Goal: Task Accomplishment & Management: Manage account settings

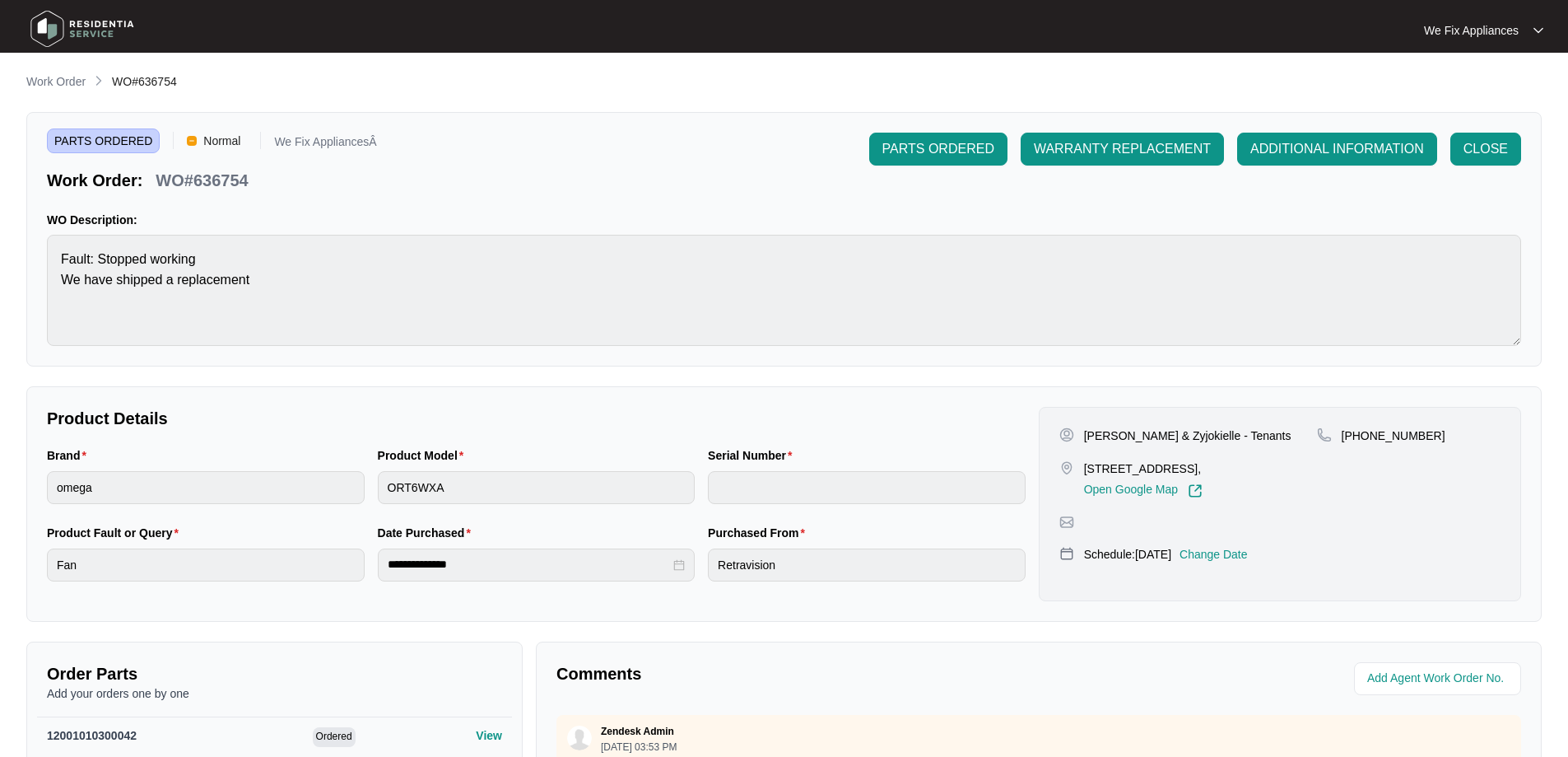
drag, startPoint x: 0, startPoint y: 0, endPoint x: 98, endPoint y: 41, distance: 106.2
click at [98, 41] on img at bounding box center [82, 28] width 115 height 49
click at [74, 33] on img at bounding box center [82, 28] width 115 height 49
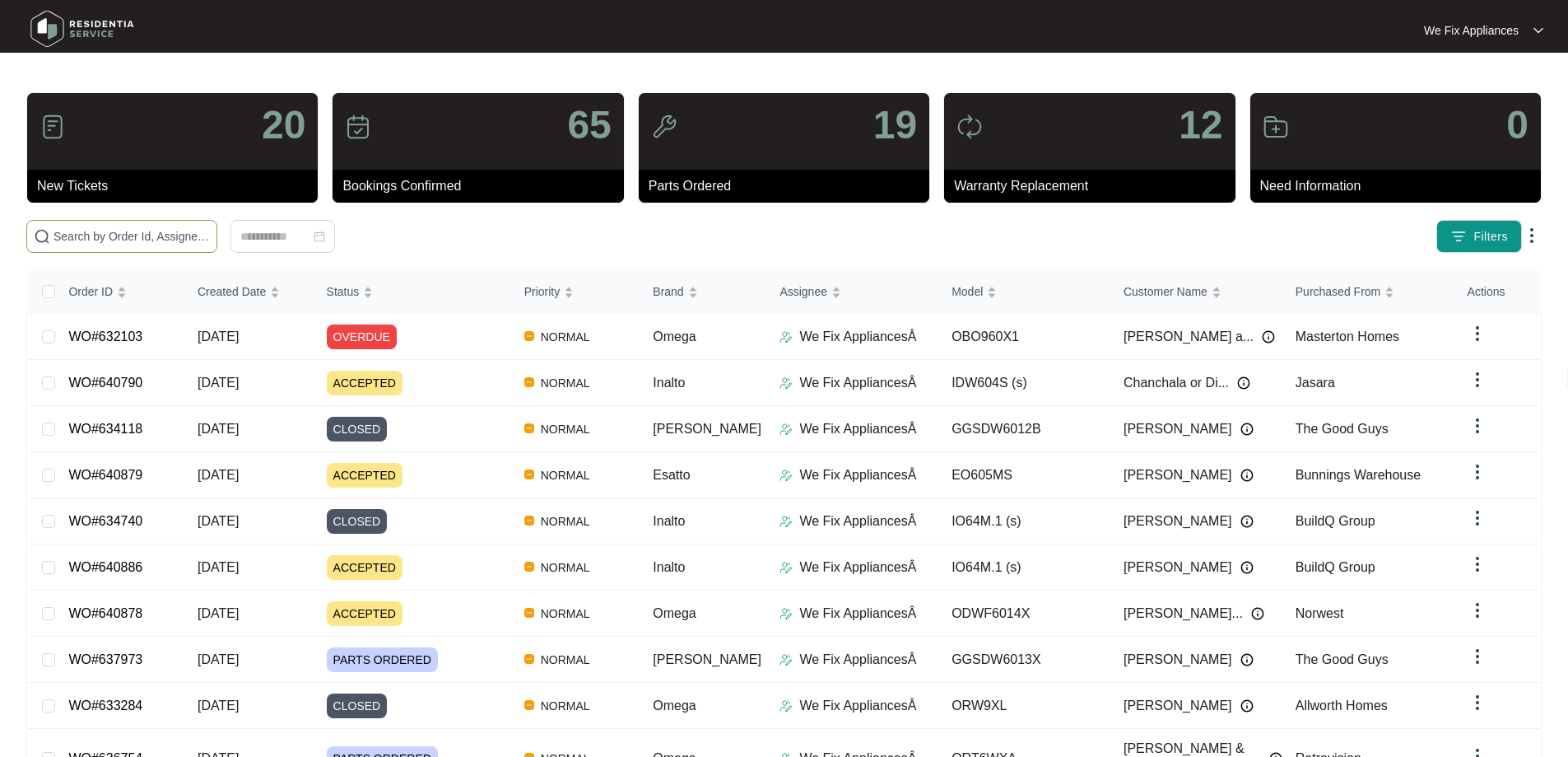
paste input "640790"
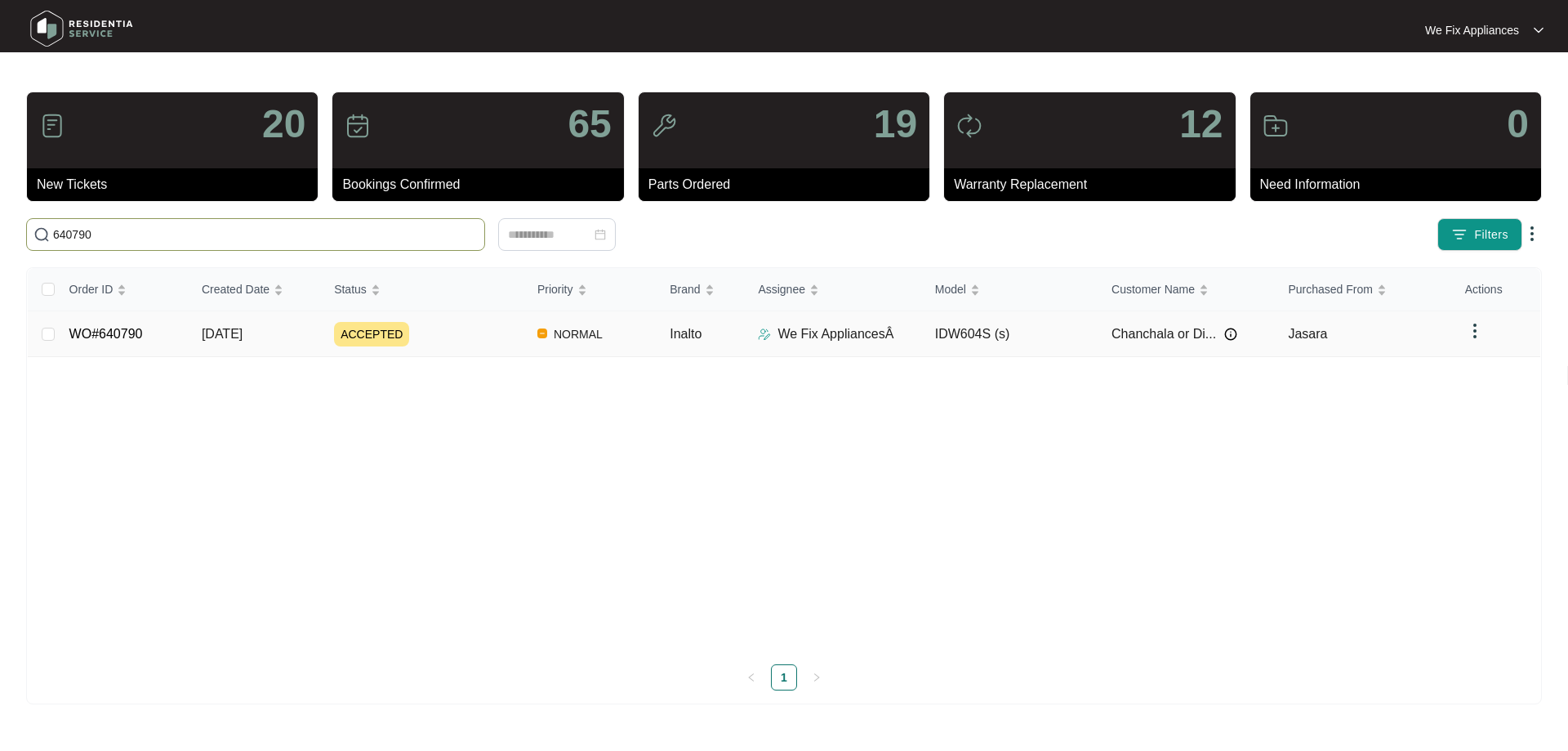
type input "640790"
click at [135, 330] on link "WO#640790" at bounding box center [106, 333] width 73 height 14
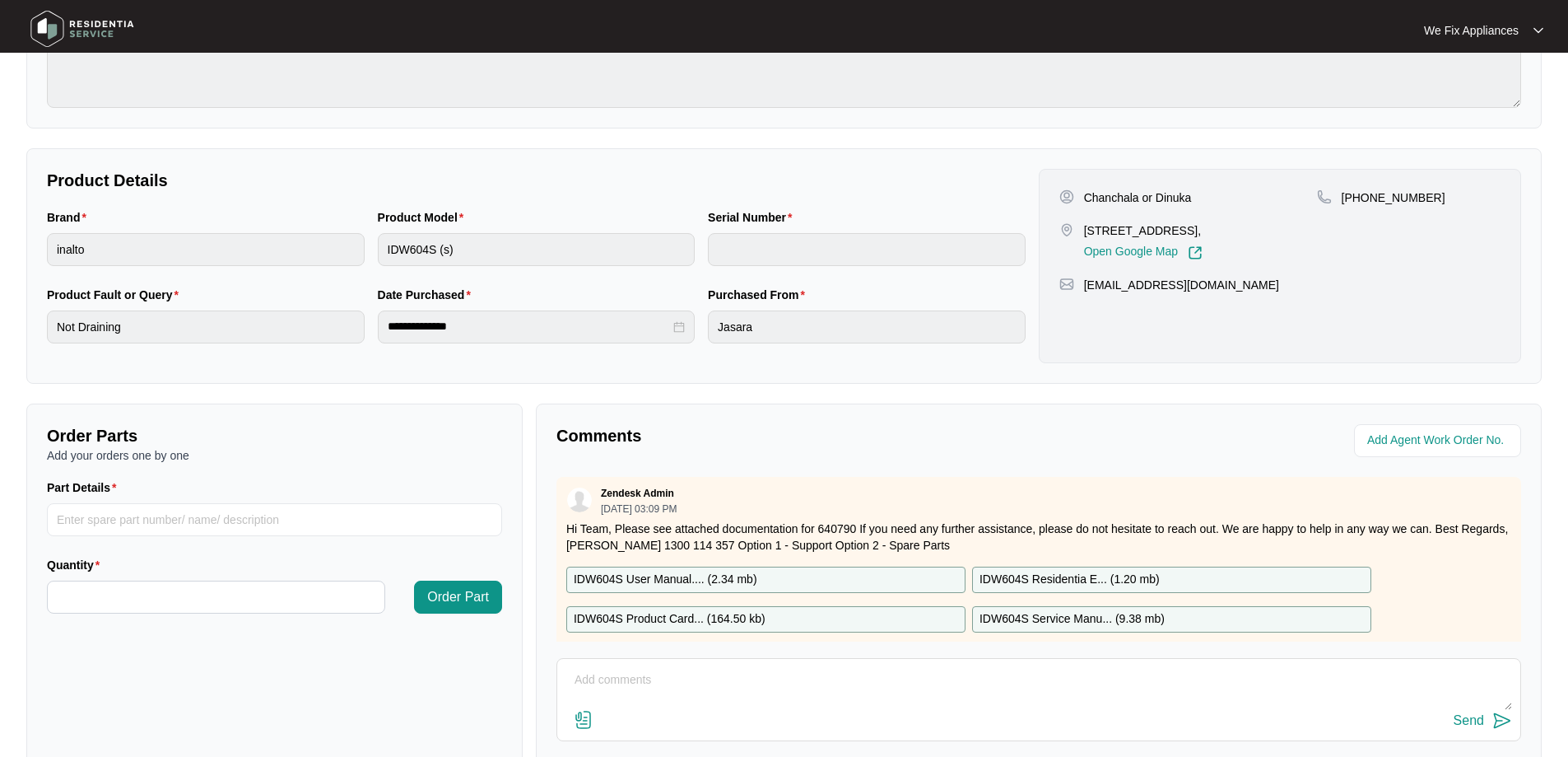
scroll to position [329, 0]
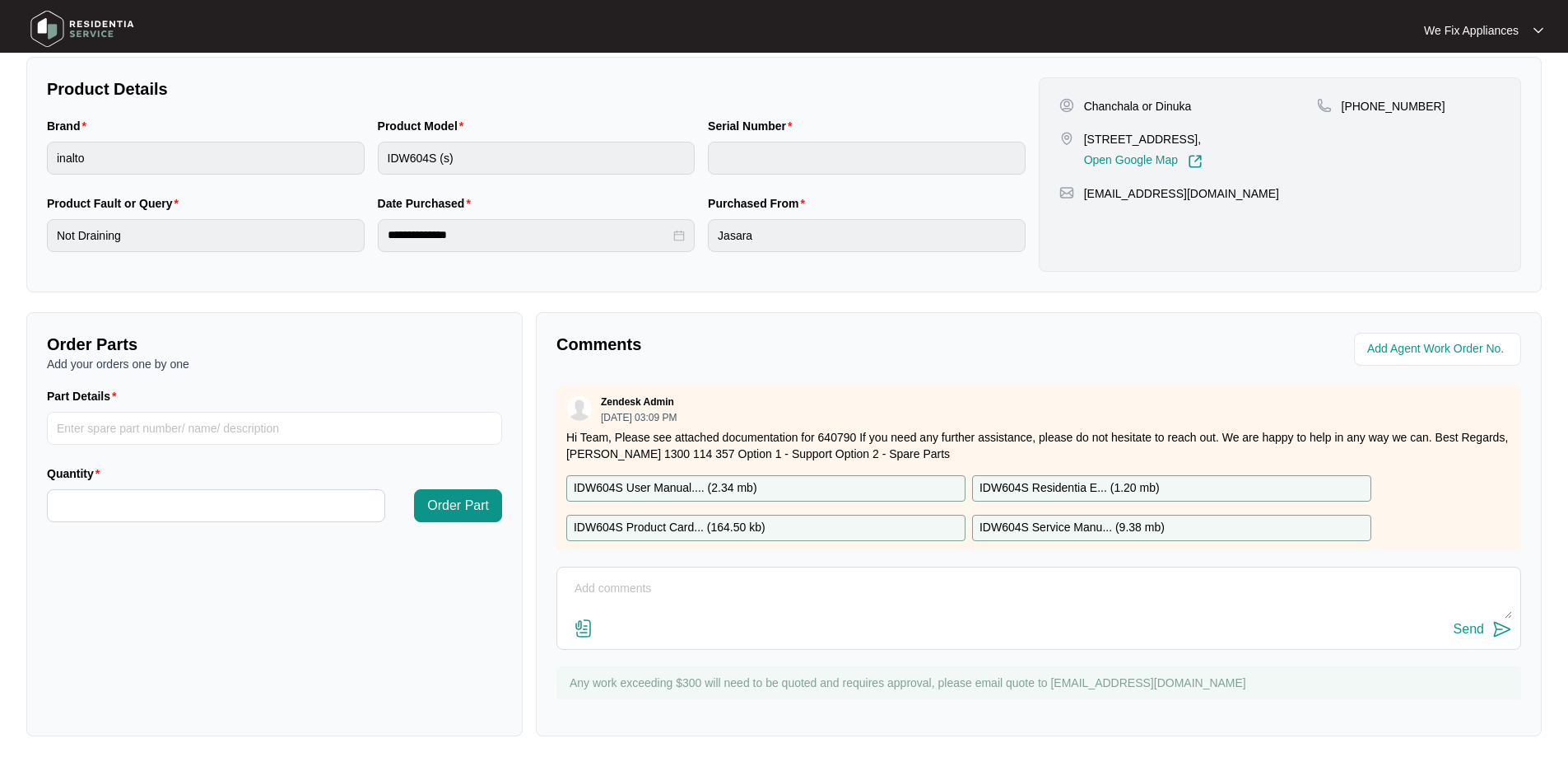
click at [659, 613] on textarea at bounding box center [1038, 596] width 947 height 43
type textarea "Hi guys, left message for customer to call back to book in service thank you."
click at [1461, 625] on div "Send" at bounding box center [1469, 629] width 30 height 15
click at [78, 9] on img at bounding box center [82, 28] width 115 height 49
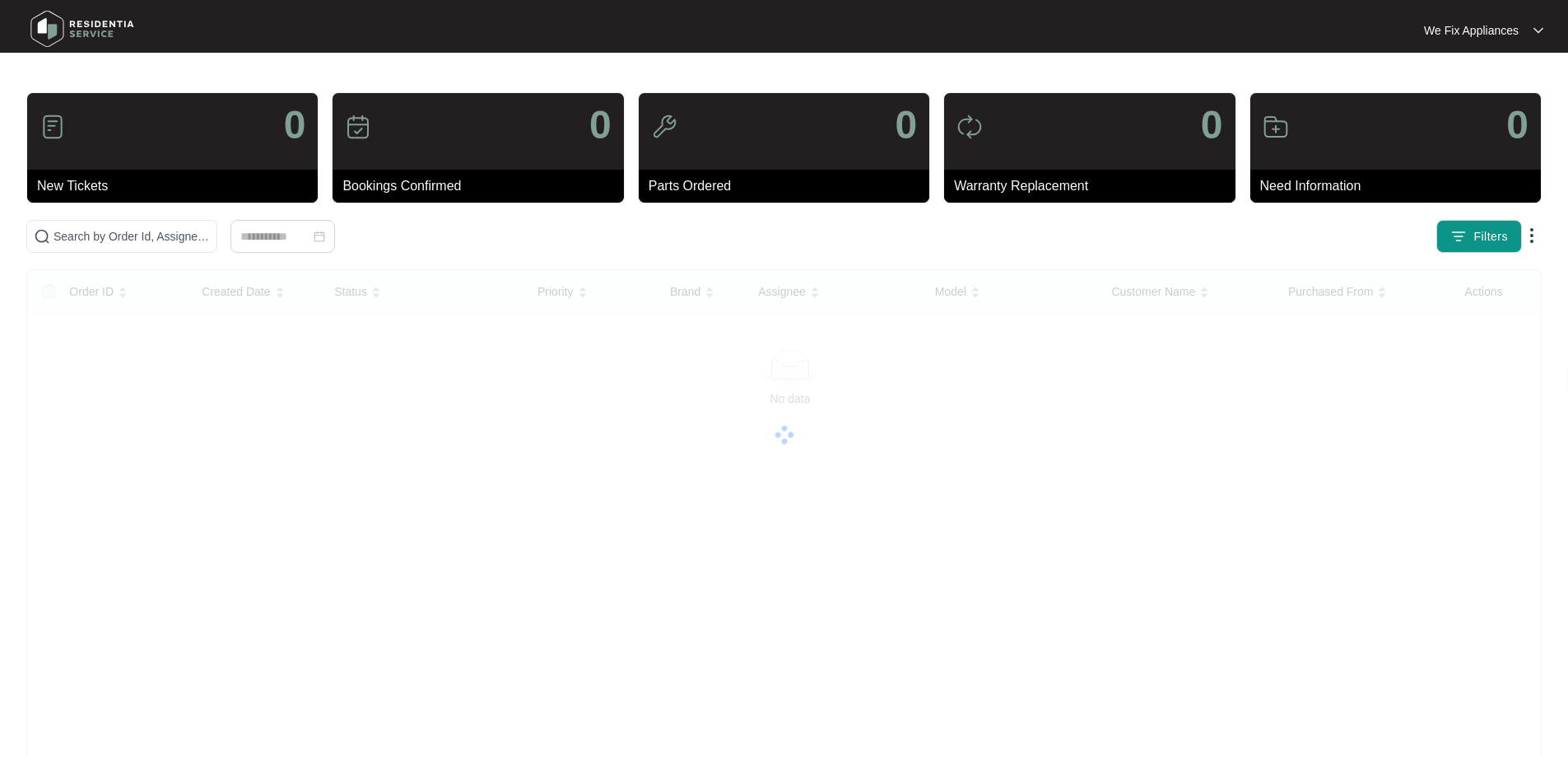
click at [78, 16] on img at bounding box center [82, 28] width 115 height 49
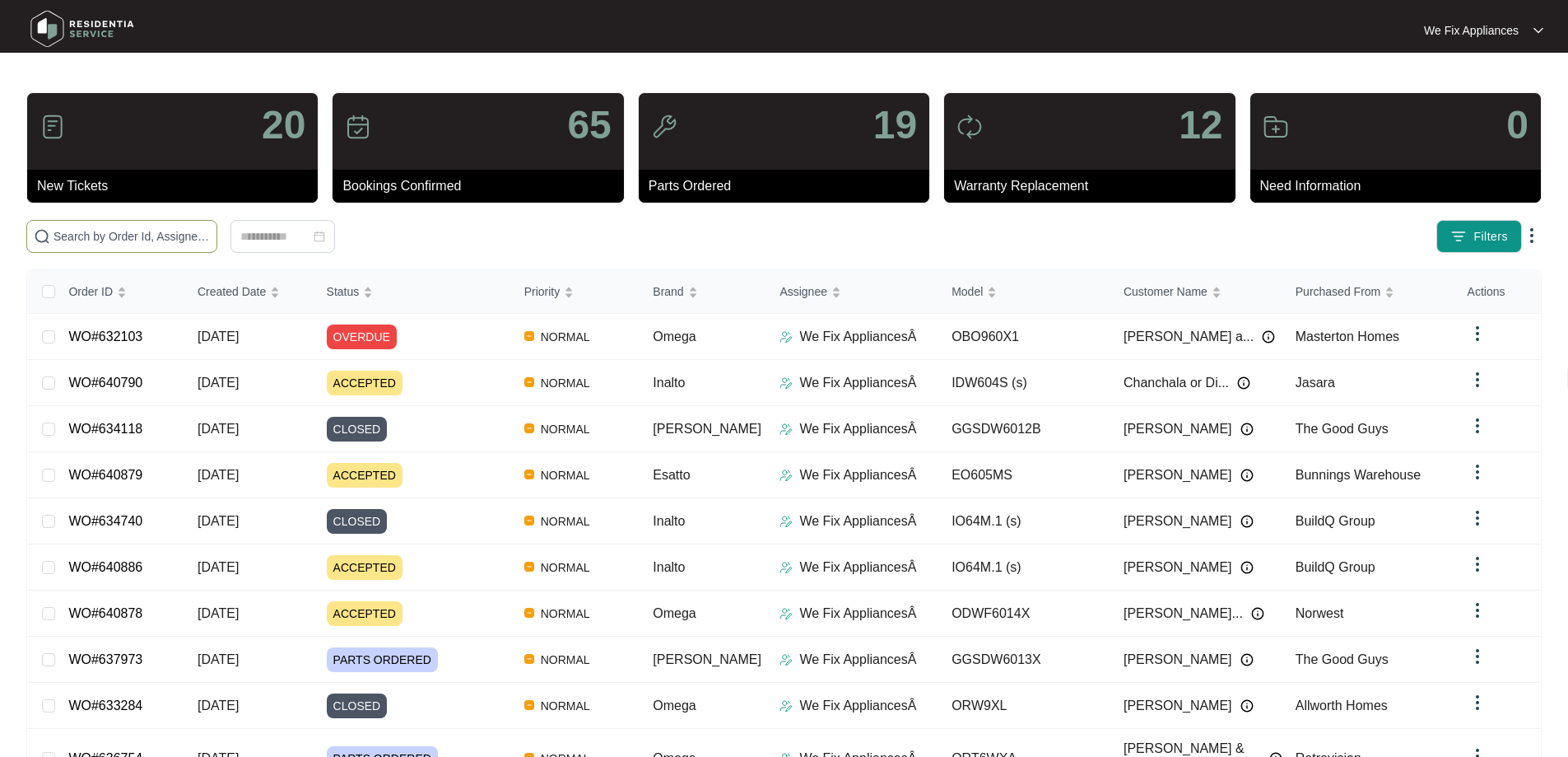
paste input "640878"
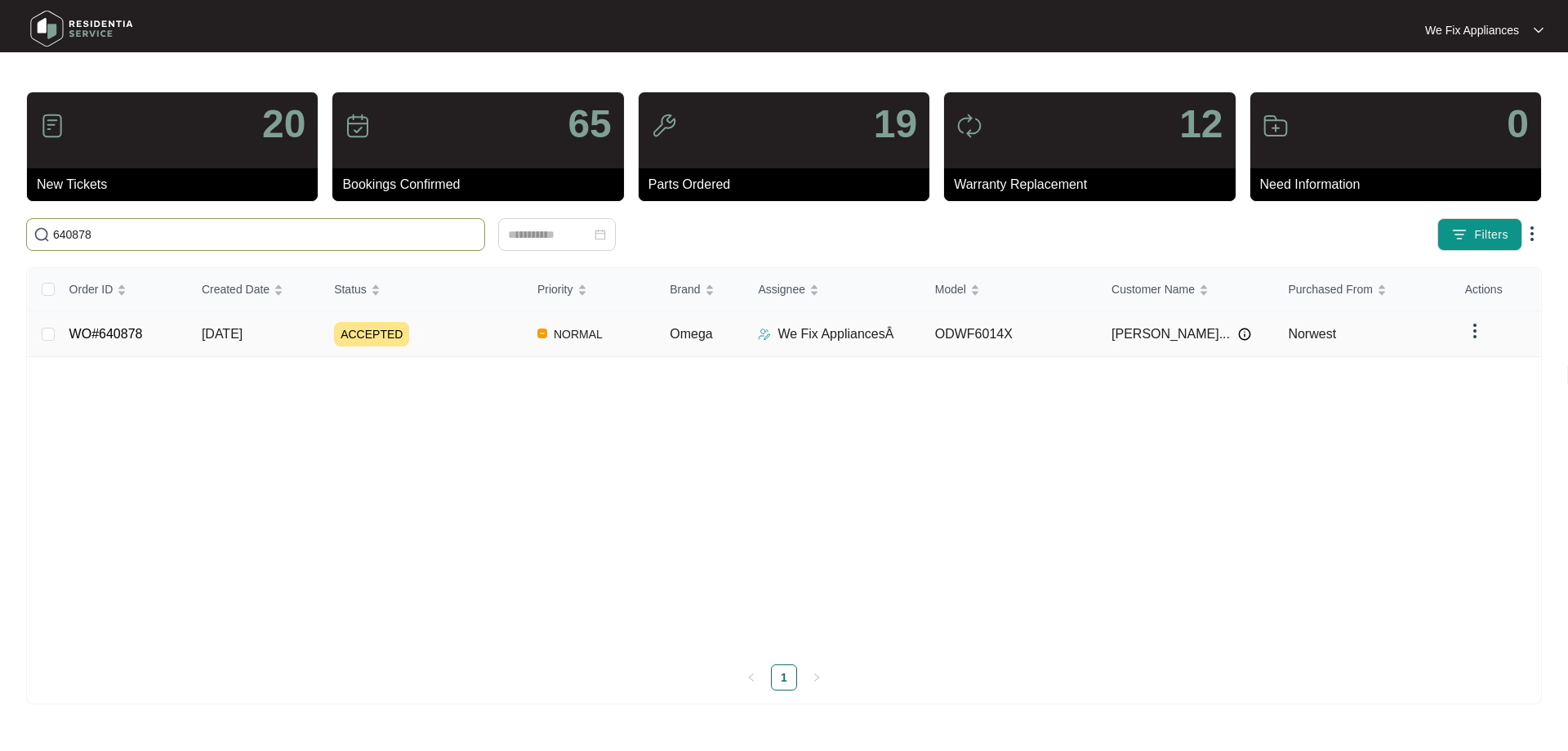
type input "640878"
click at [115, 324] on td "WO#640878" at bounding box center [122, 334] width 132 height 46
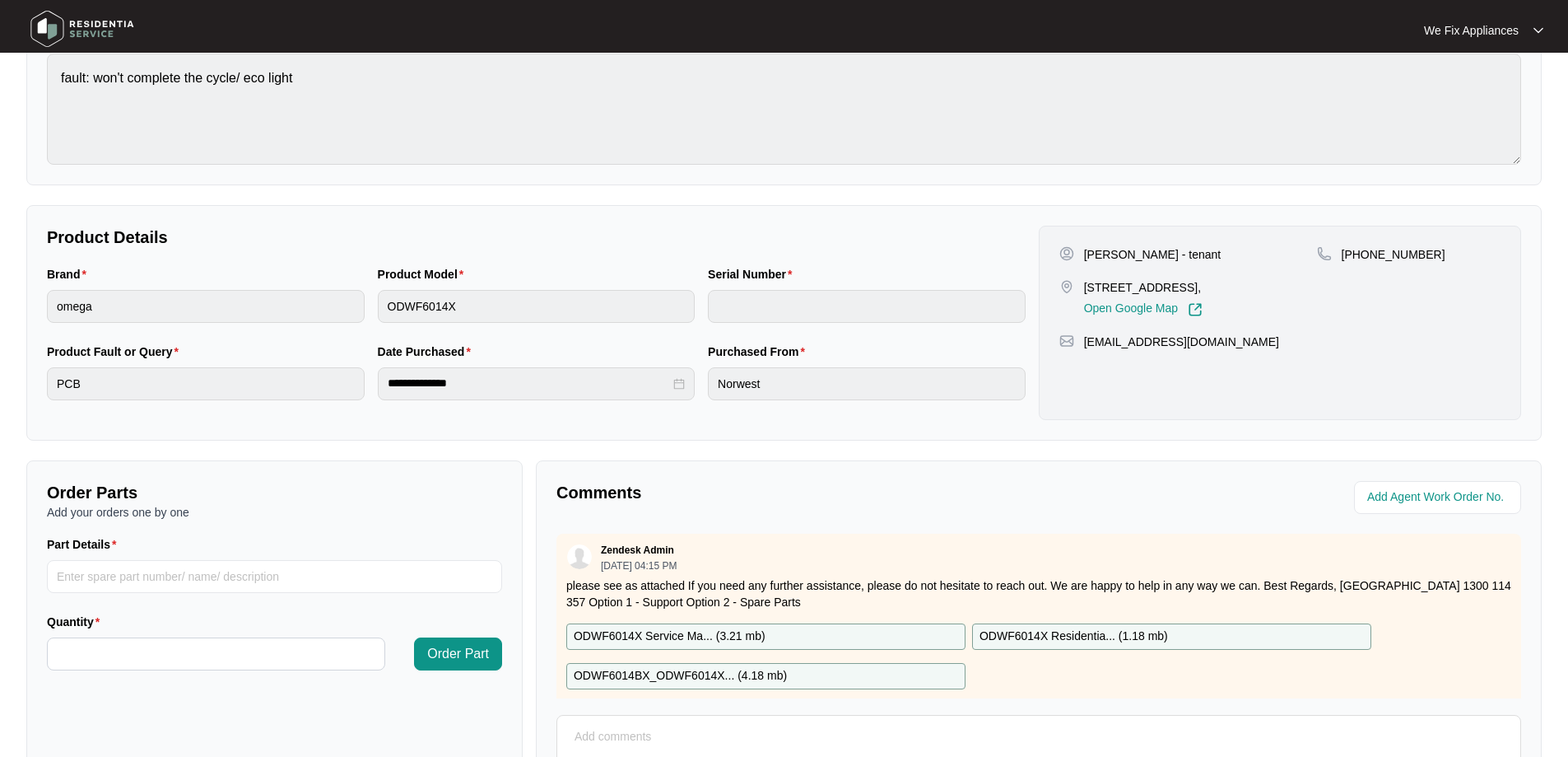
scroll to position [336, 0]
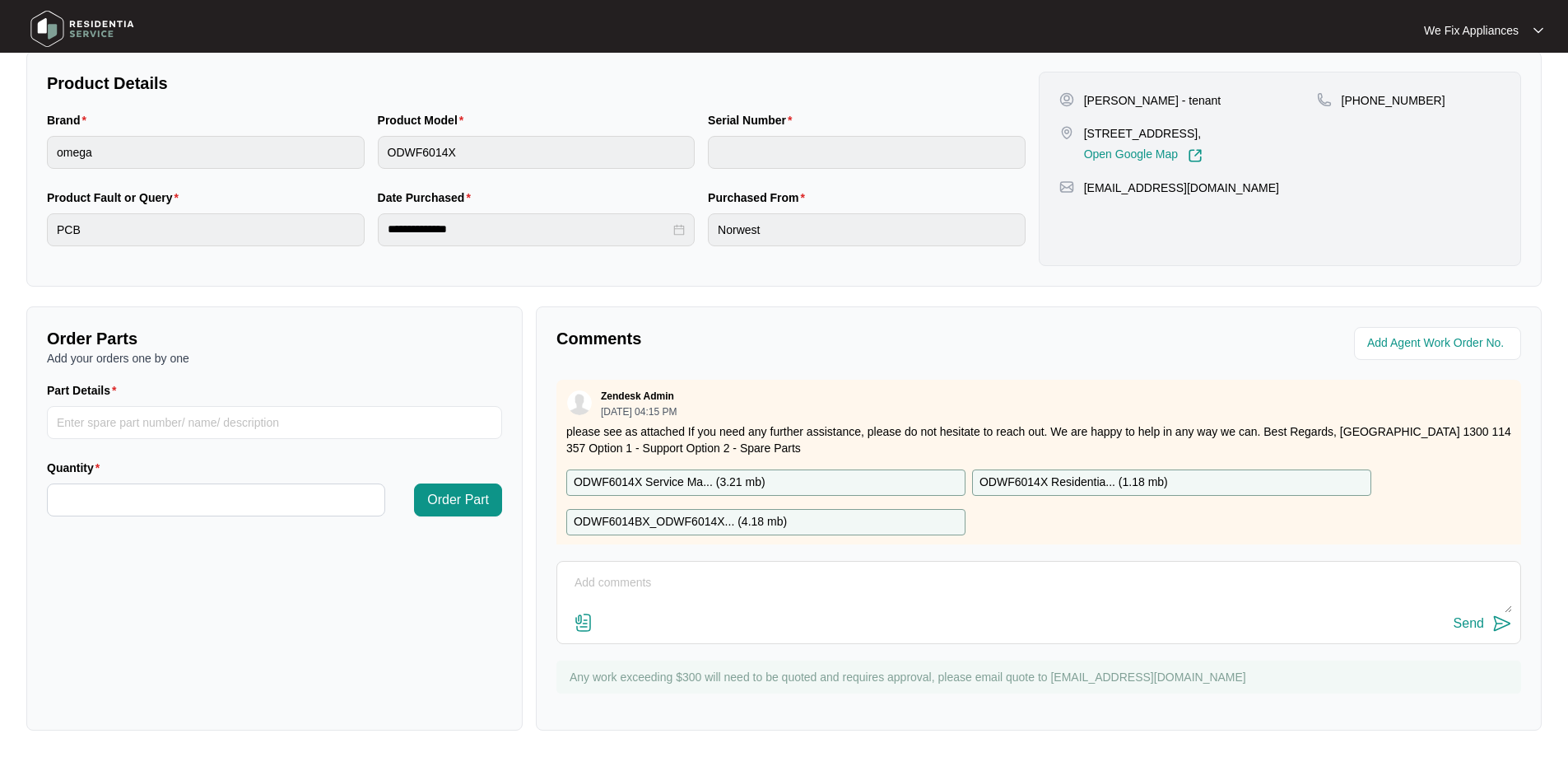
click at [758, 590] on textarea at bounding box center [1038, 590] width 947 height 43
type textarea "Hi guys, left message for customer to call back and book on thank you."
click at [1482, 623] on div "Send" at bounding box center [1469, 624] width 30 height 15
click at [119, 31] on img at bounding box center [82, 28] width 115 height 49
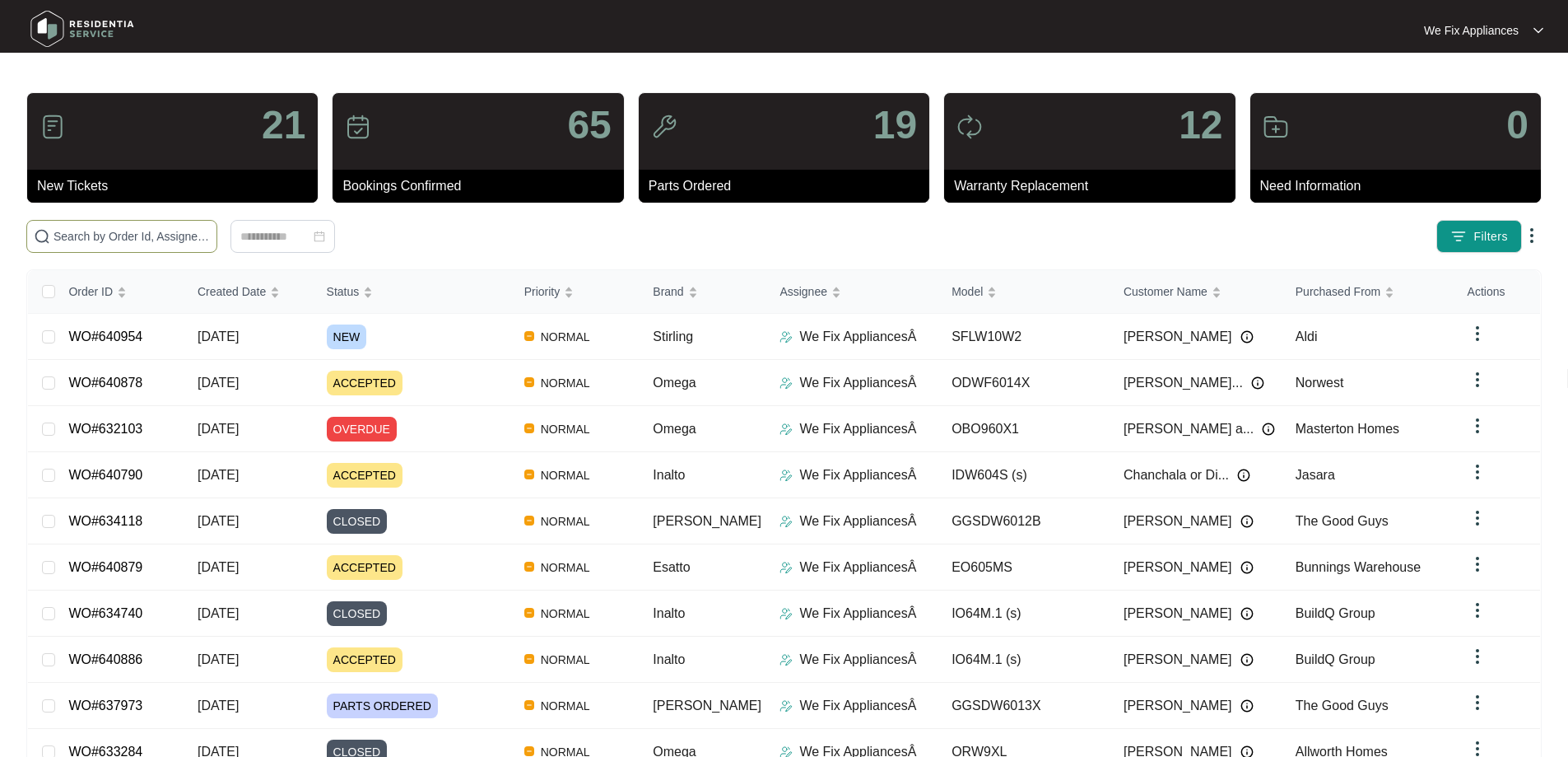
paste input "640954"
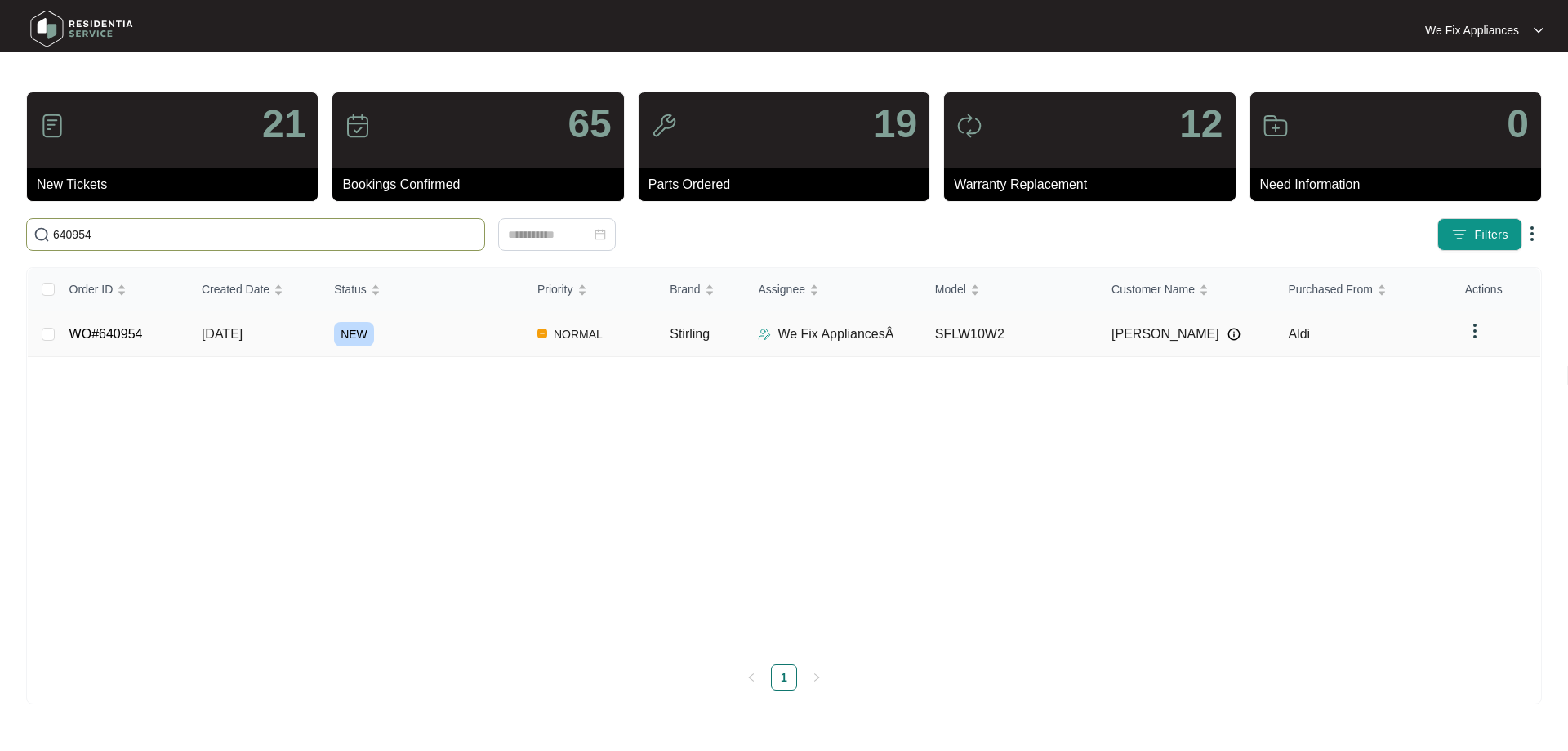
type input "640954"
click at [115, 332] on link "WO#640954" at bounding box center [106, 333] width 73 height 14
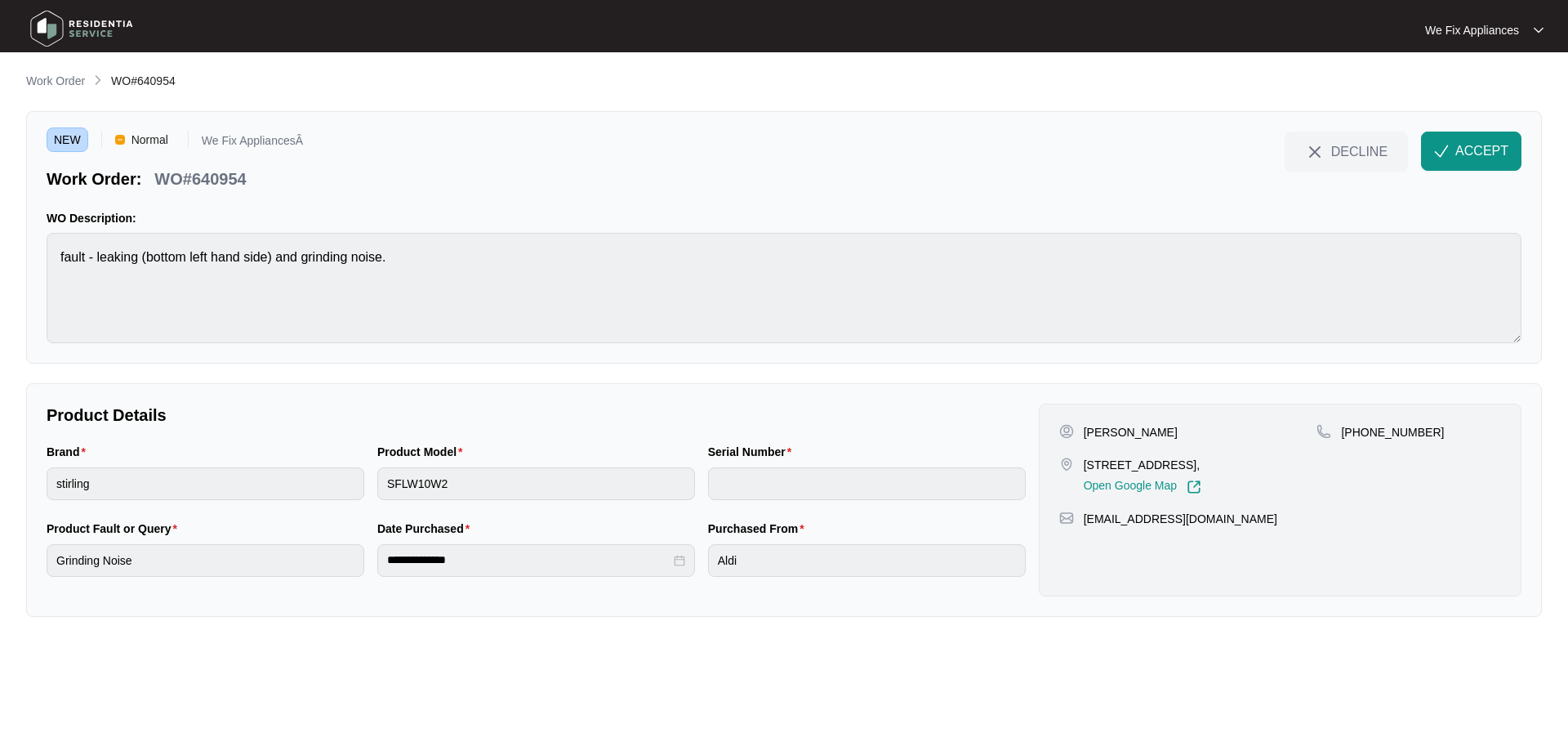
click at [84, 29] on img at bounding box center [82, 28] width 114 height 49
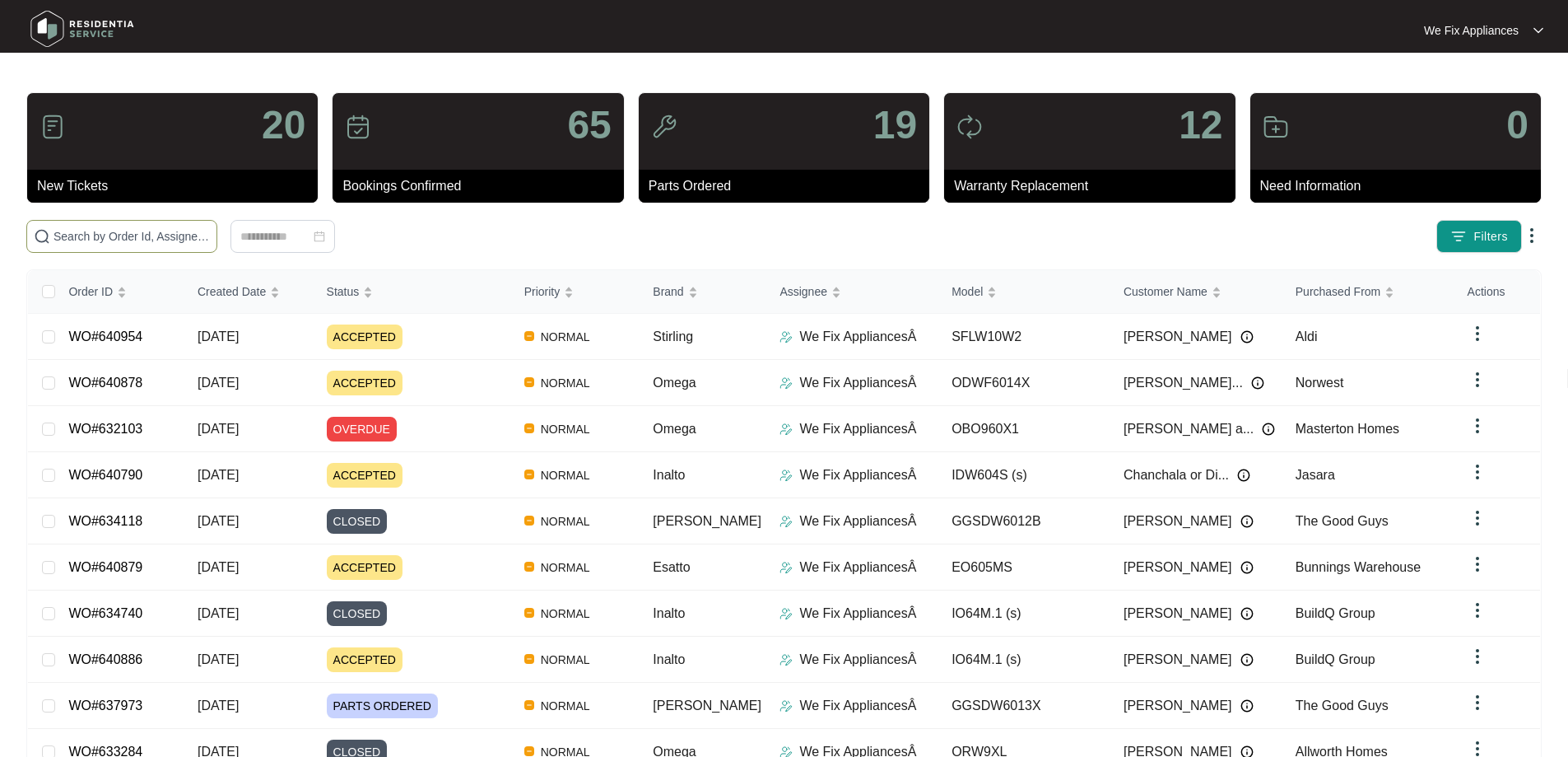
paste input "640954"
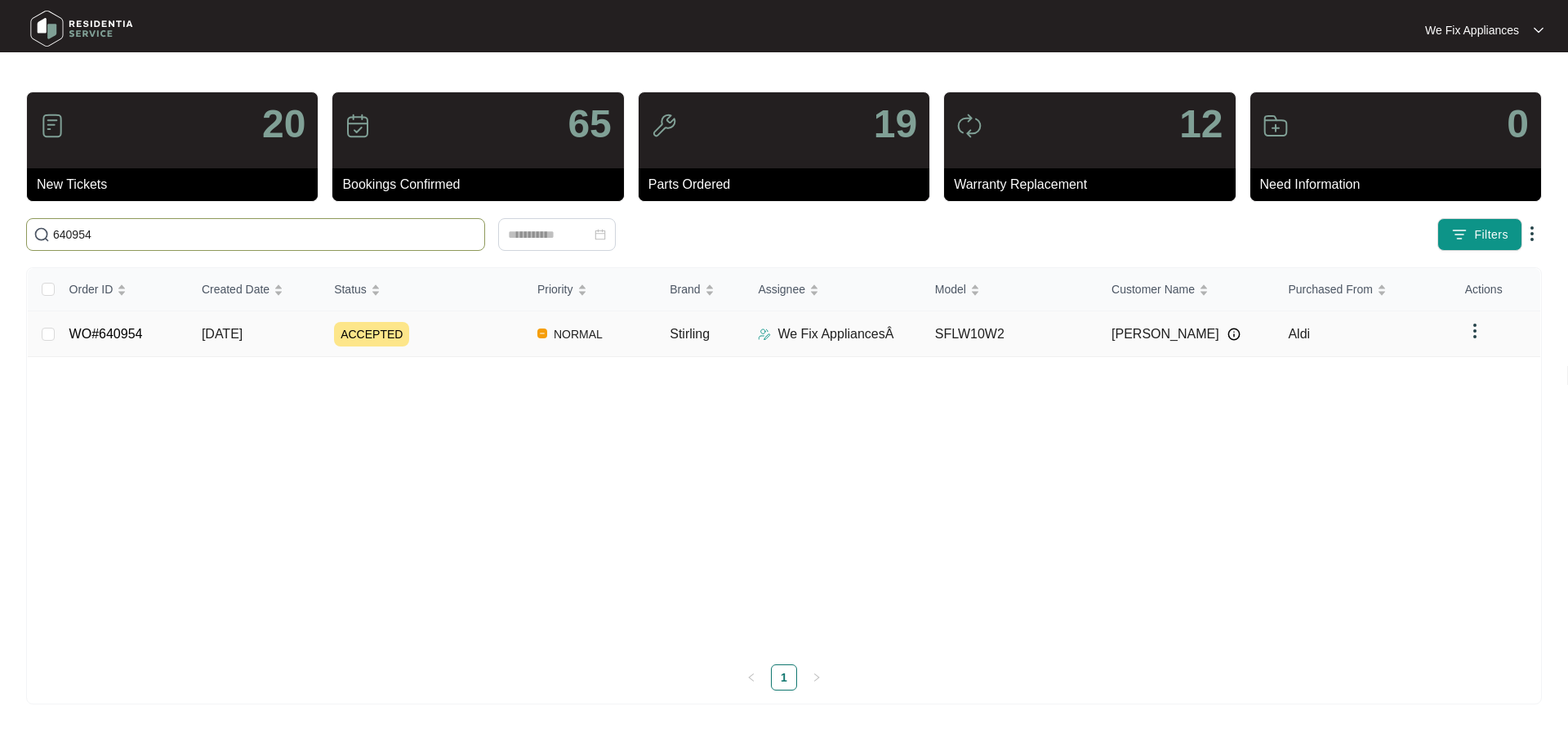
type input "640954"
click at [118, 320] on td "WO#640954" at bounding box center [122, 334] width 132 height 46
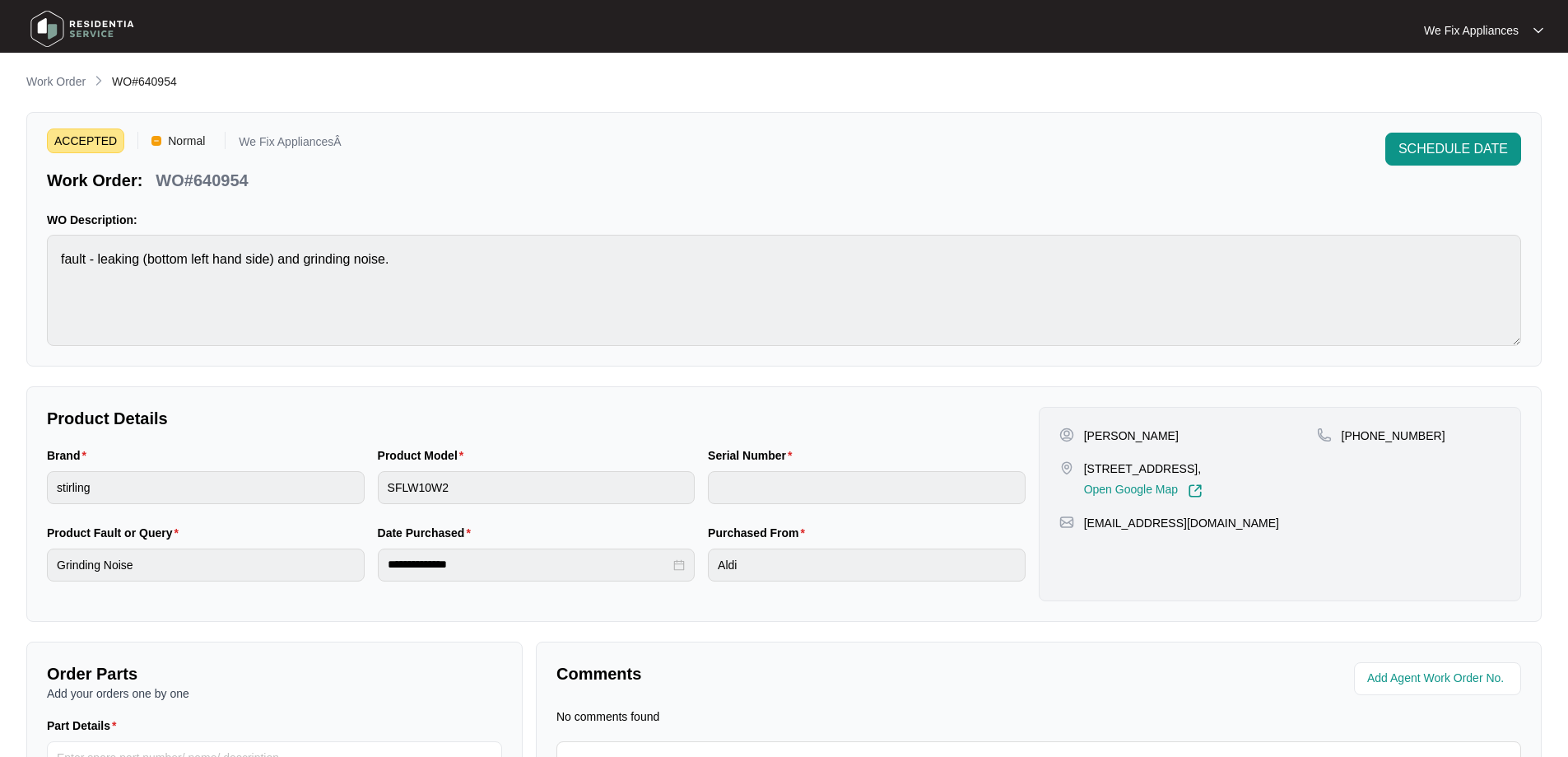
scroll to position [181, 0]
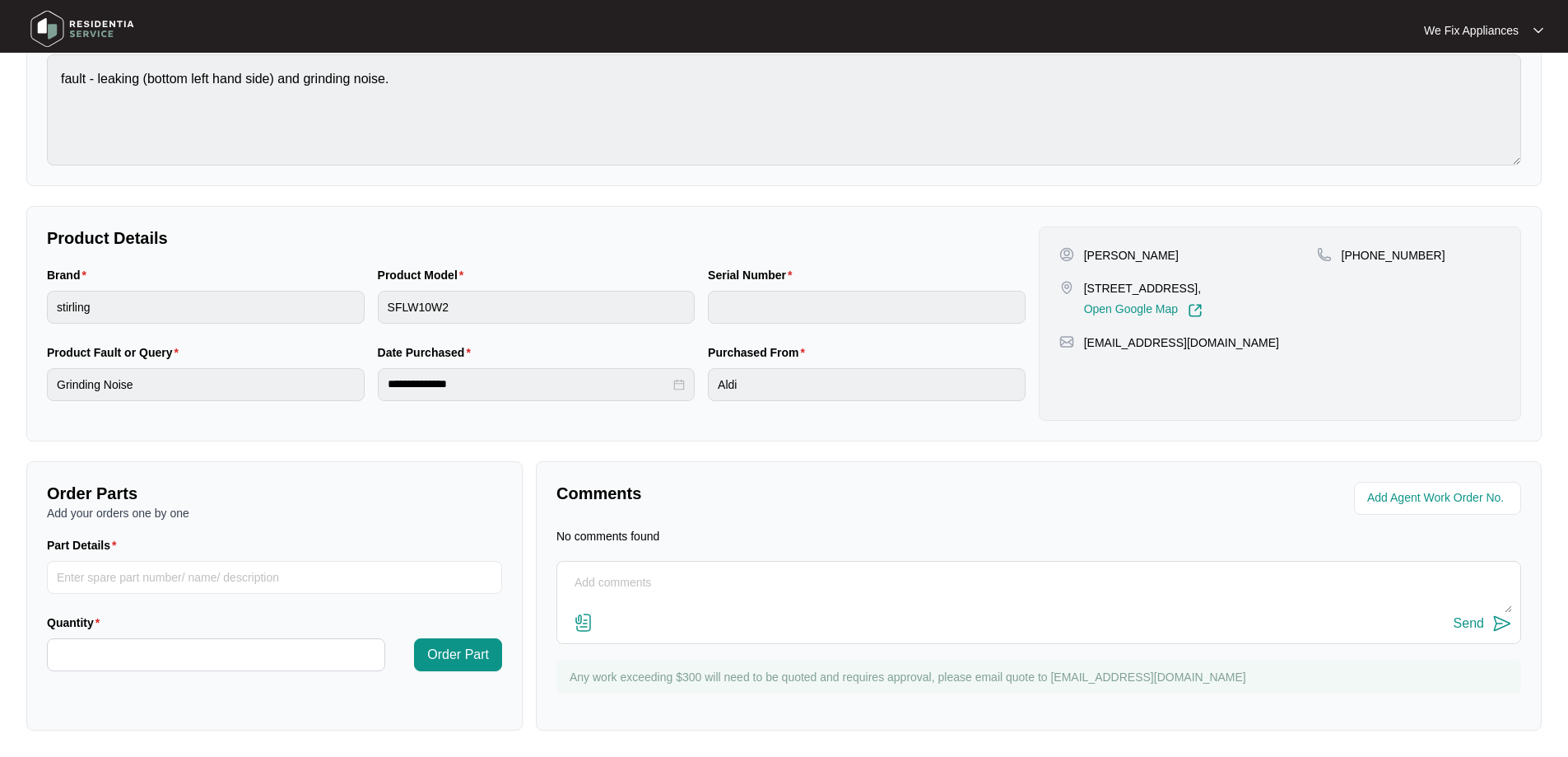
click at [702, 595] on textarea at bounding box center [1038, 590] width 947 height 43
type textarea "Hi guys, left message for customer to call back thank you."
click at [1463, 624] on div "Send" at bounding box center [1469, 624] width 30 height 15
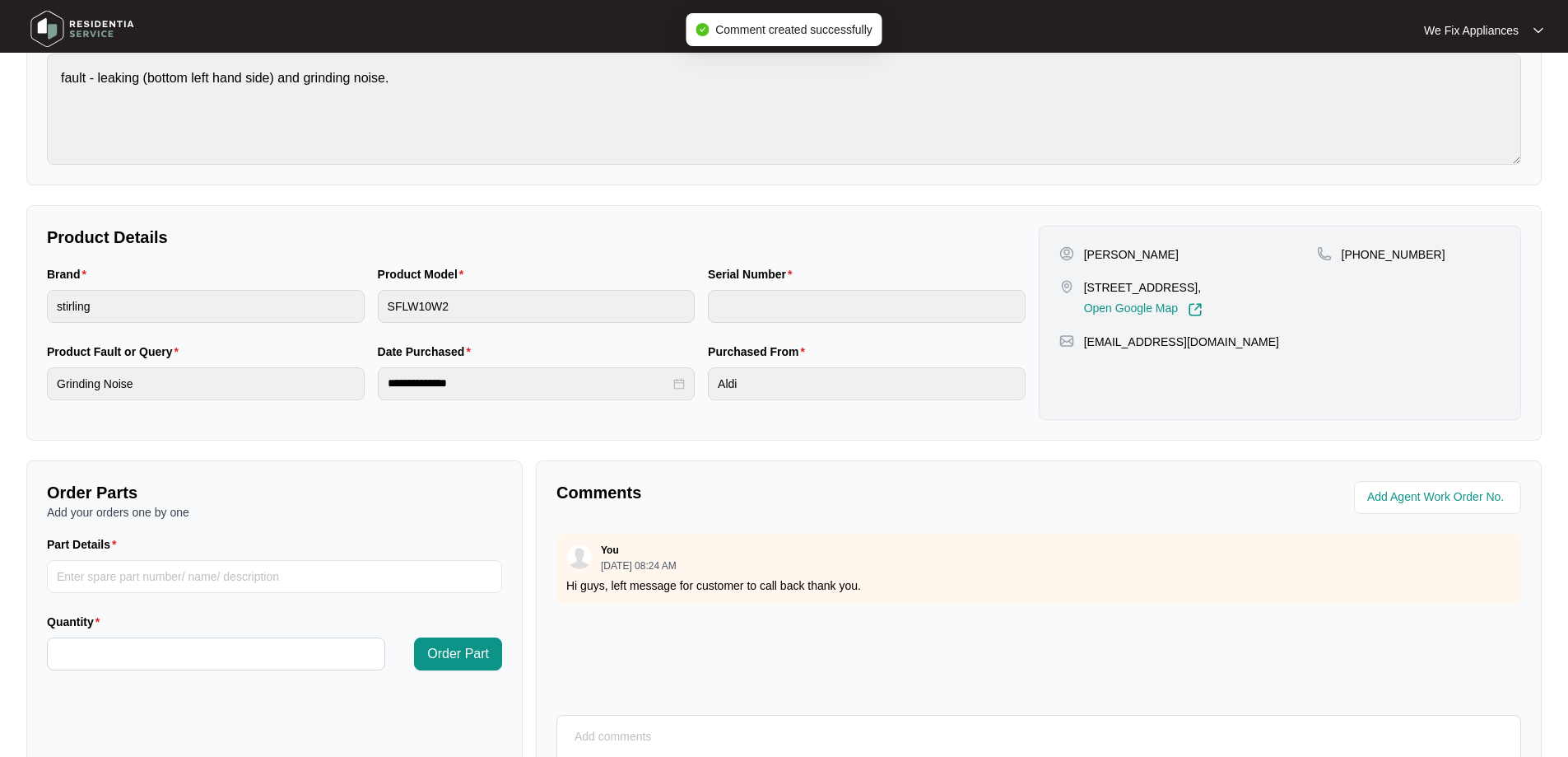
click at [92, 26] on img at bounding box center [82, 28] width 115 height 49
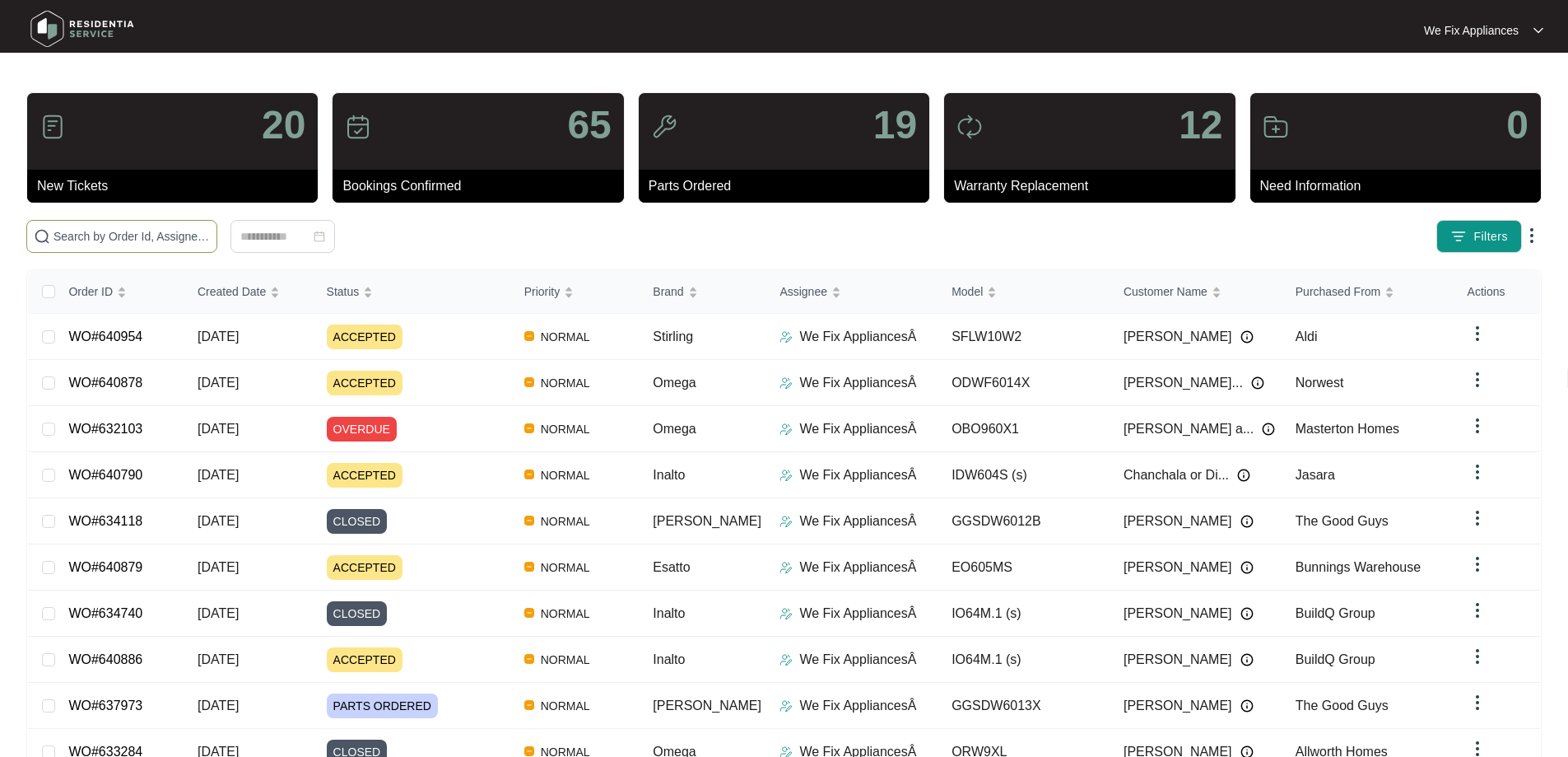
paste input "640954"
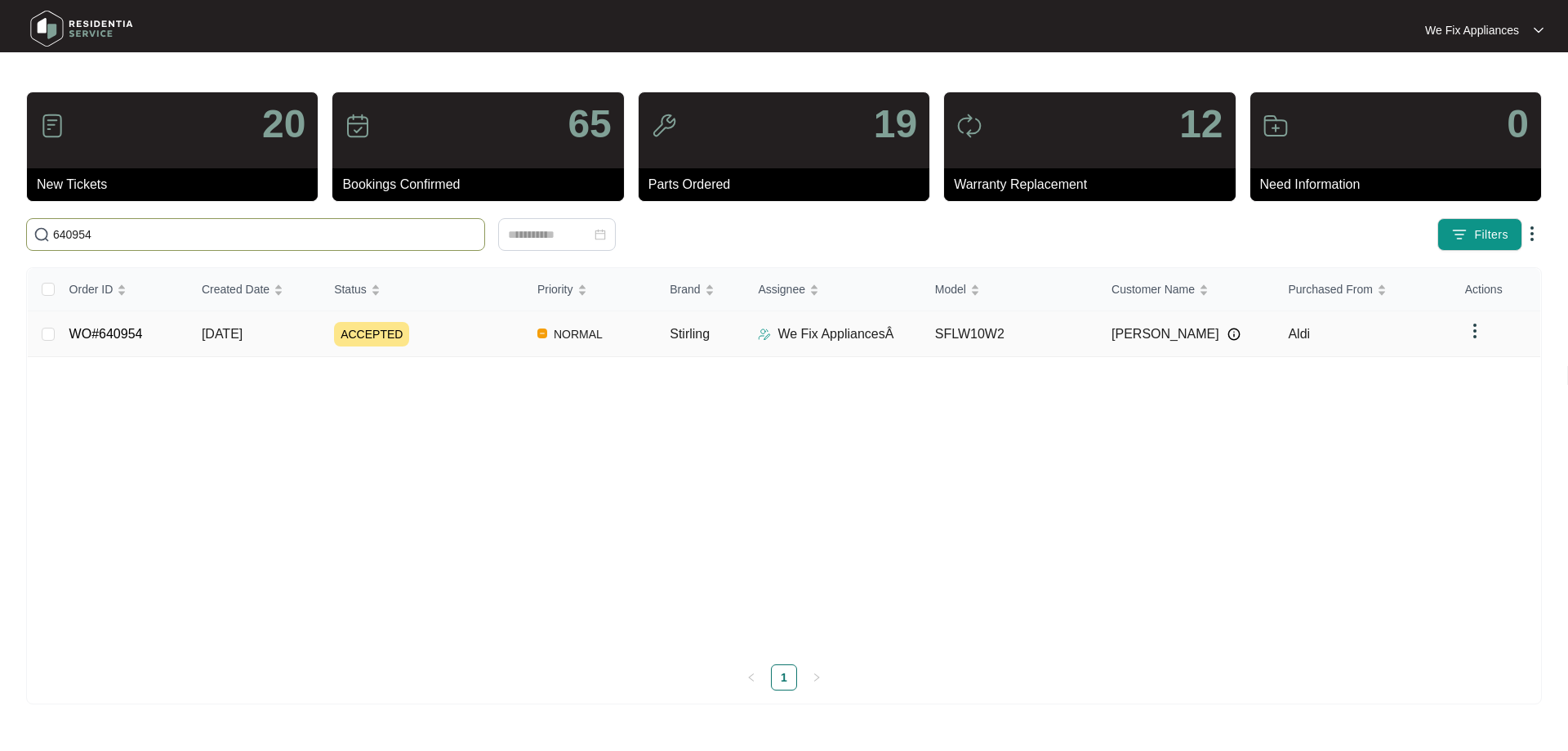
type input "640954"
click at [120, 332] on link "WO#640954" at bounding box center [106, 333] width 73 height 14
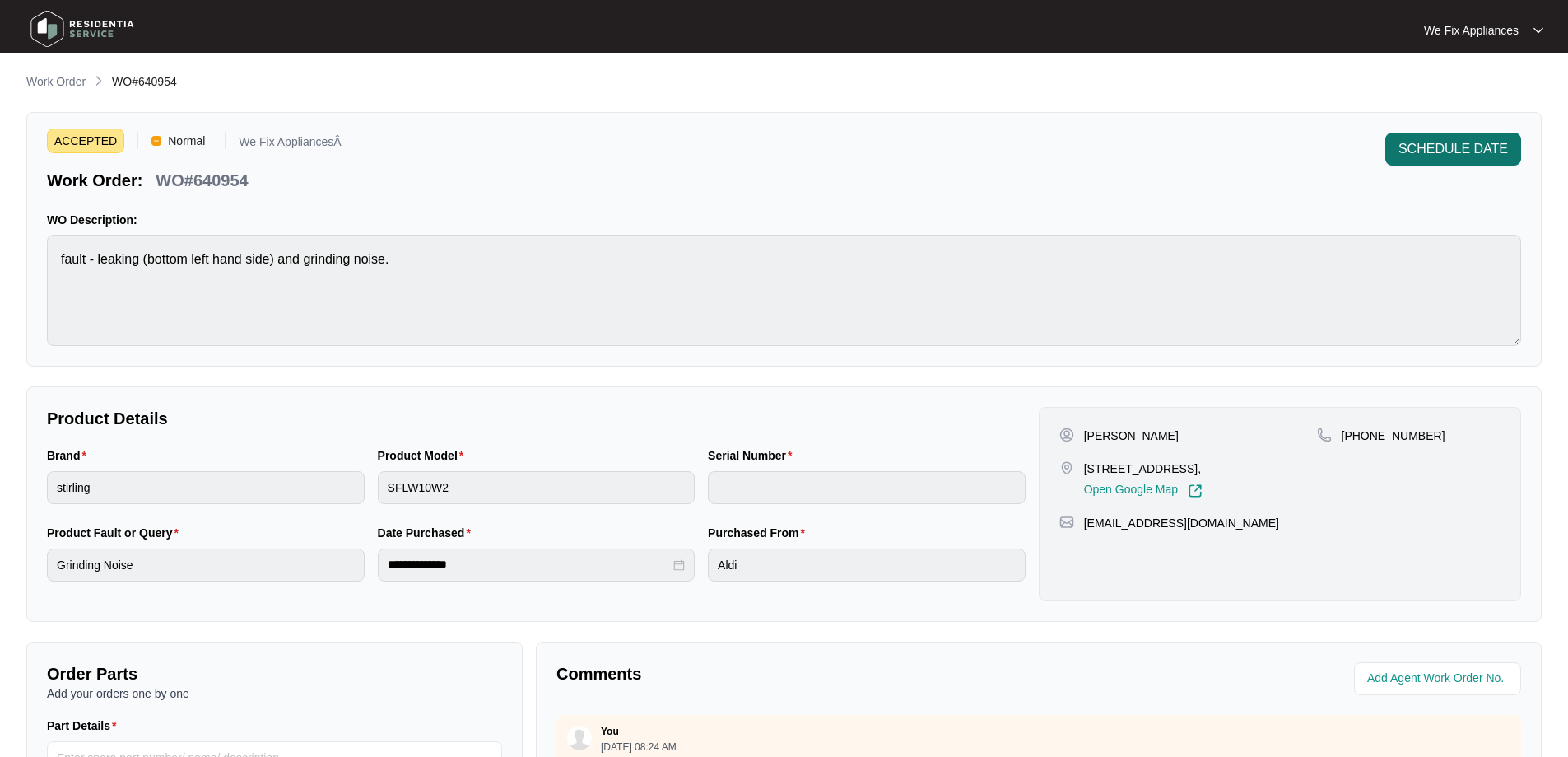
click at [1457, 143] on span "SCHEDULE DATE" at bounding box center [1454, 149] width 110 height 20
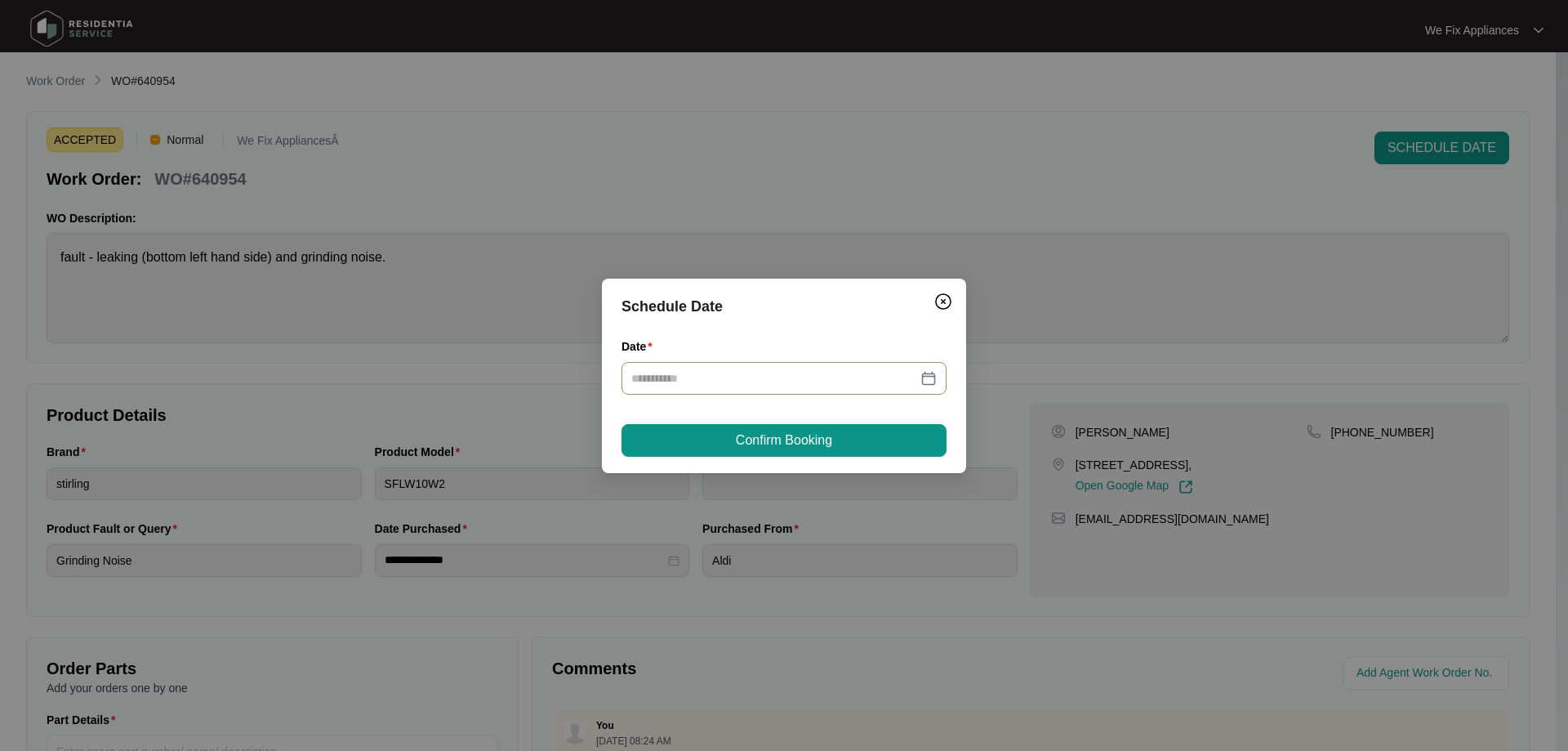
click at [731, 371] on input "Date" at bounding box center [774, 377] width 286 height 18
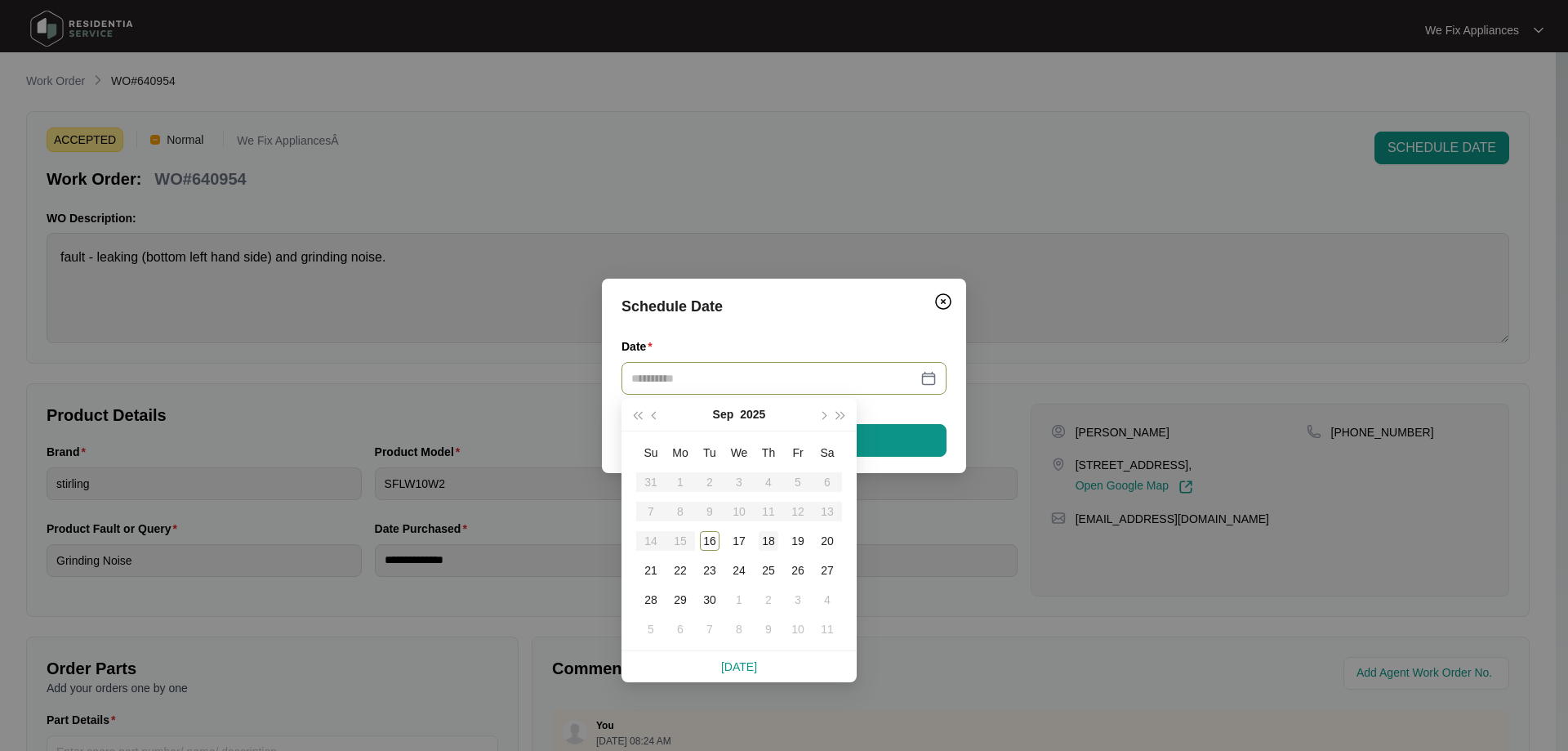
type input "**********"
click at [774, 544] on div "18" at bounding box center [769, 541] width 20 height 20
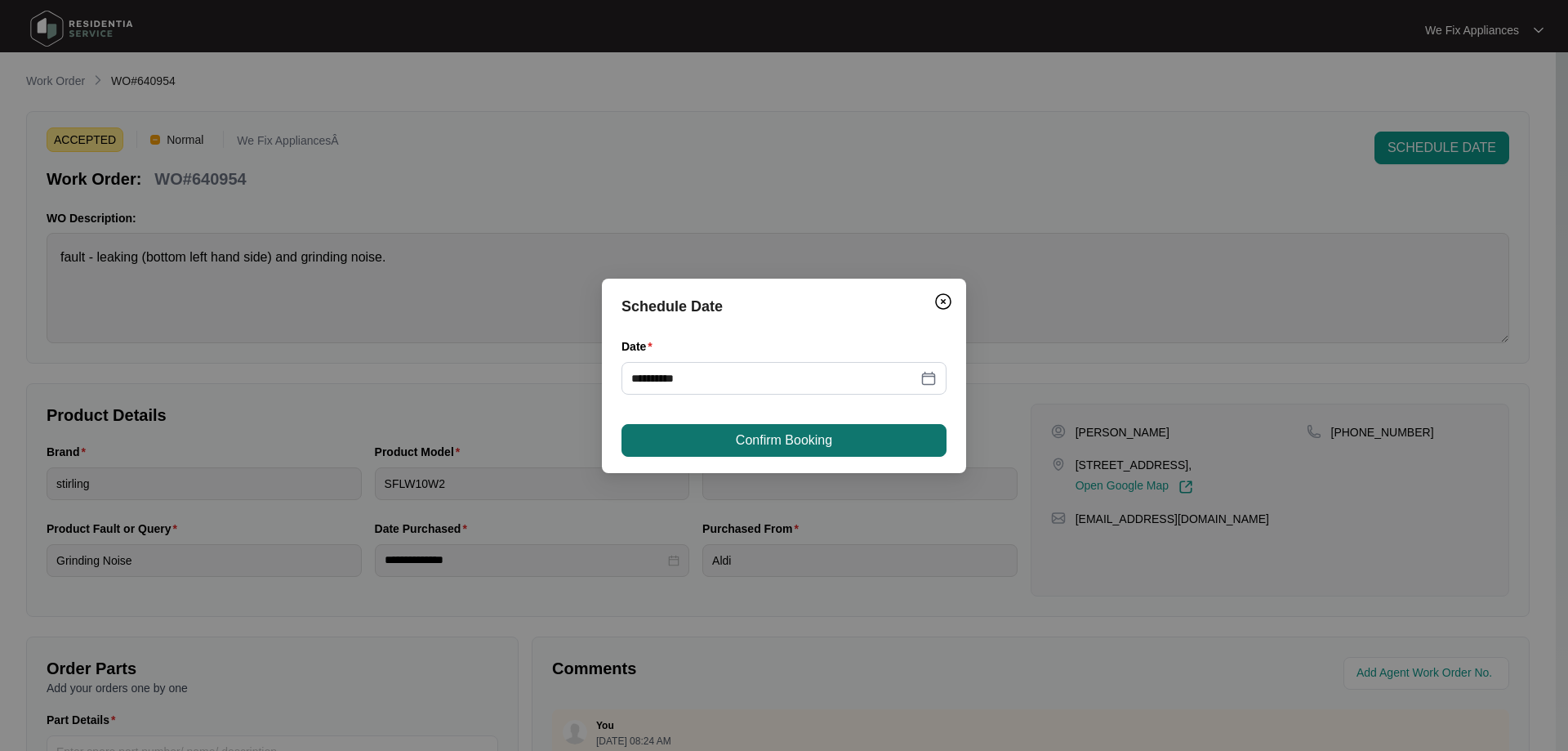
click at [826, 425] on button "Confirm Booking" at bounding box center [784, 440] width 325 height 33
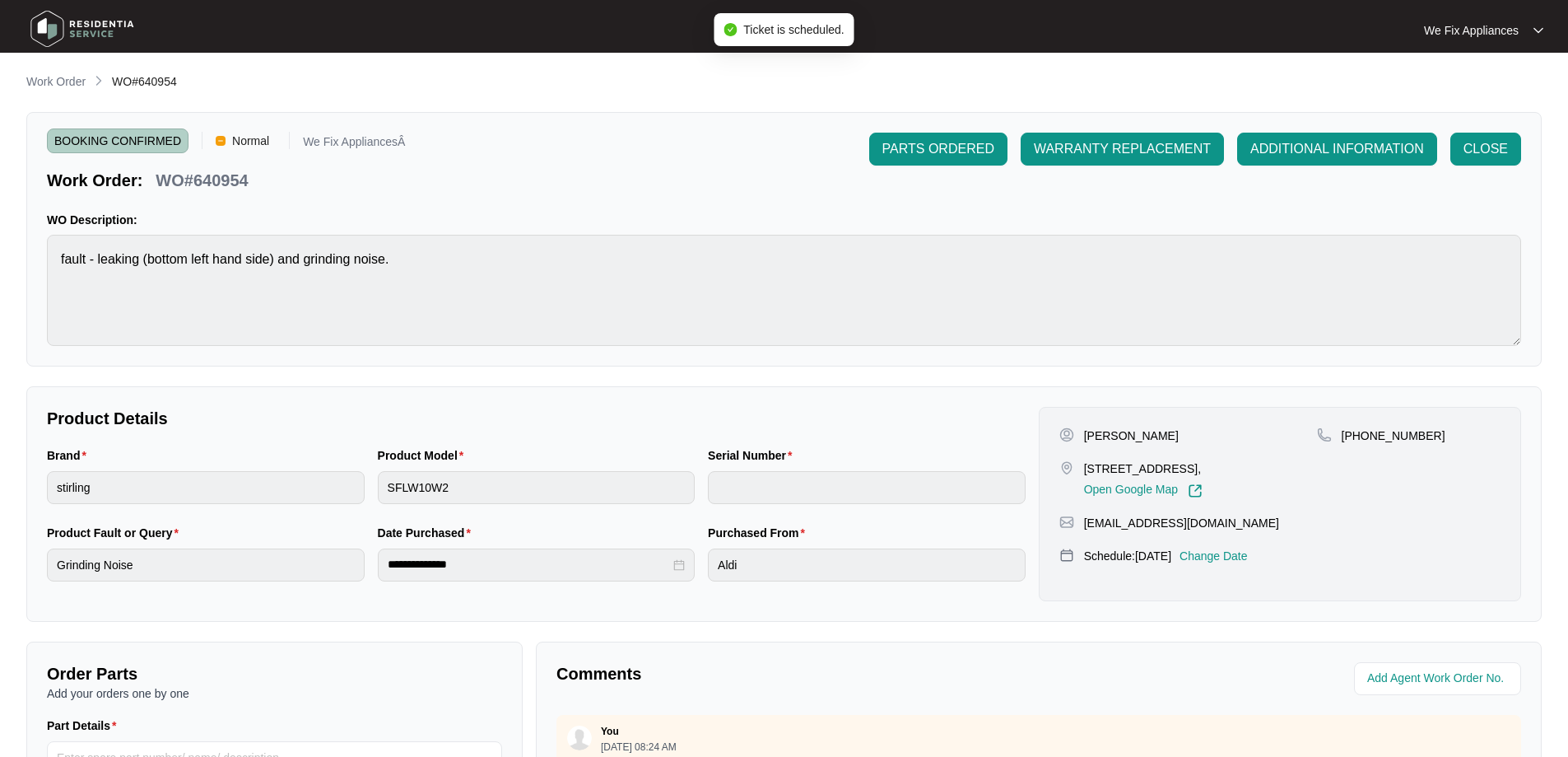
click at [80, 26] on img at bounding box center [82, 28] width 115 height 49
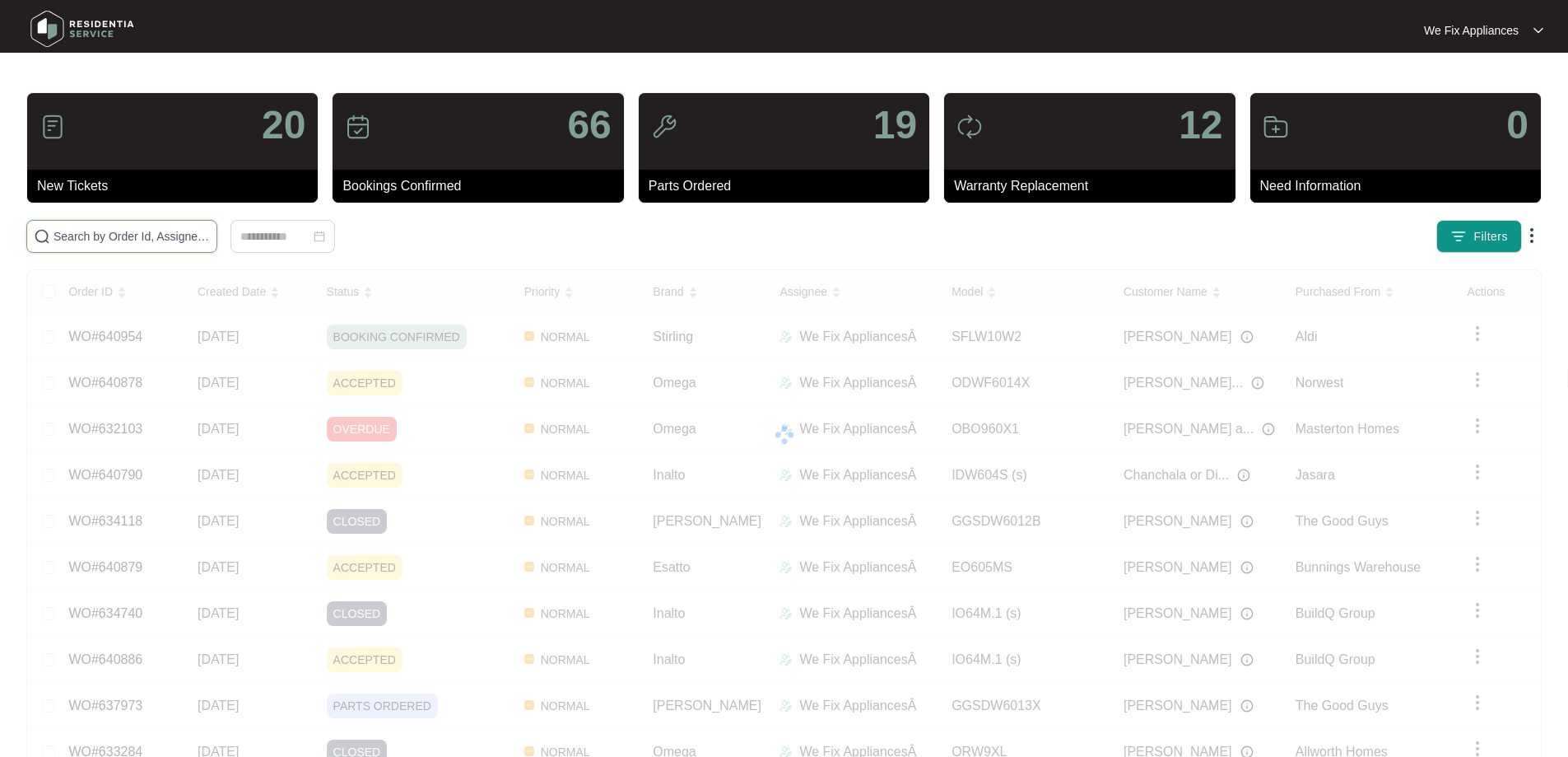
drag, startPoint x: 167, startPoint y: 246, endPoint x: 181, endPoint y: 238, distance: 16.1
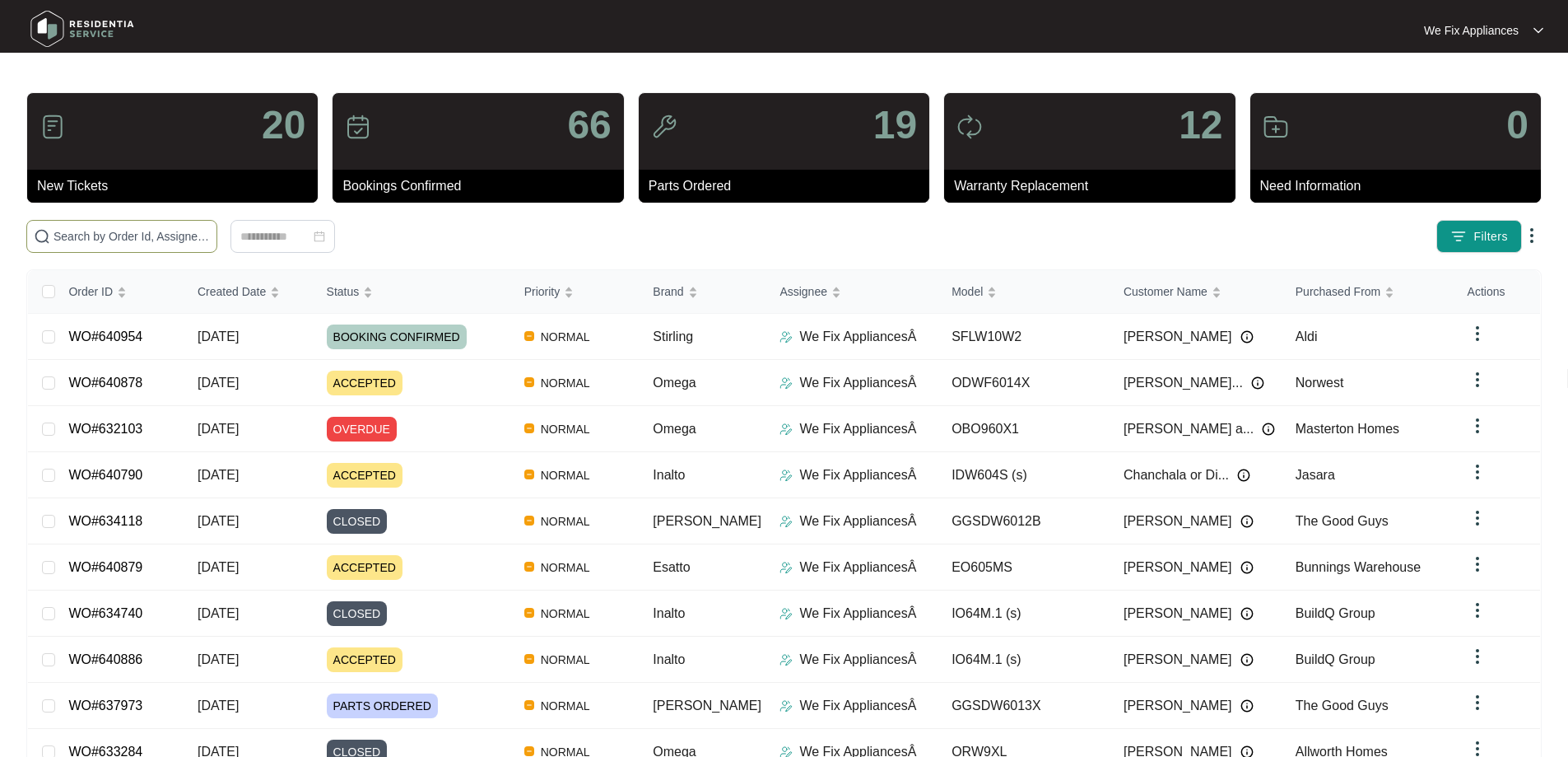
paste input "640878"
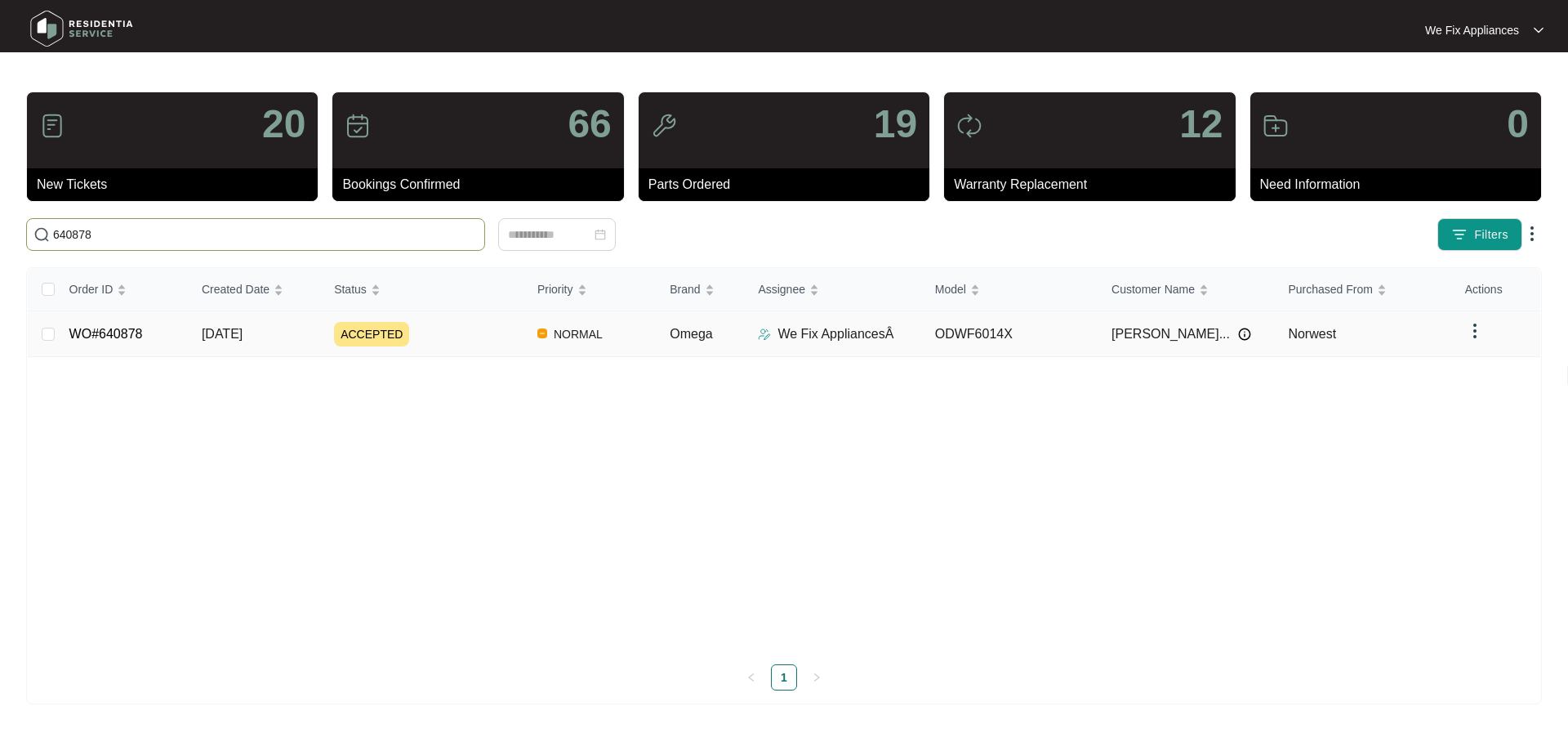
type input "640878"
click at [109, 338] on link "WO#640878" at bounding box center [106, 333] width 73 height 14
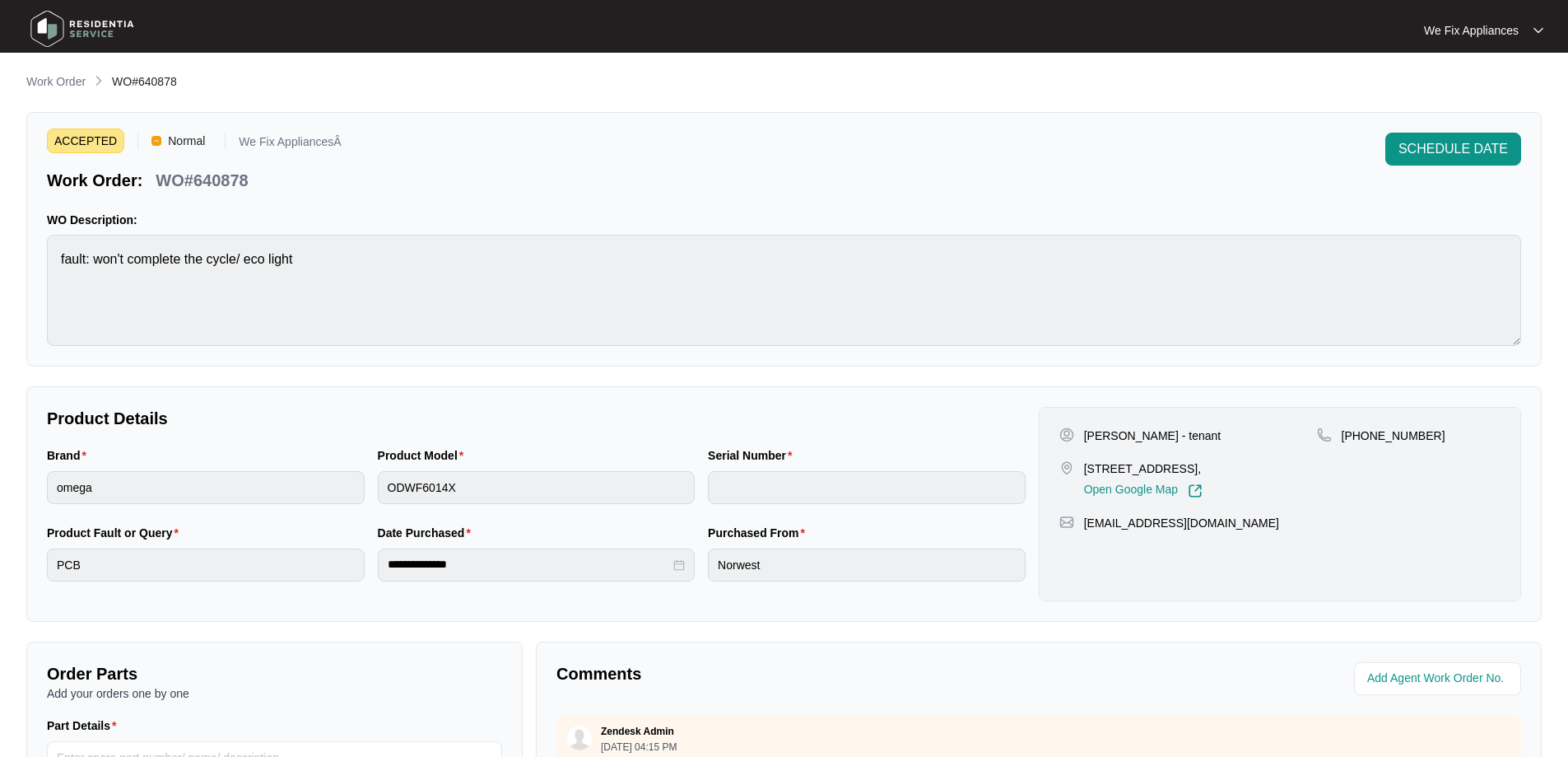
click at [1430, 128] on div "ACCEPTED Normal We Fix AppliancesÂ Work Order: WO#640878 SCHEDULE DATE WO Descr…" at bounding box center [784, 238] width 1515 height 255
click at [1429, 143] on span "SCHEDULE DATE" at bounding box center [1454, 149] width 110 height 20
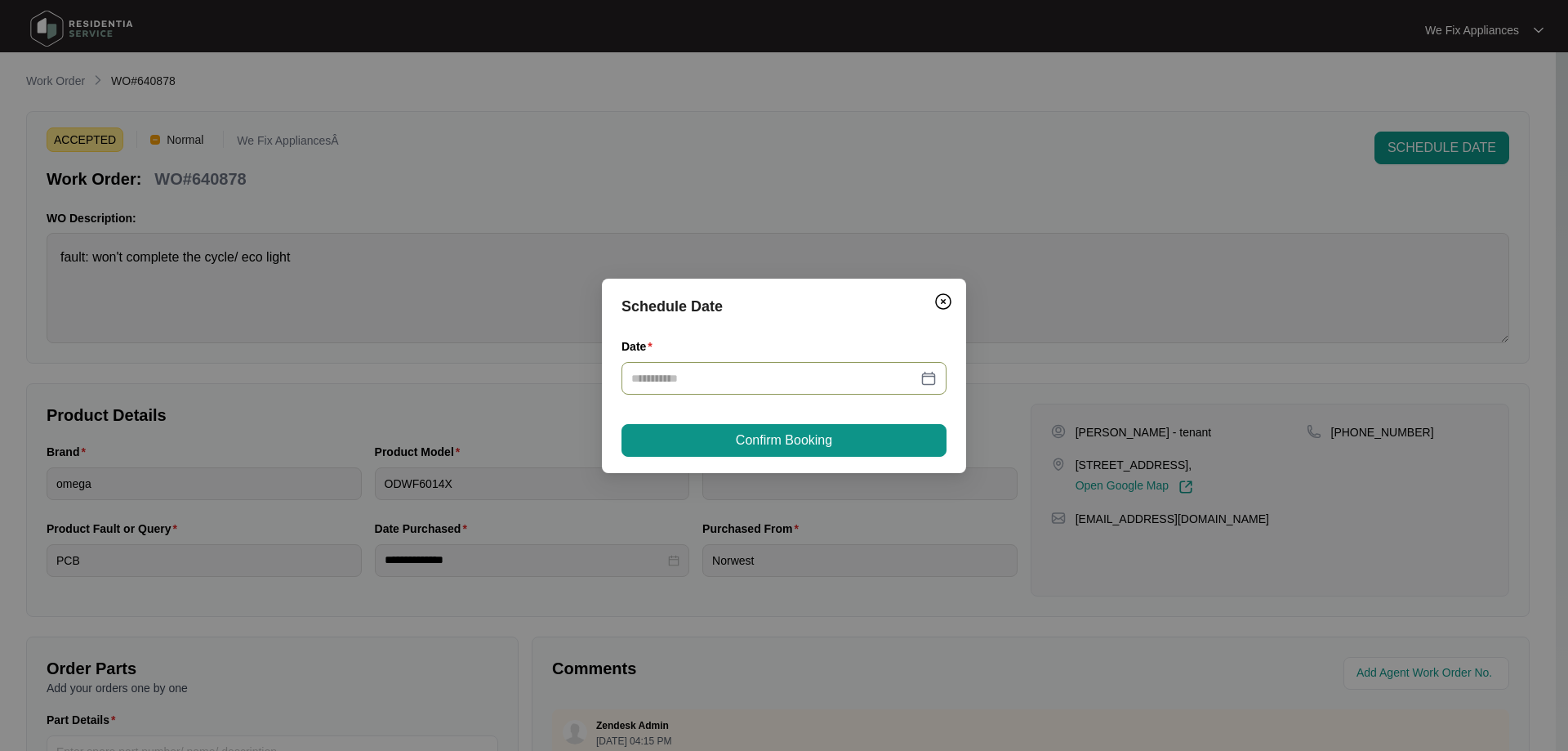
click at [747, 380] on input "Date" at bounding box center [774, 377] width 286 height 18
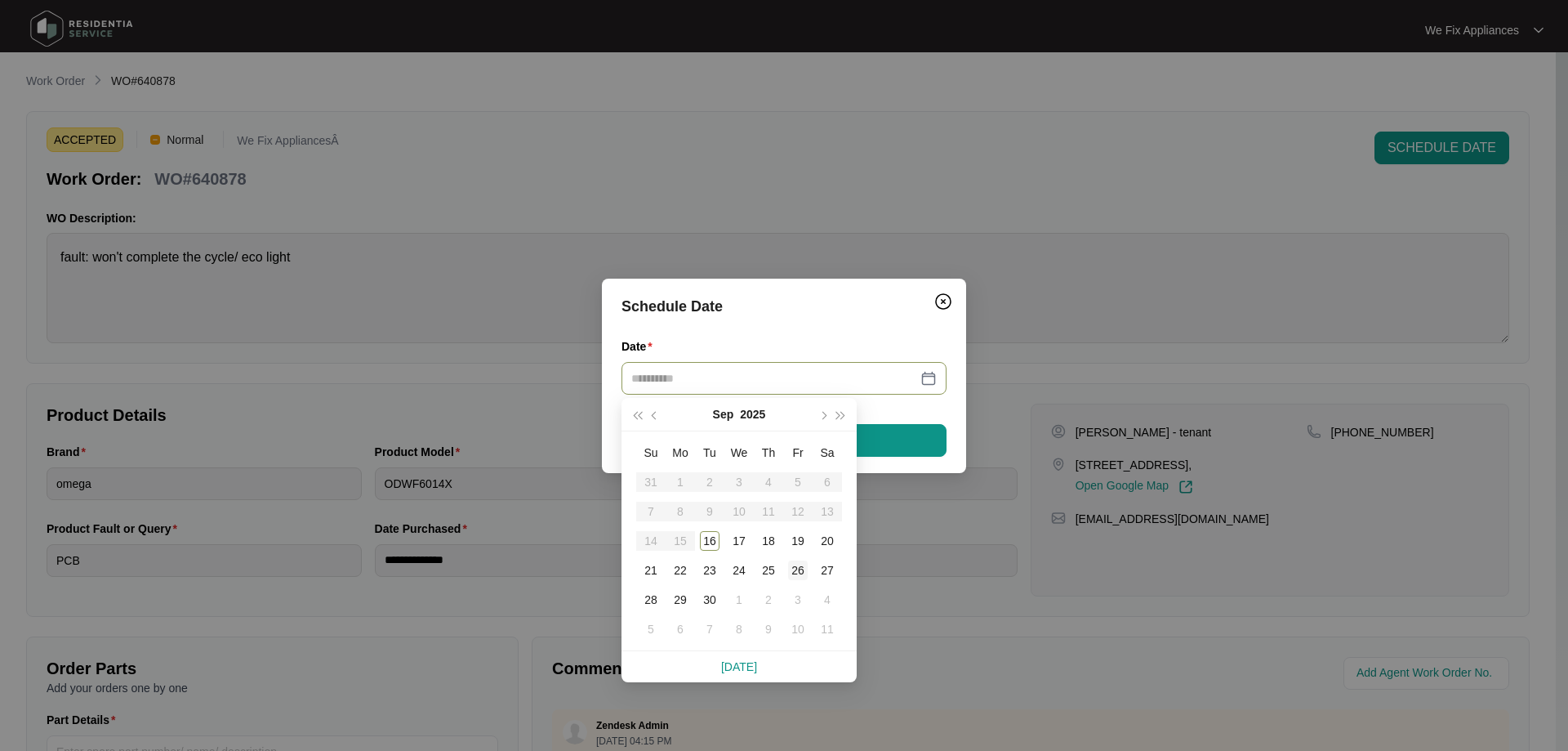
click at [798, 570] on div "26" at bounding box center [798, 570] width 20 height 20
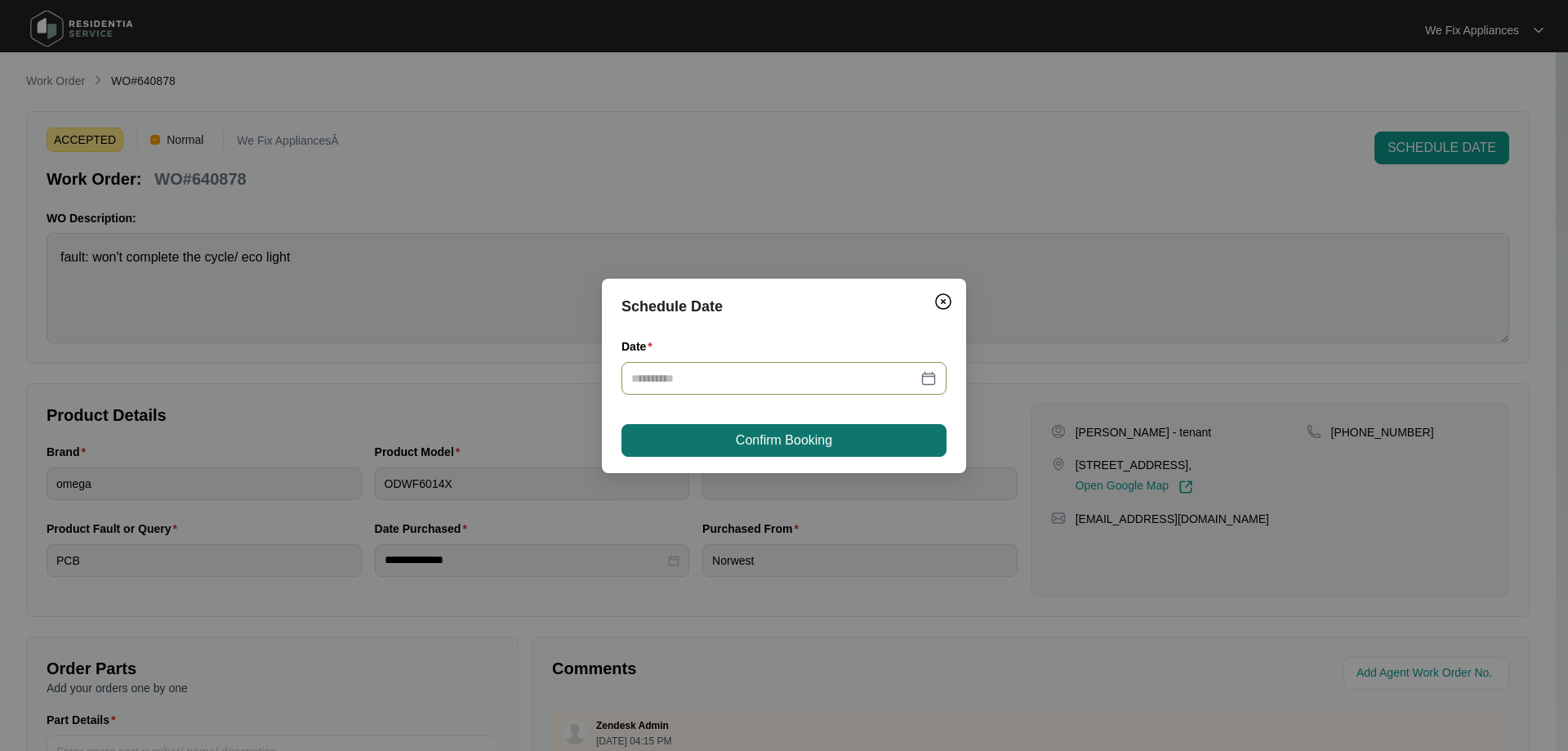
type input "**********"
click at [818, 432] on span "Confirm Booking" at bounding box center [784, 440] width 97 height 20
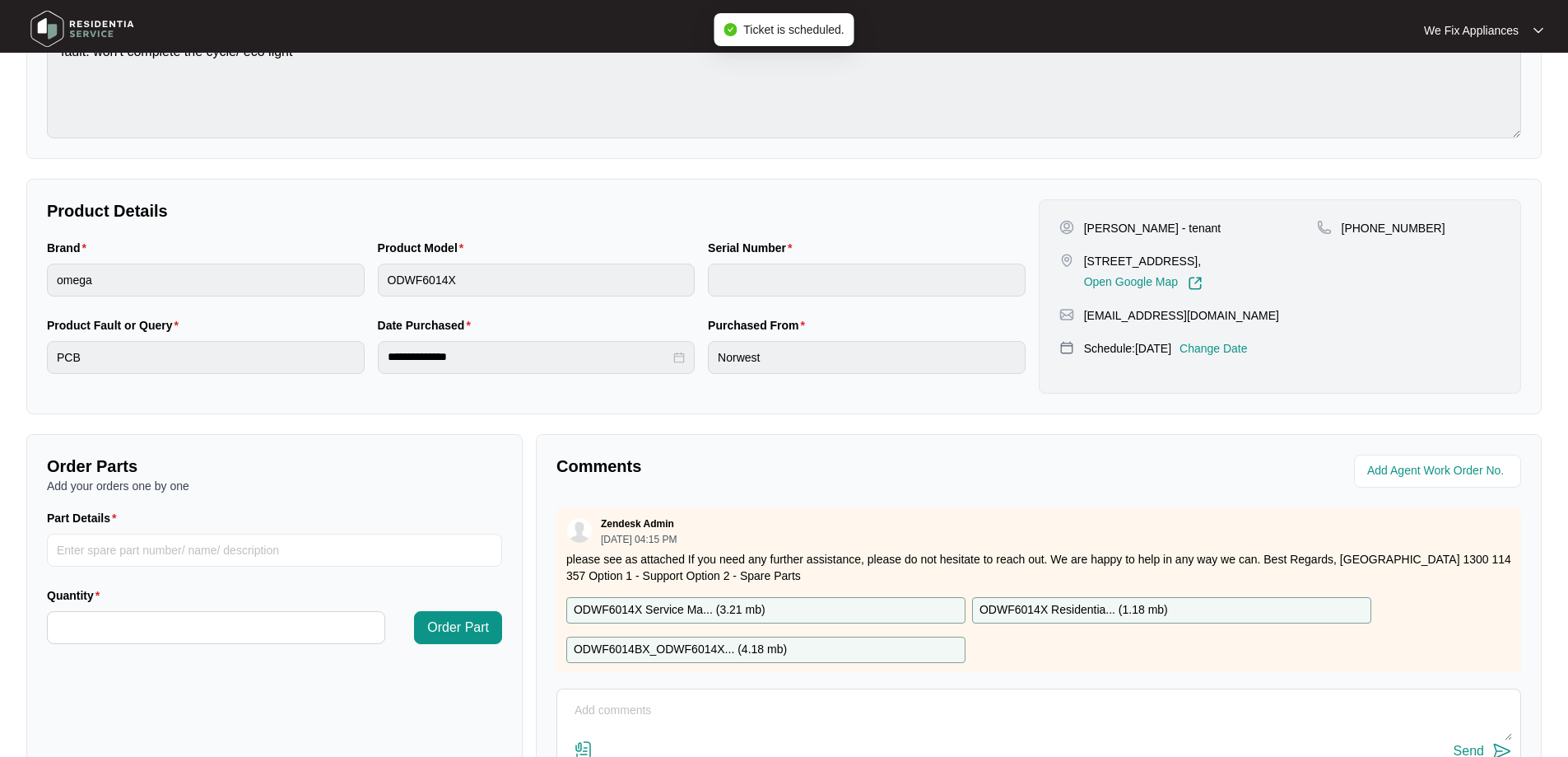
scroll to position [336, 0]
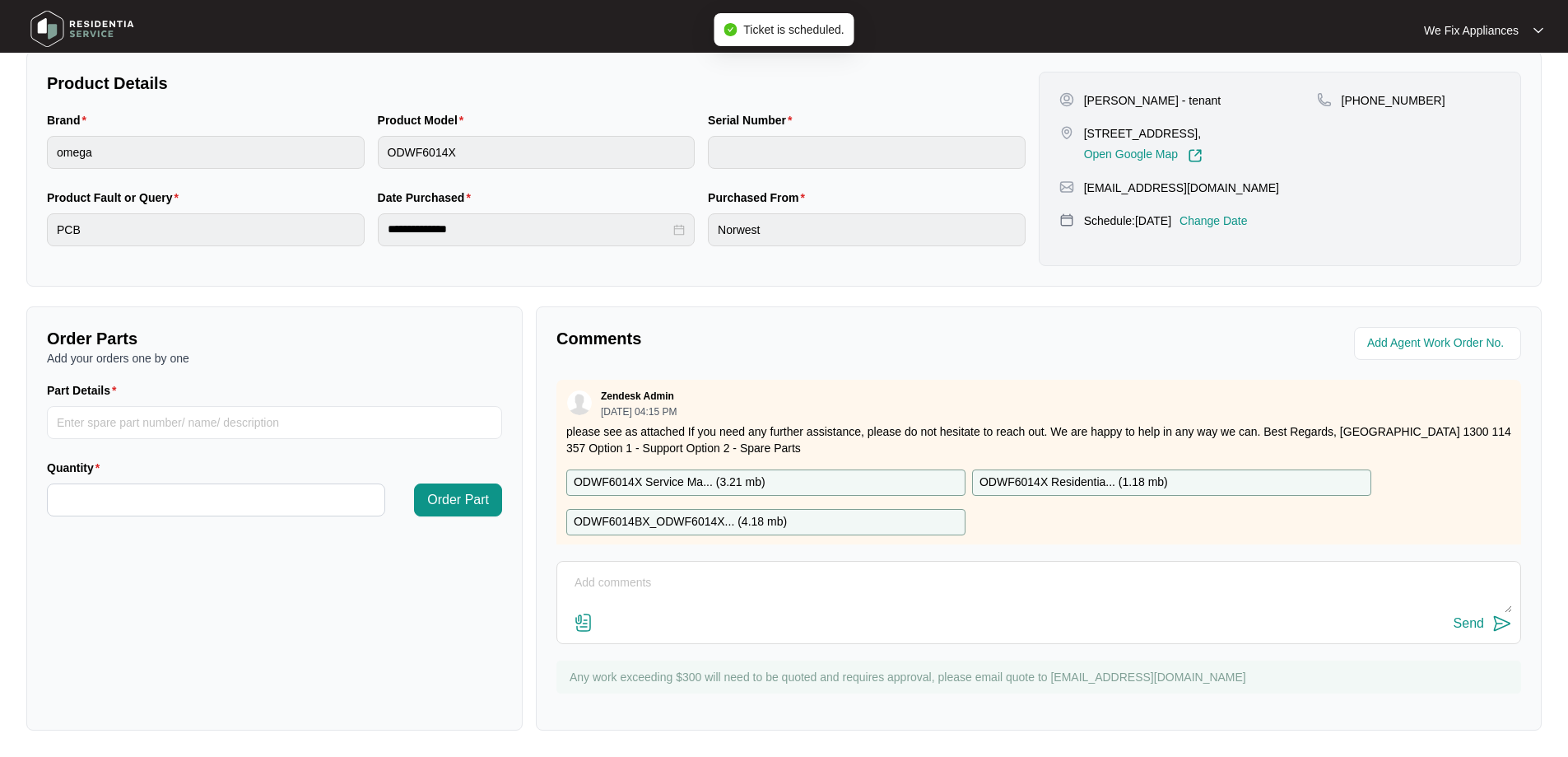
drag, startPoint x: 670, startPoint y: 585, endPoint x: 684, endPoint y: 599, distance: 19.8
click at [656, 590] on textarea at bounding box center [1038, 590] width 947 height 43
type textarea "Hi team just fyi- customer wanted [DATE] day off thank you."
click at [1469, 625] on div "Send" at bounding box center [1469, 624] width 30 height 15
click at [125, 28] on img at bounding box center [82, 28] width 115 height 49
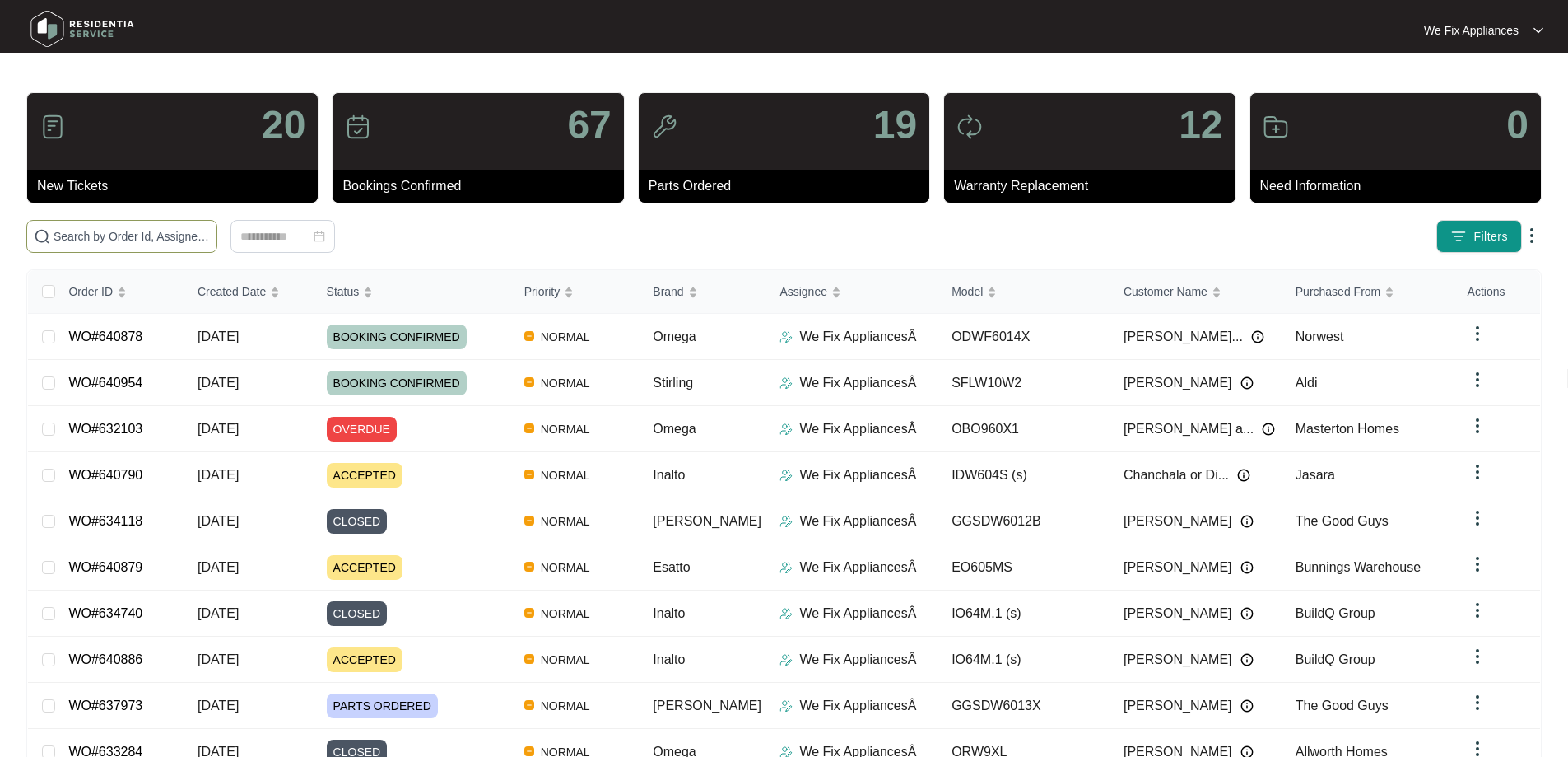
paste input "640790"
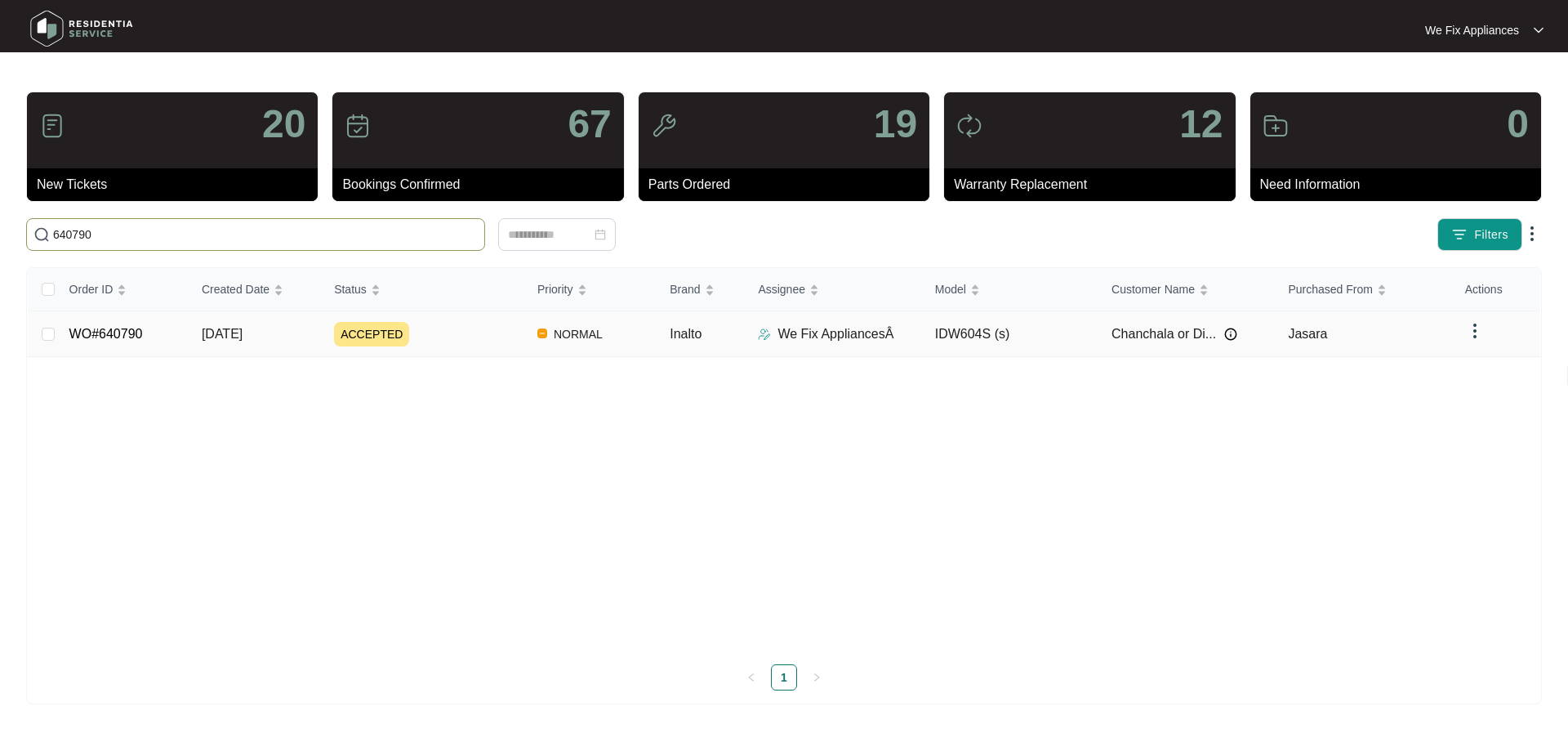
type input "640790"
click at [123, 330] on link "WO#640790" at bounding box center [106, 333] width 73 height 14
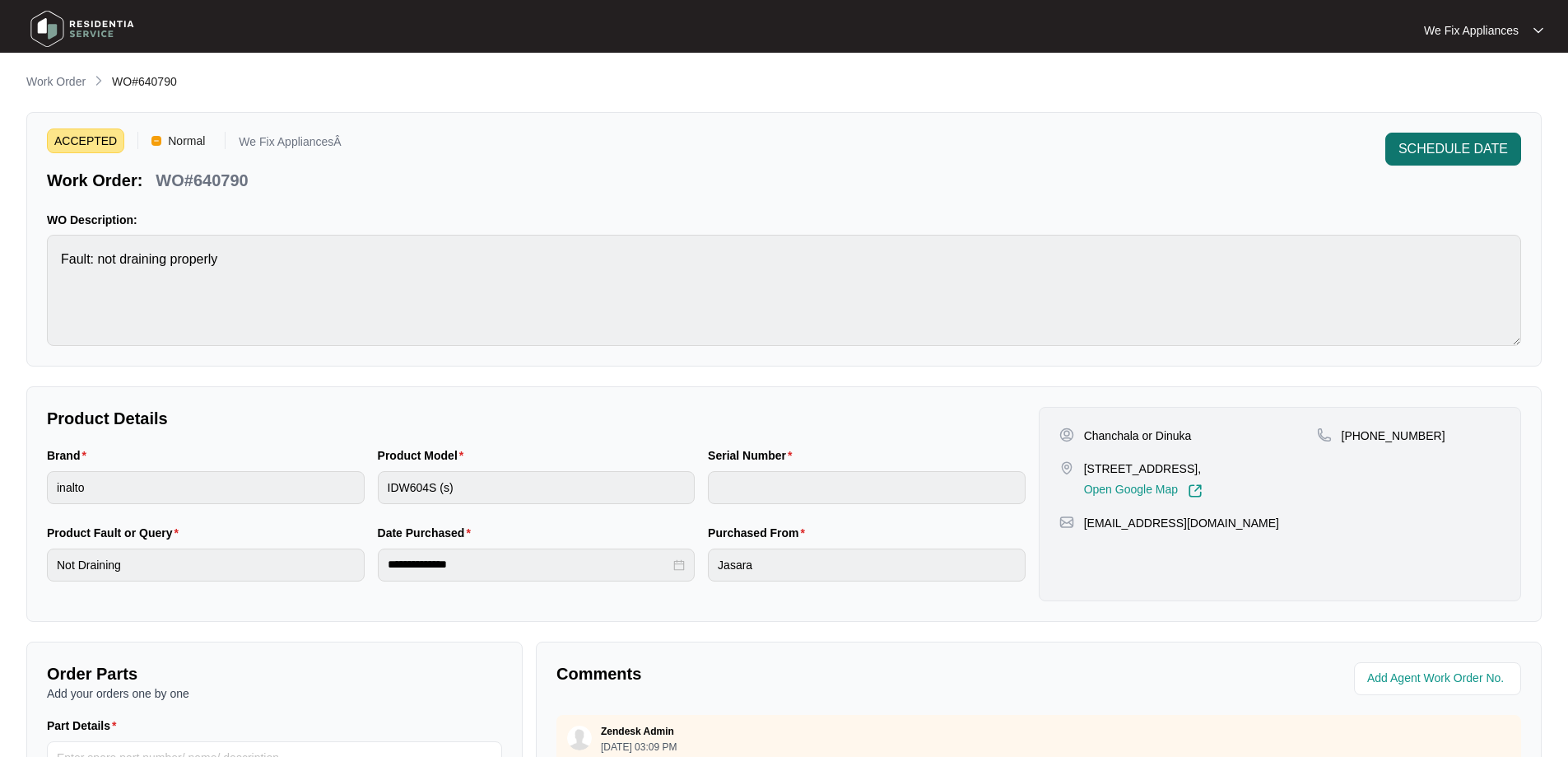
click at [1438, 158] on span "SCHEDULE DATE" at bounding box center [1454, 149] width 110 height 20
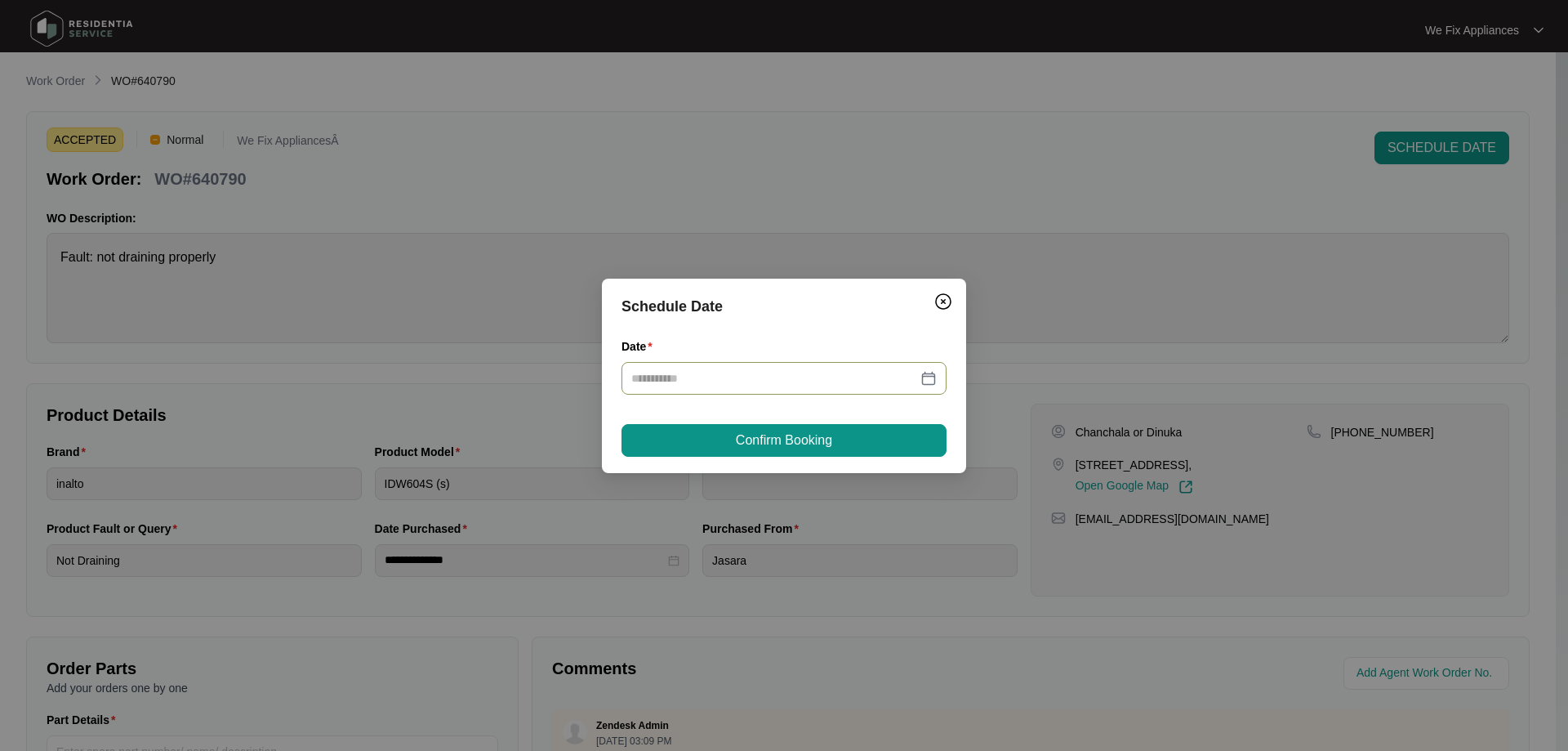
click at [805, 377] on input "Date" at bounding box center [774, 377] width 286 height 18
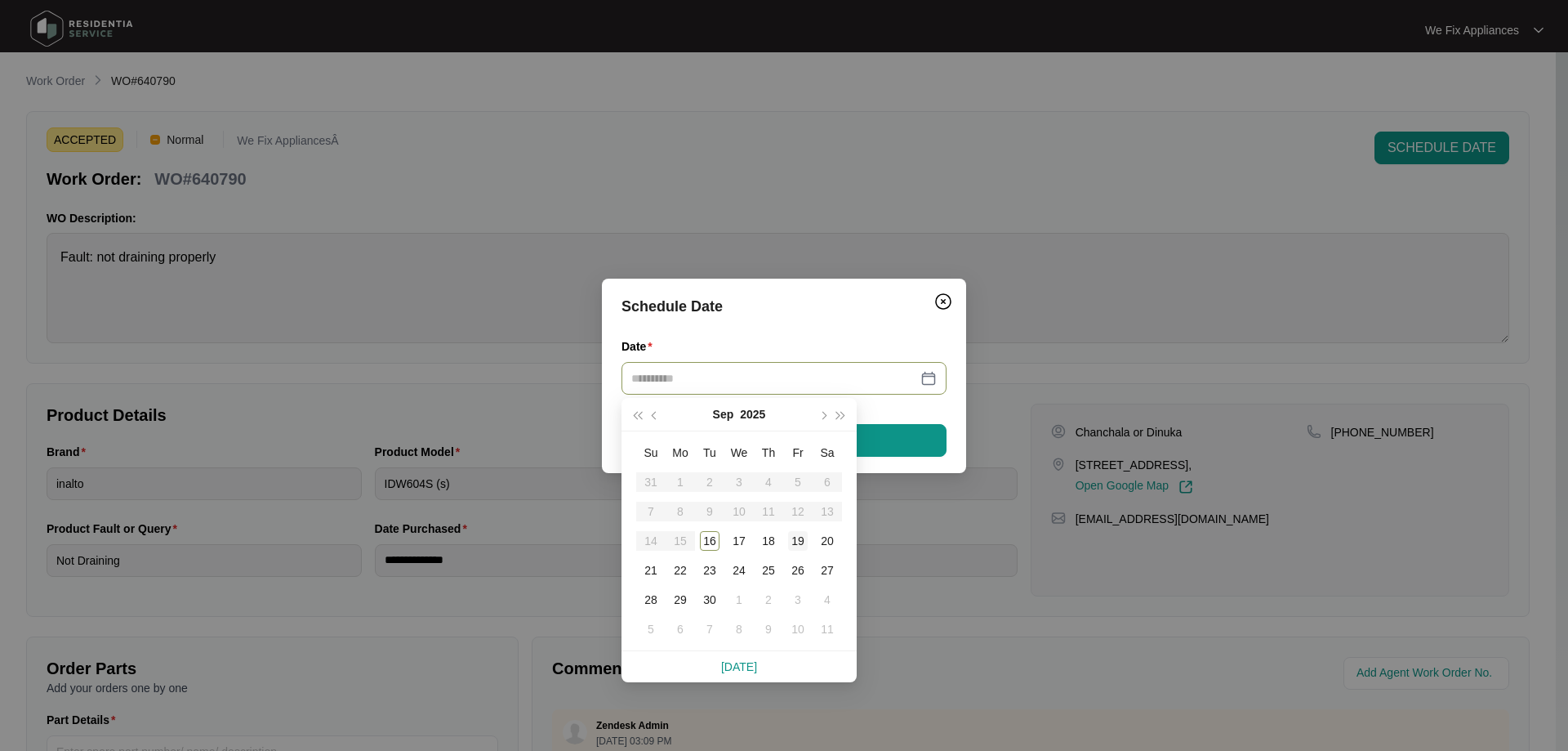
type input "**********"
click at [803, 544] on div "19" at bounding box center [798, 541] width 20 height 20
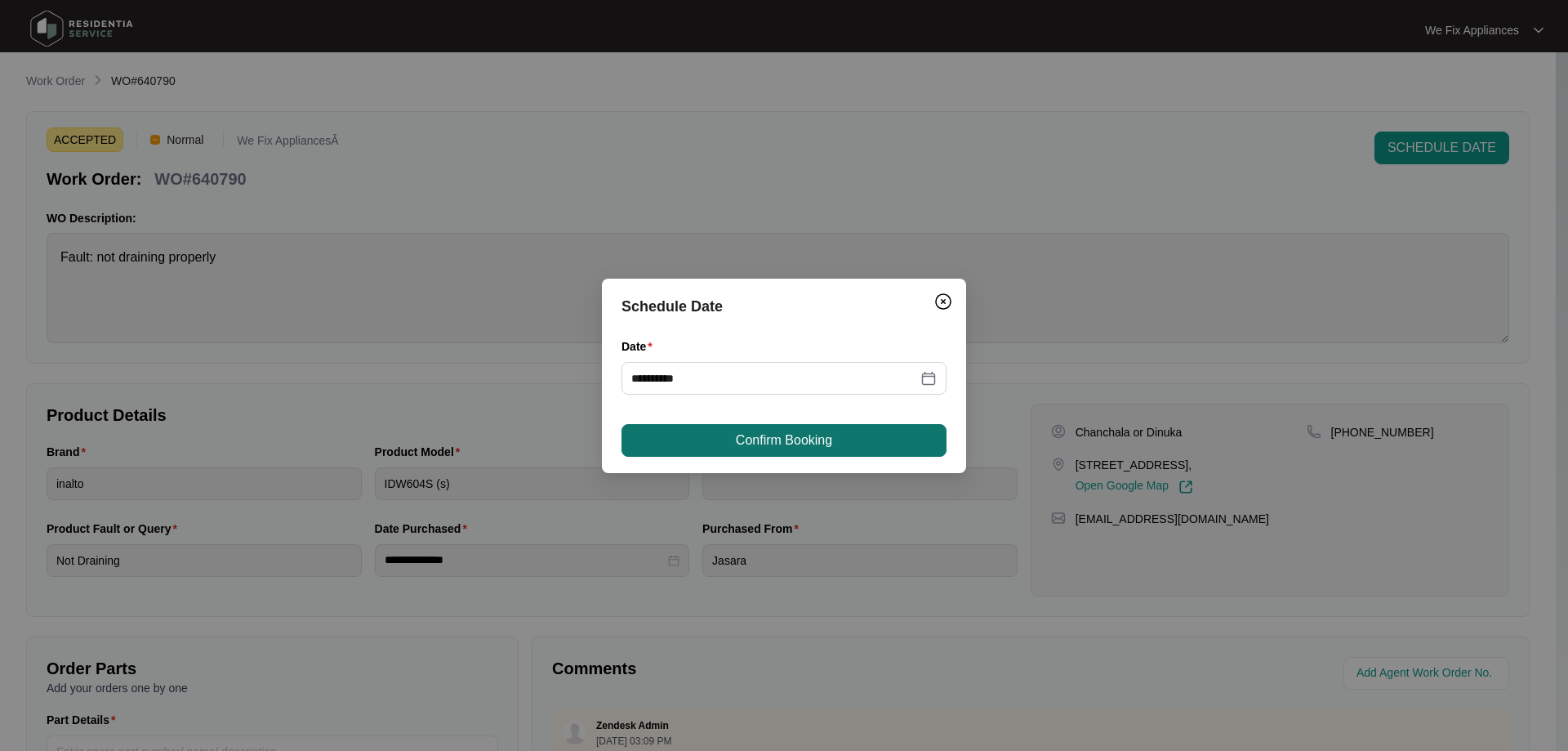
click at [834, 425] on button "Confirm Booking" at bounding box center [784, 440] width 325 height 33
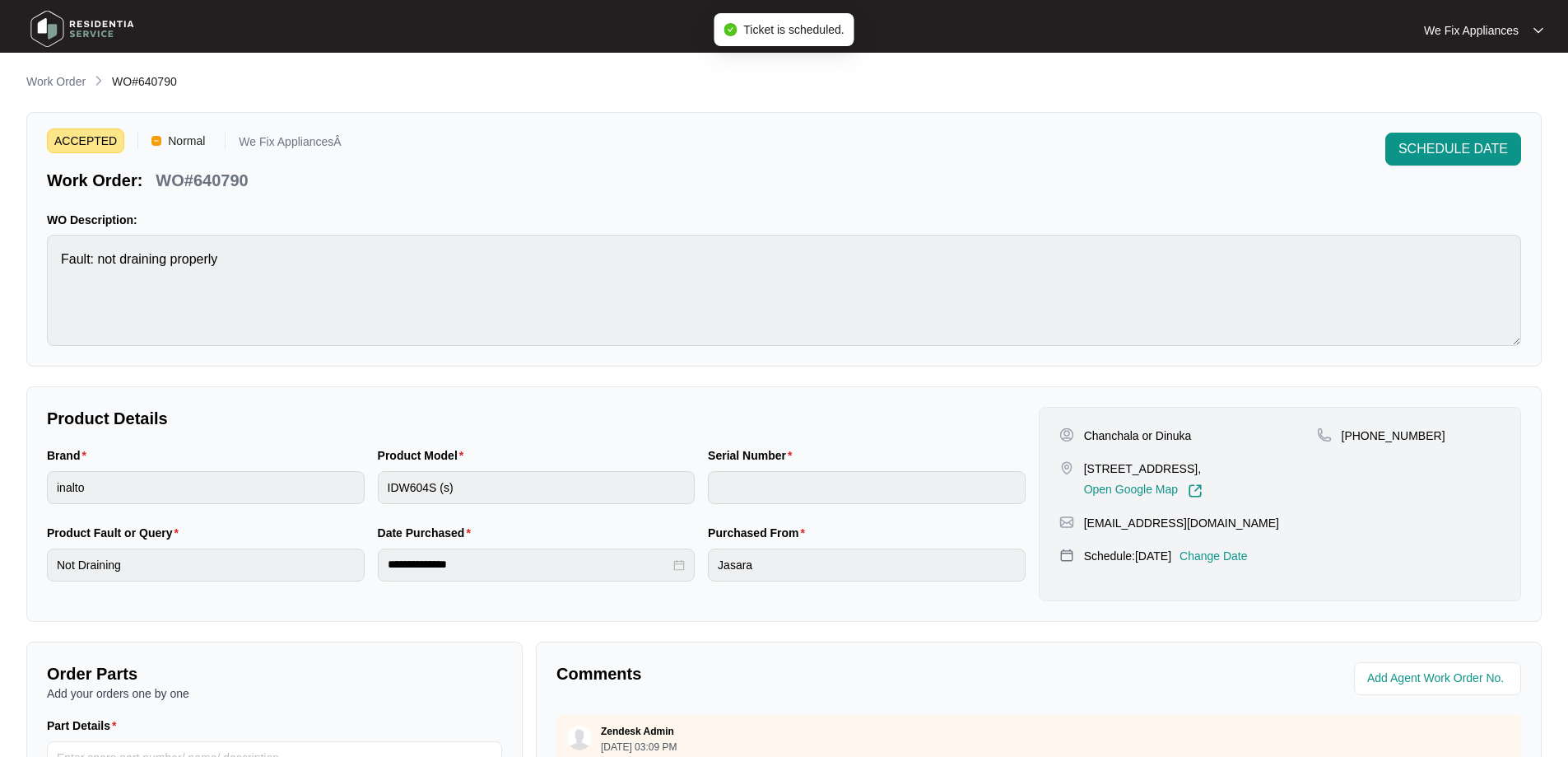
click at [115, 30] on img at bounding box center [82, 28] width 115 height 49
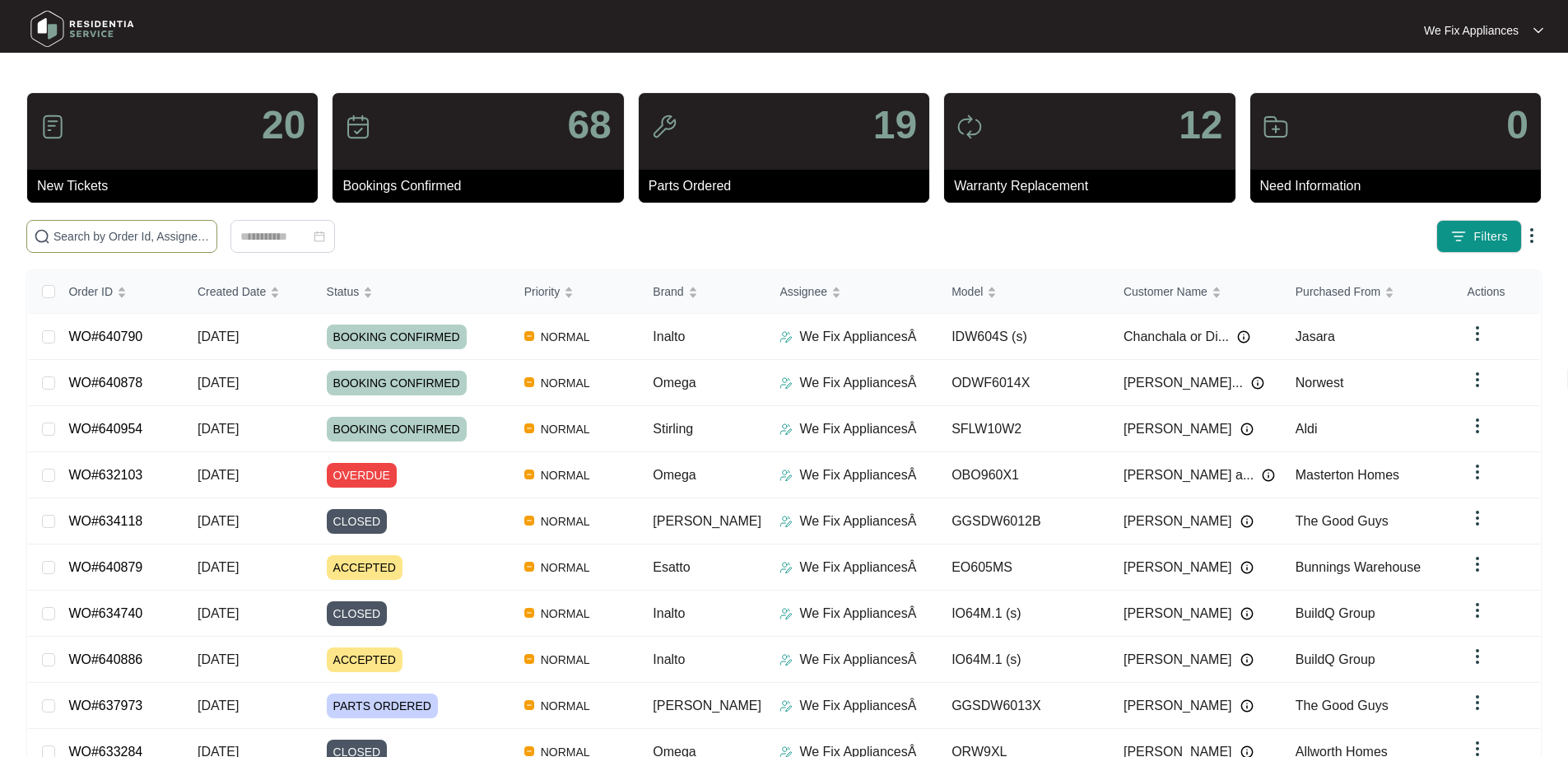
paste input "637973"
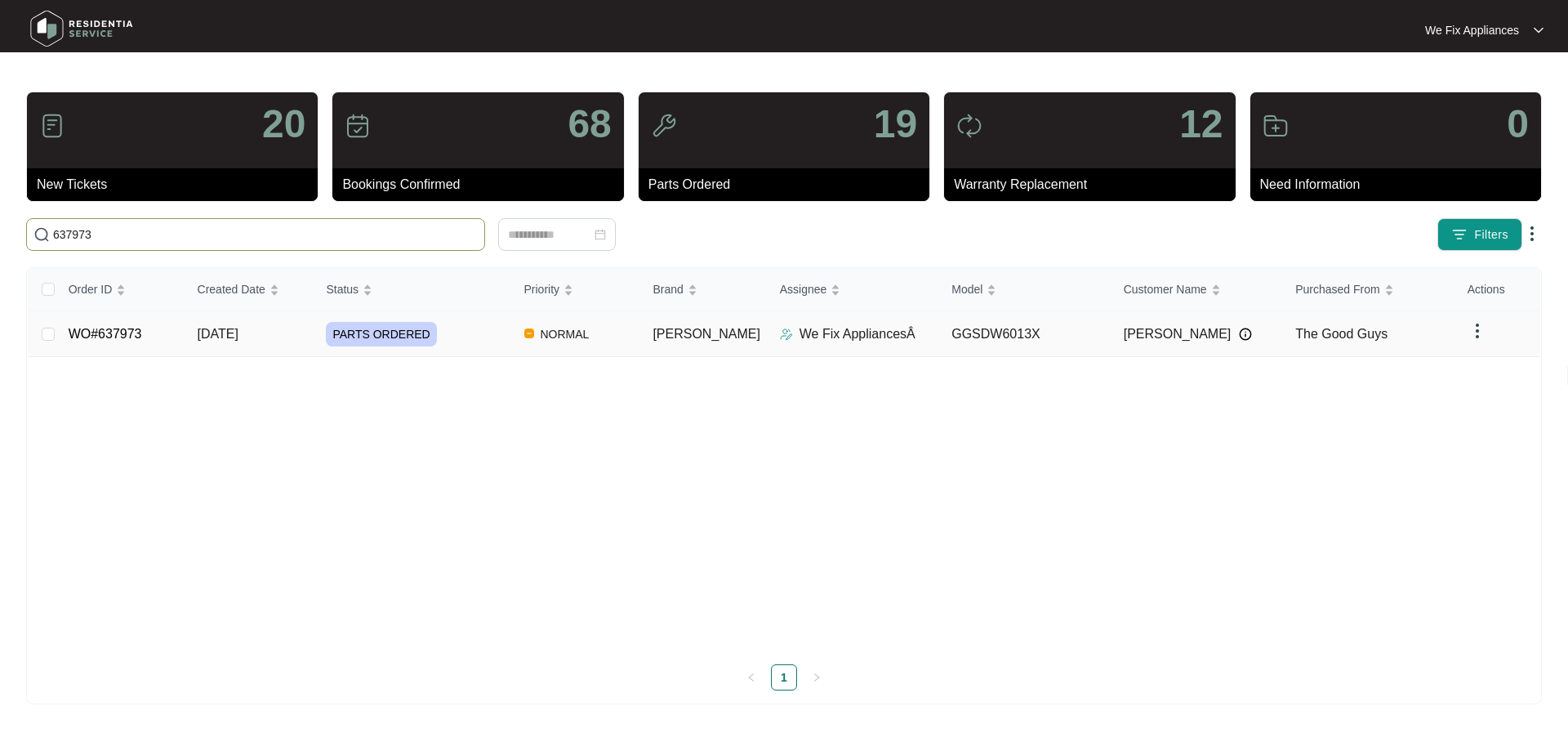
type input "637973"
click at [88, 346] on td "WO#637973" at bounding box center [120, 334] width 129 height 46
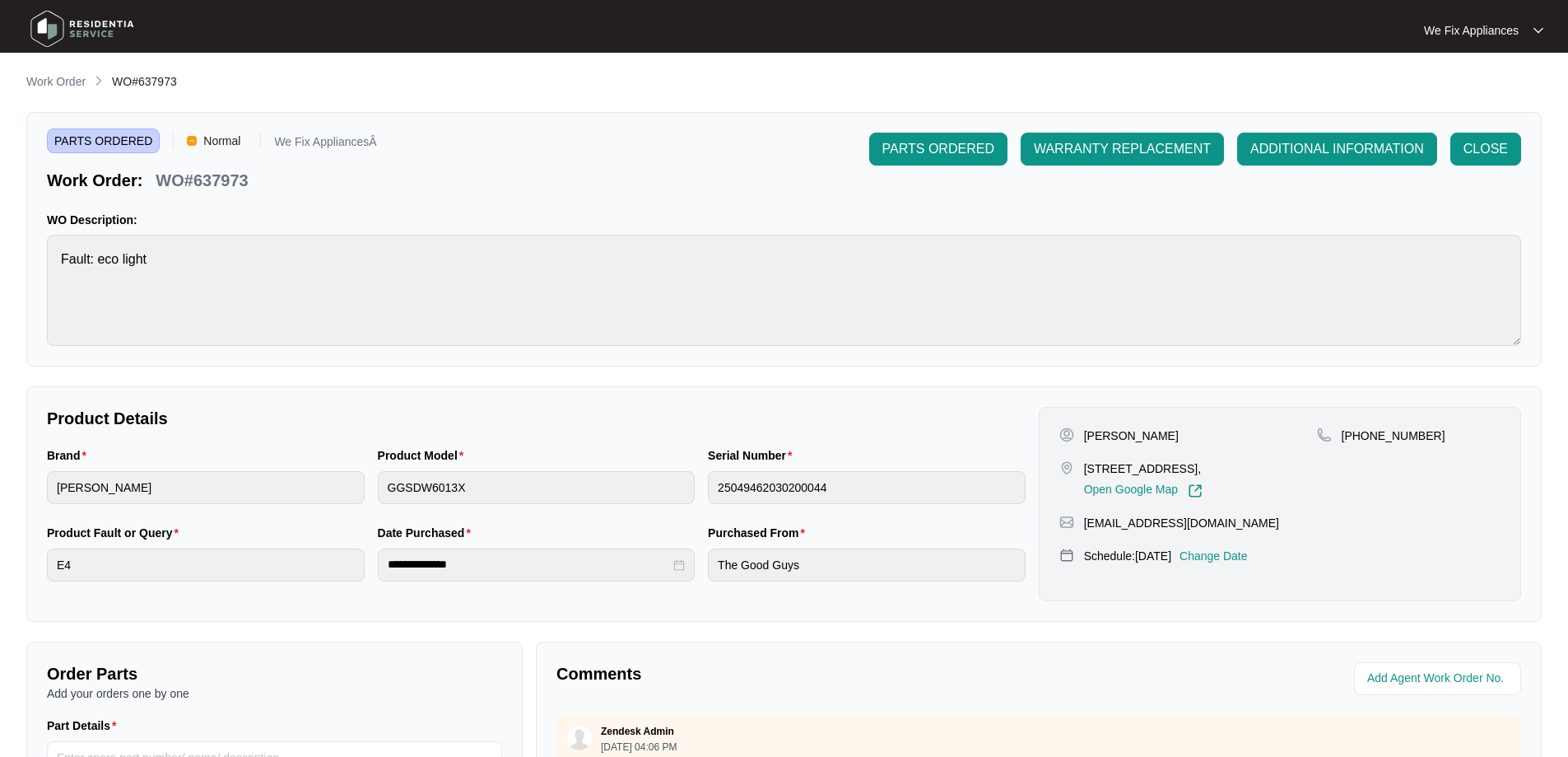
click at [1215, 564] on p "Change Date" at bounding box center [1213, 555] width 68 height 16
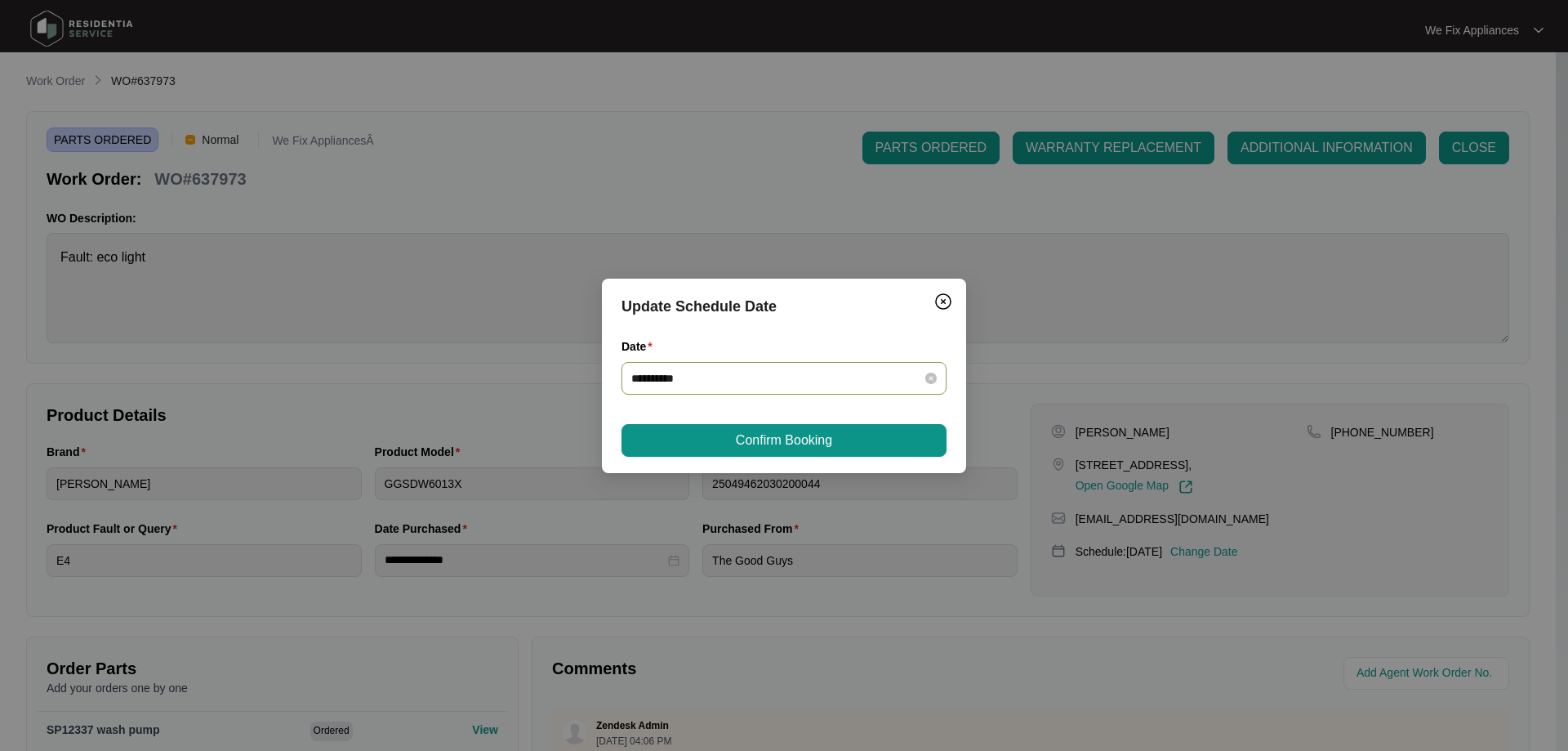
click at [749, 389] on div "**********" at bounding box center [784, 378] width 325 height 33
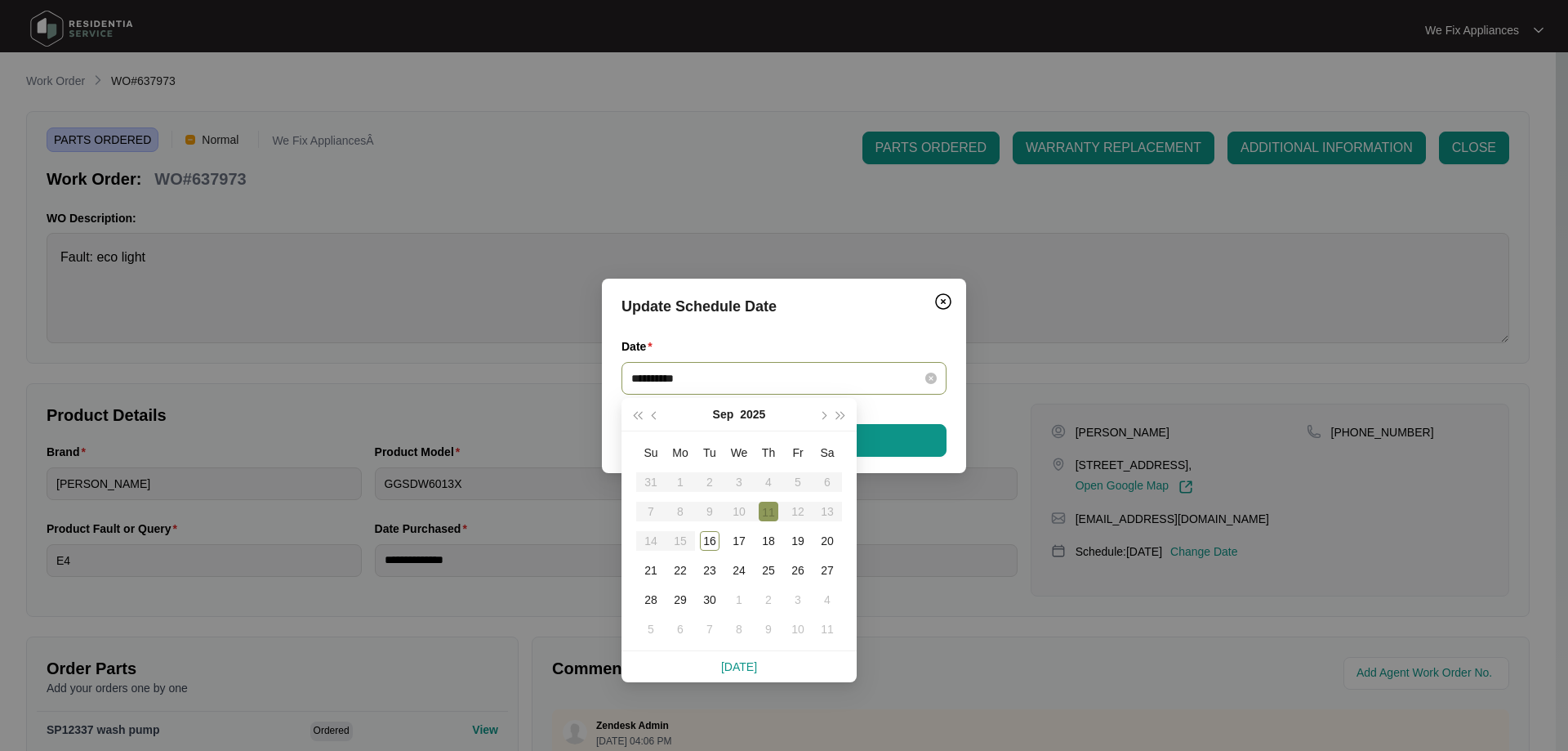
click at [759, 378] on input "**********" at bounding box center [774, 377] width 286 height 18
type input "**********"
click at [772, 539] on div "18" at bounding box center [769, 541] width 20 height 20
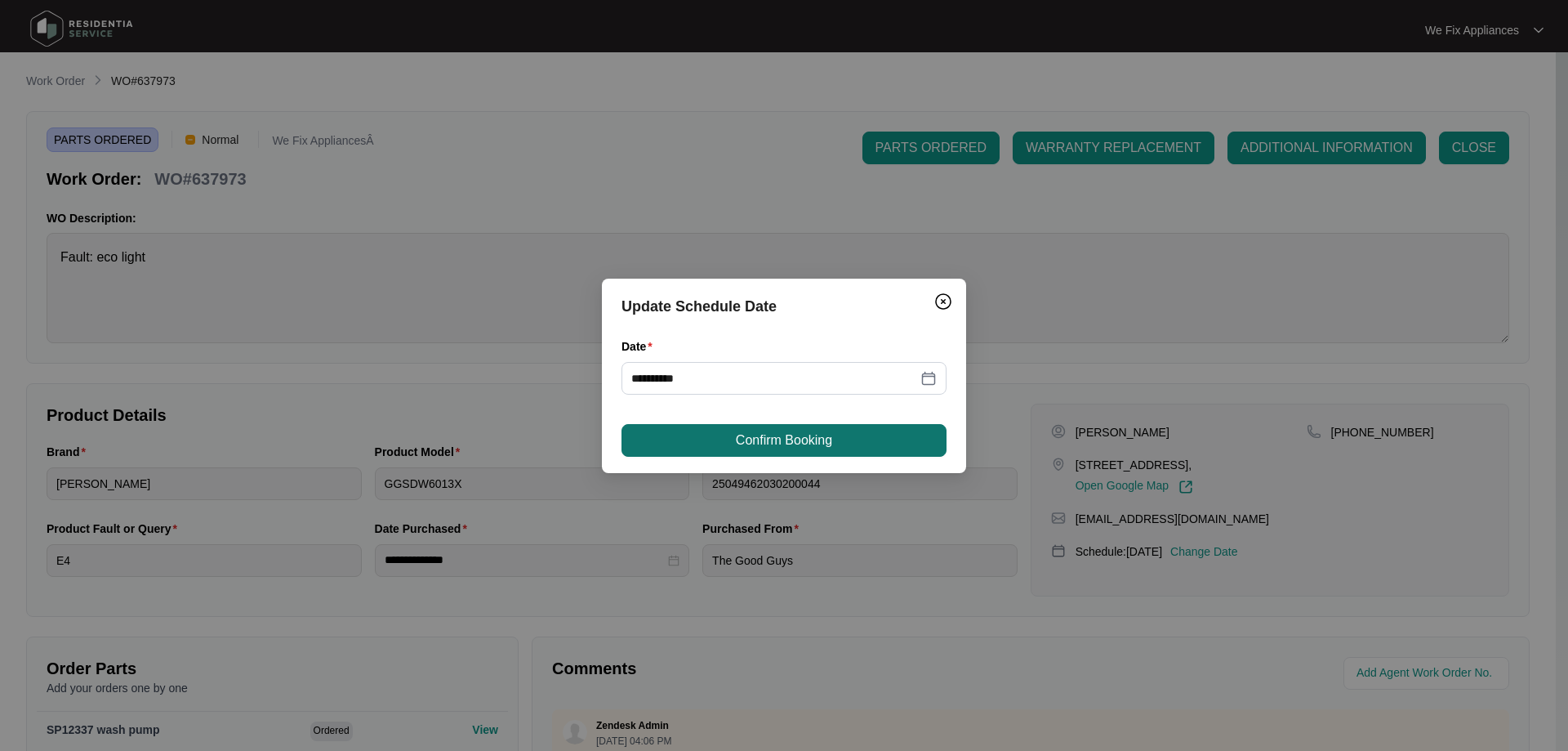
click at [794, 445] on span "Confirm Booking" at bounding box center [784, 440] width 97 height 20
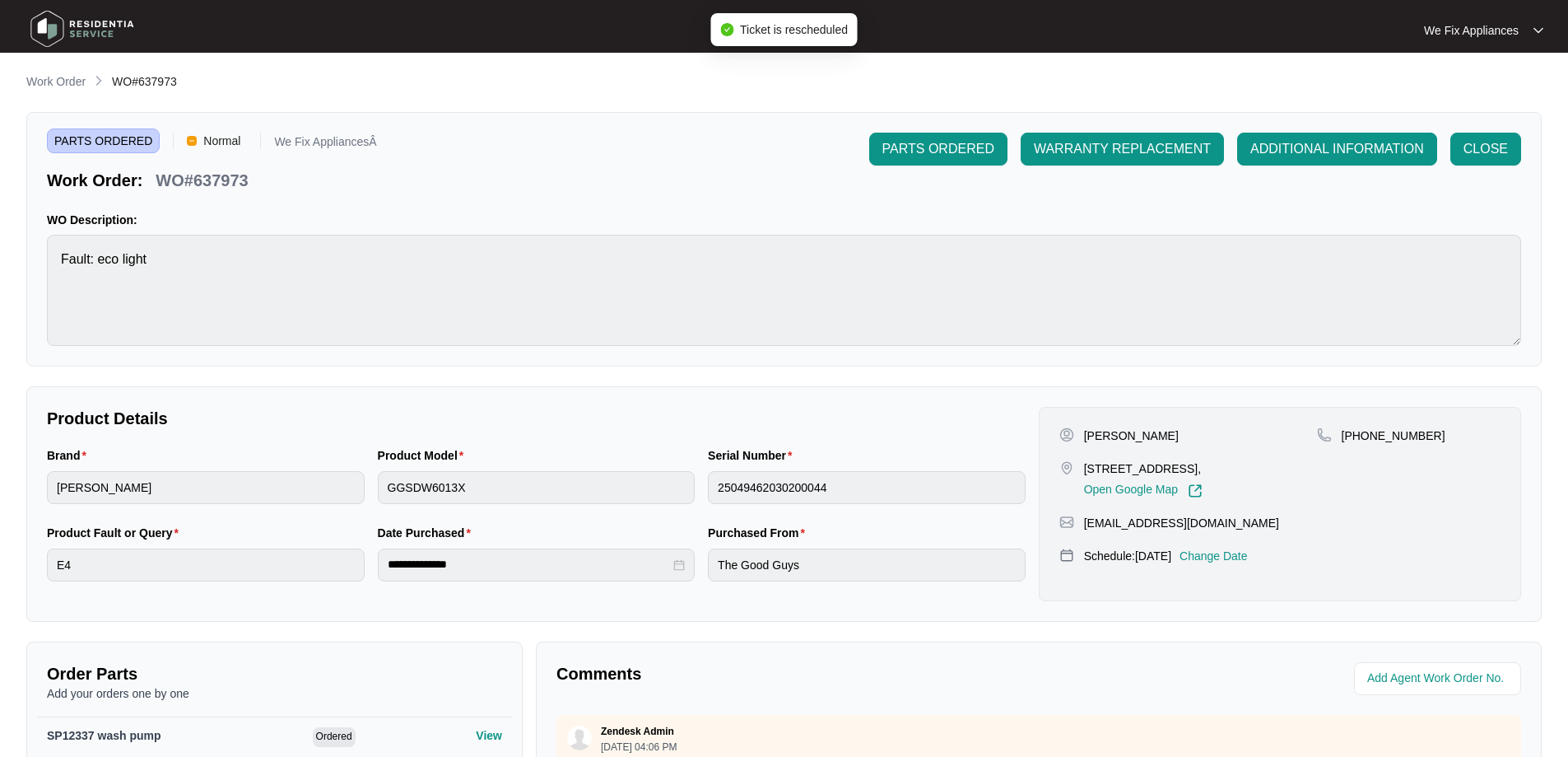
click at [71, 26] on img at bounding box center [82, 28] width 115 height 49
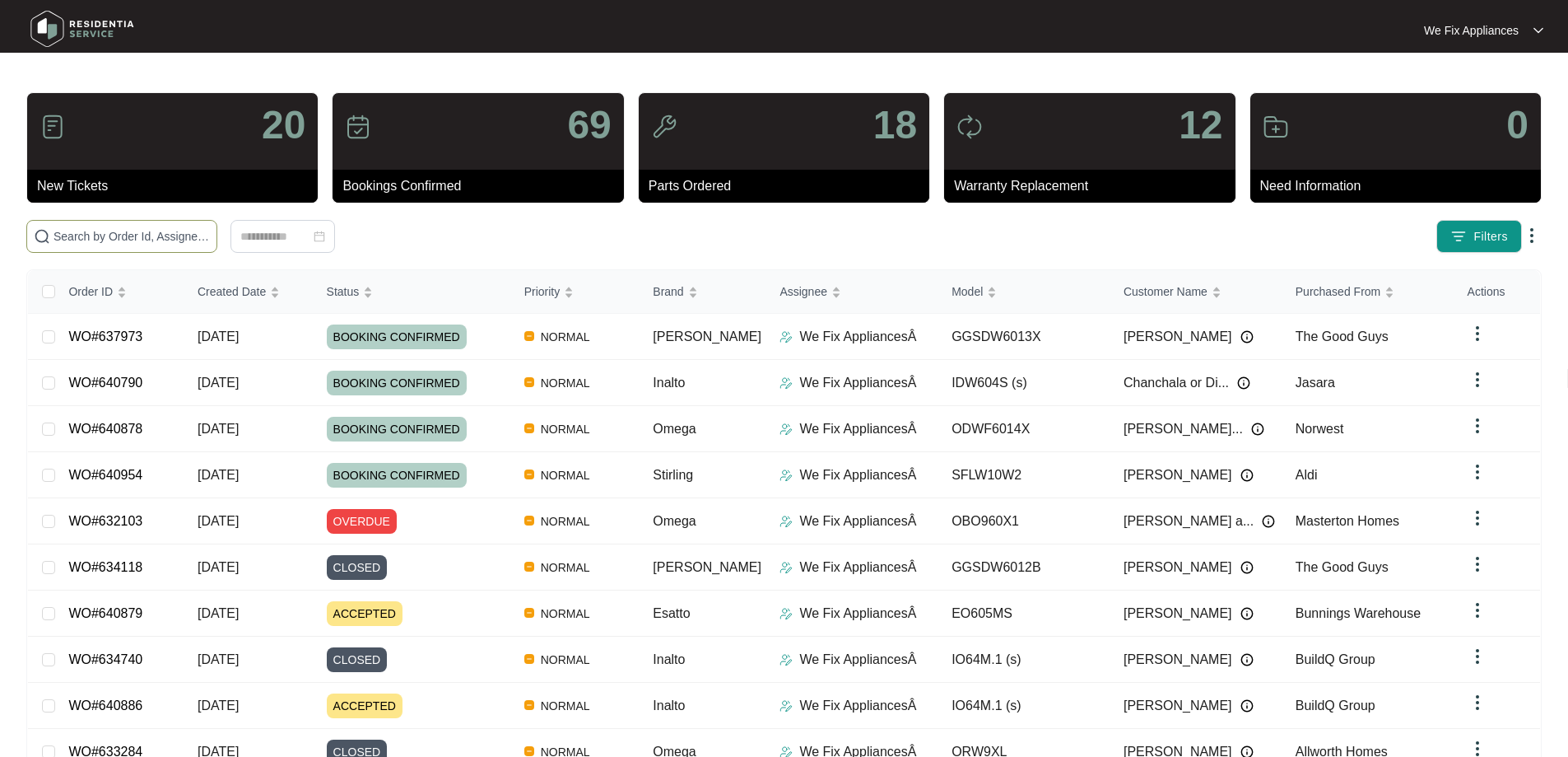
paste input "639345"
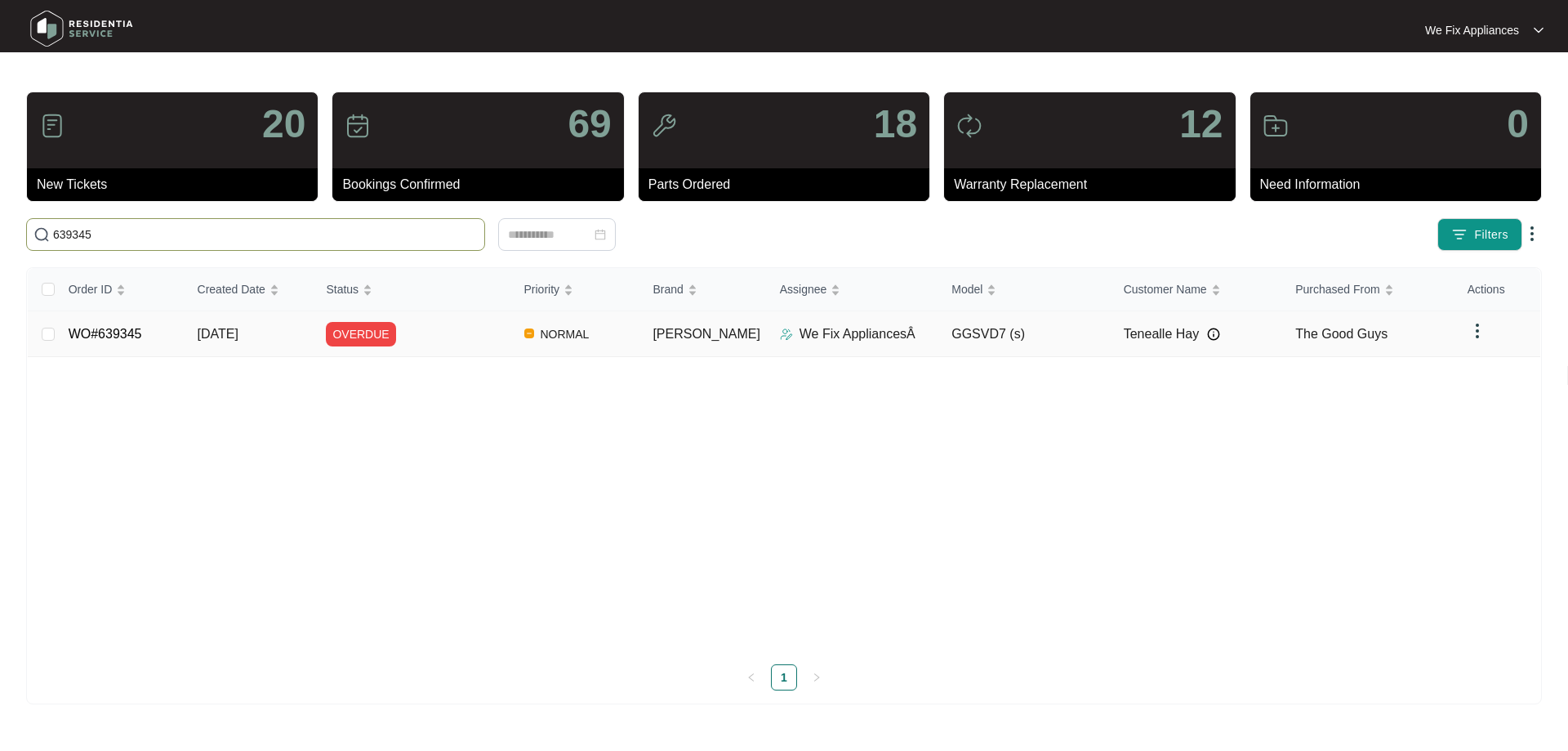
type input "639345"
click at [115, 335] on link "WO#639345" at bounding box center [105, 333] width 73 height 14
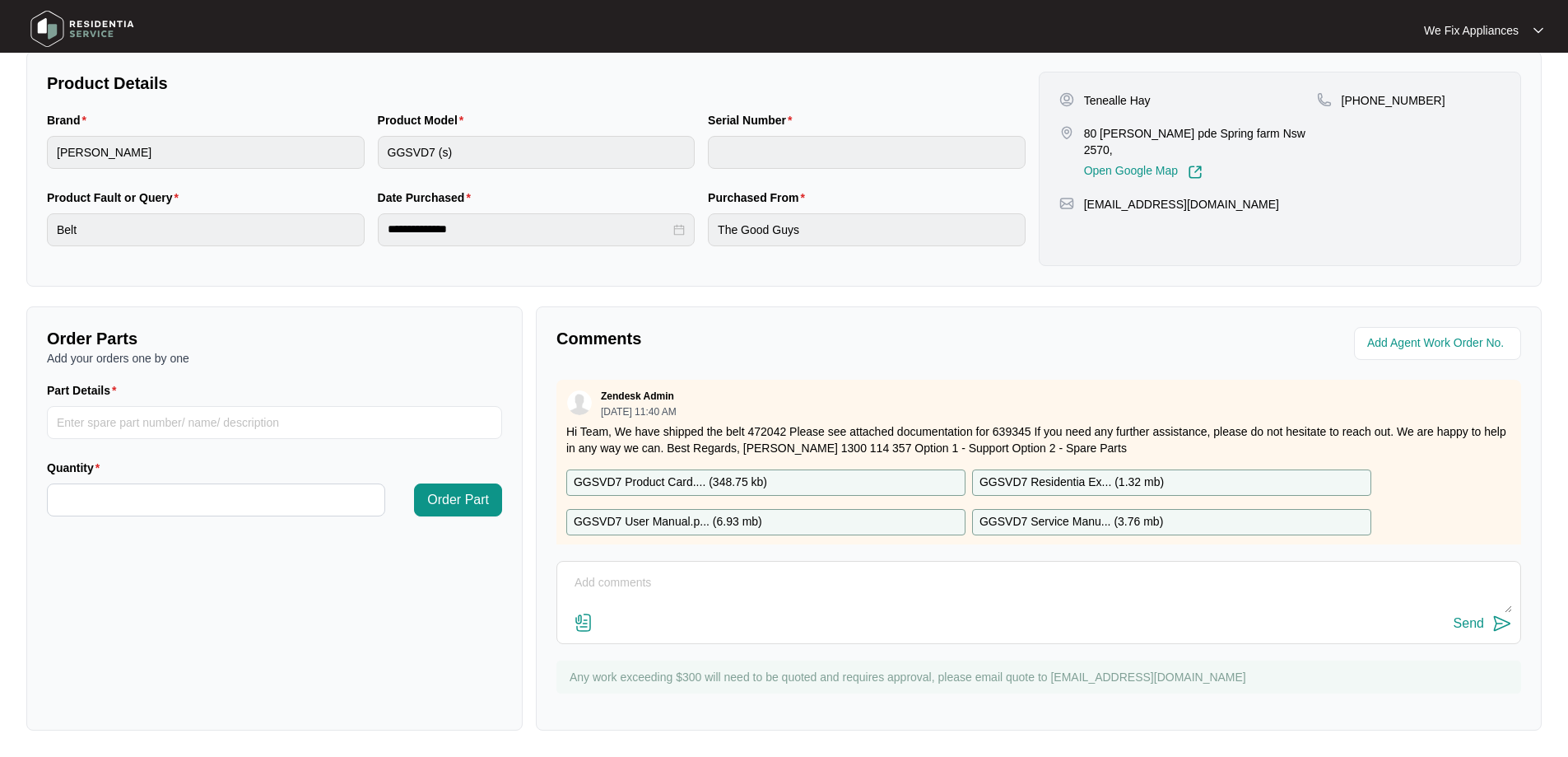
scroll to position [328, 0]
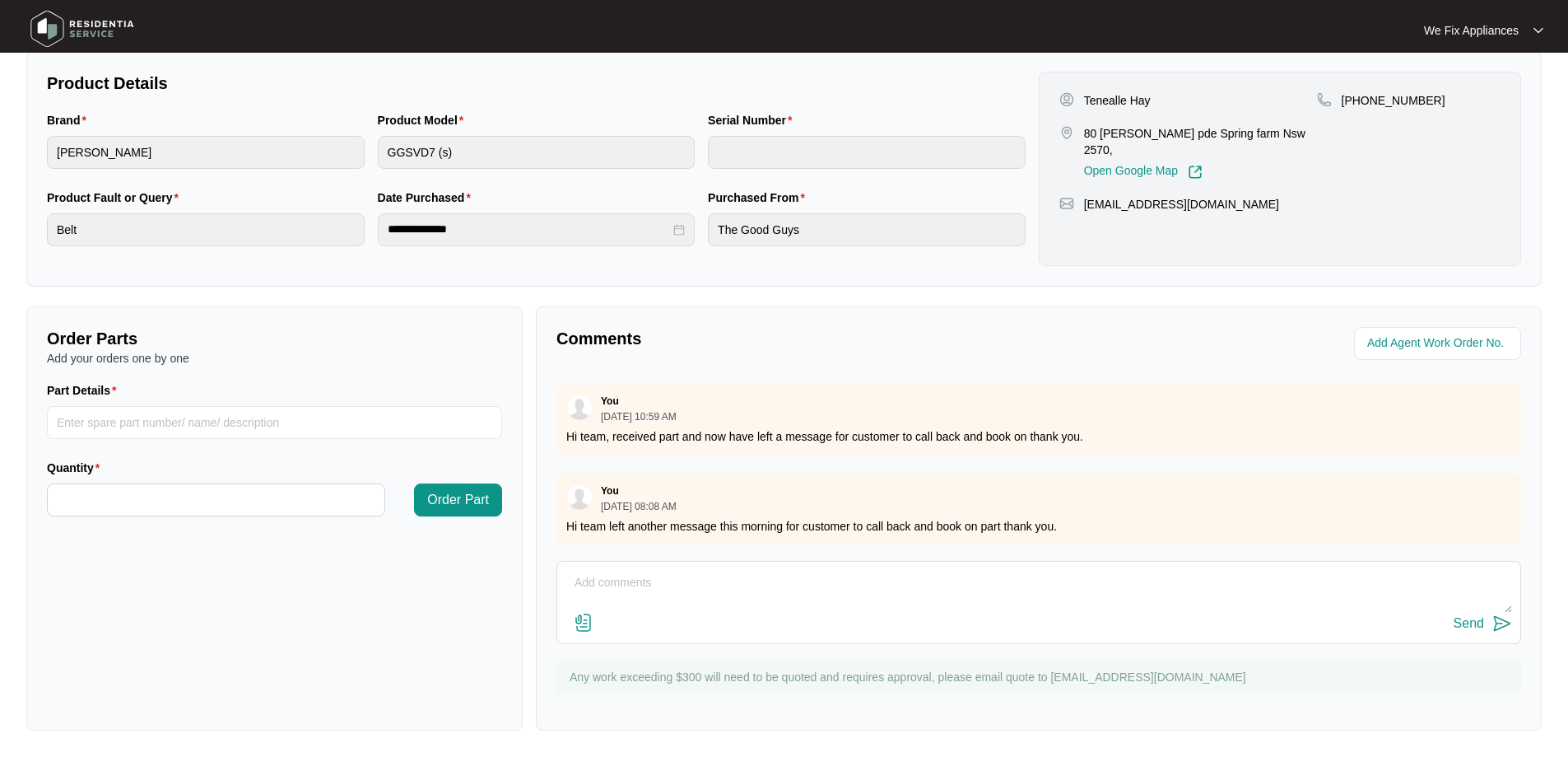
click at [926, 575] on textarea at bounding box center [1038, 590] width 947 height 43
type textarea "Hi team, left message for customer thank you."
click at [1477, 622] on div "Send" at bounding box center [1469, 624] width 30 height 15
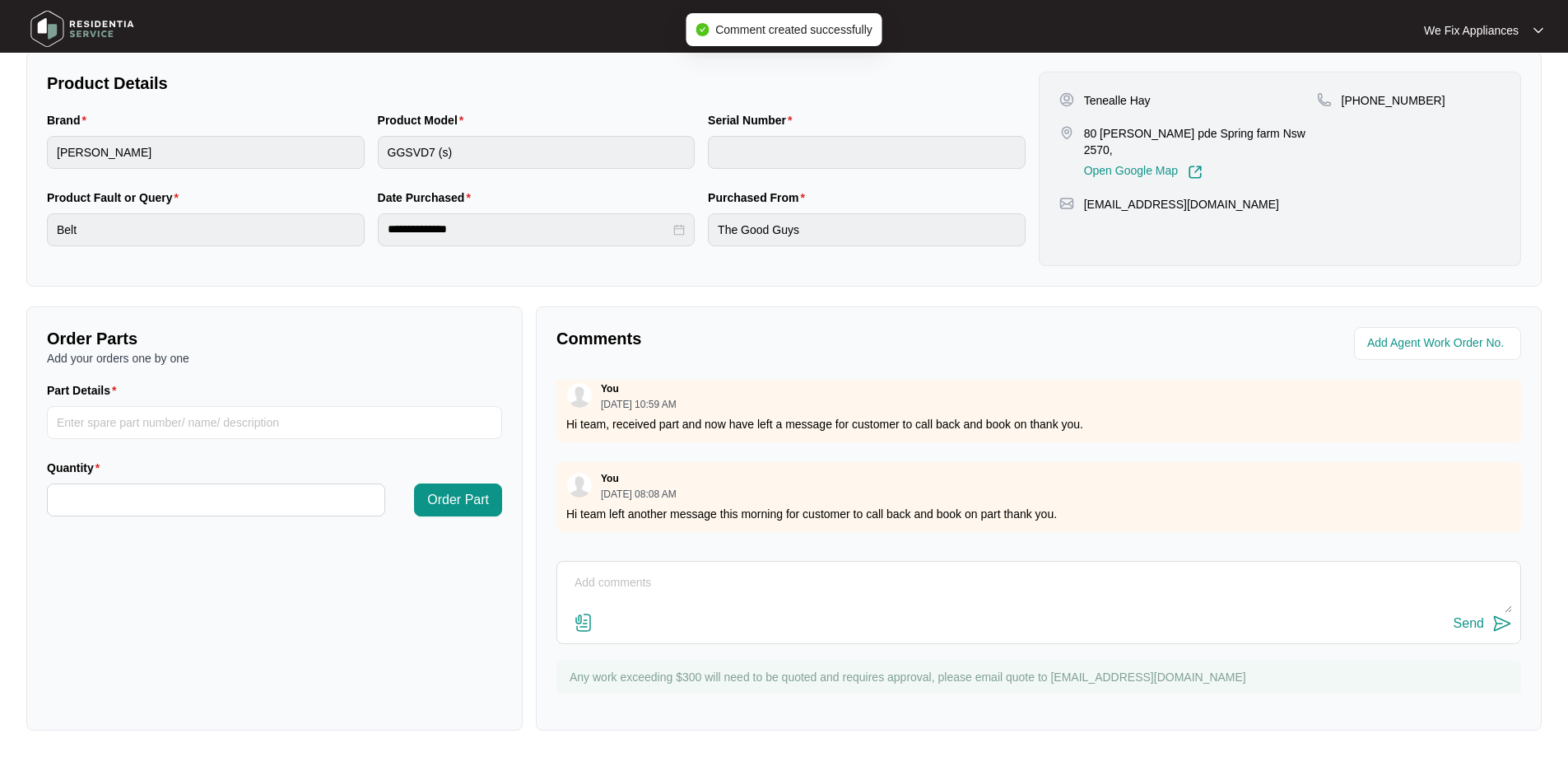
click at [106, 25] on img at bounding box center [82, 28] width 115 height 49
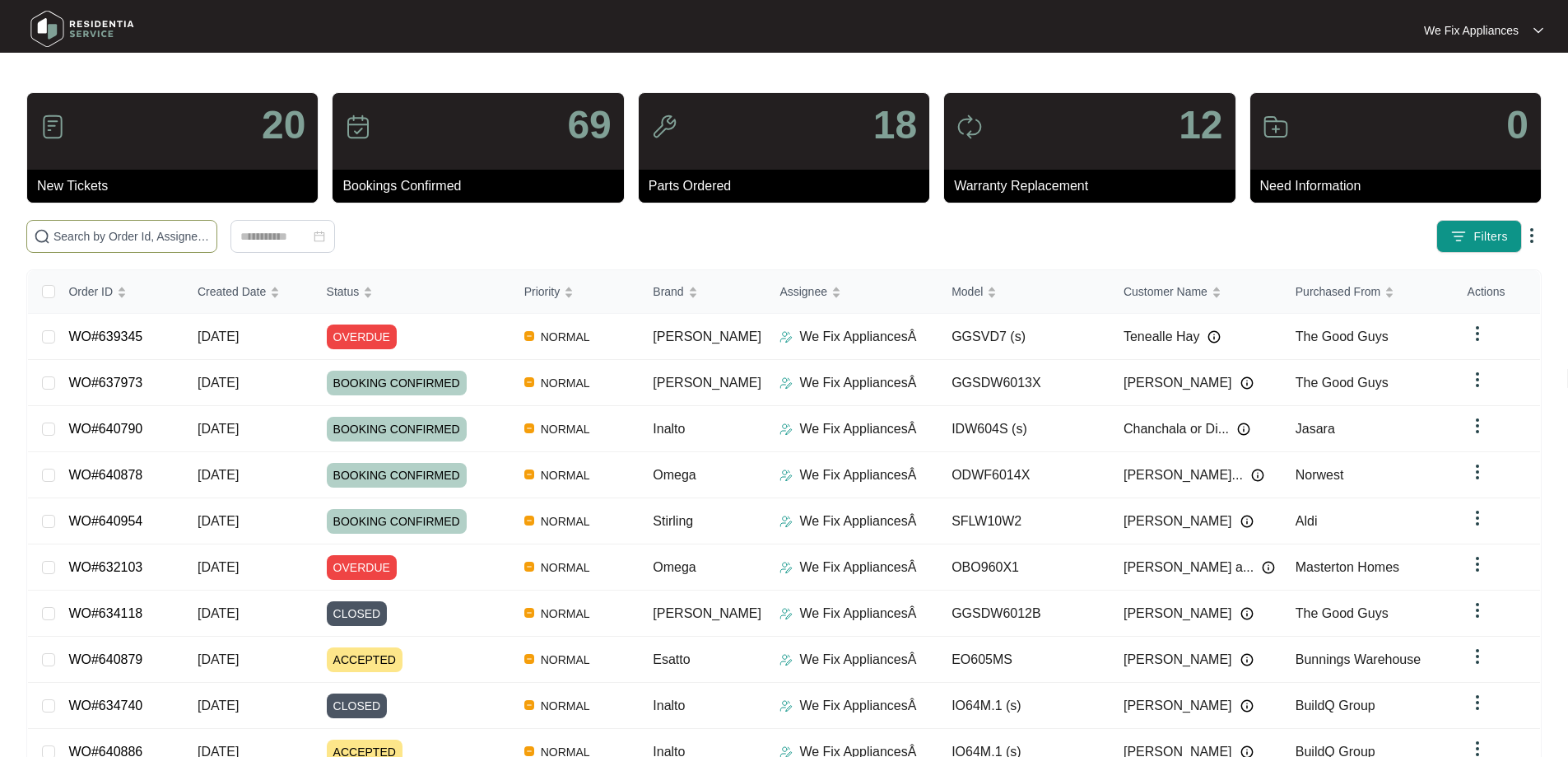
paste input "638701"
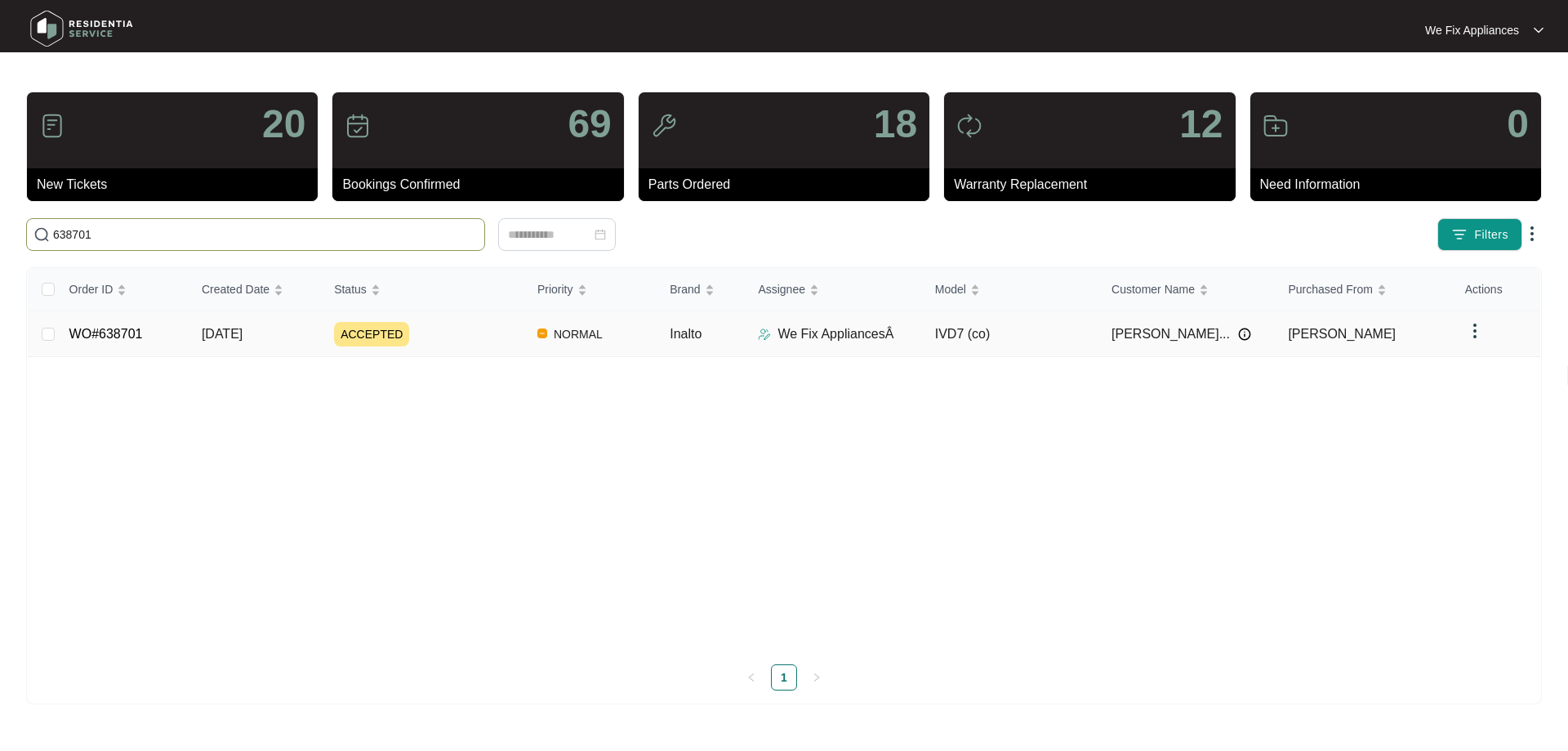
type input "638701"
click at [87, 334] on link "WO#638701" at bounding box center [106, 333] width 73 height 14
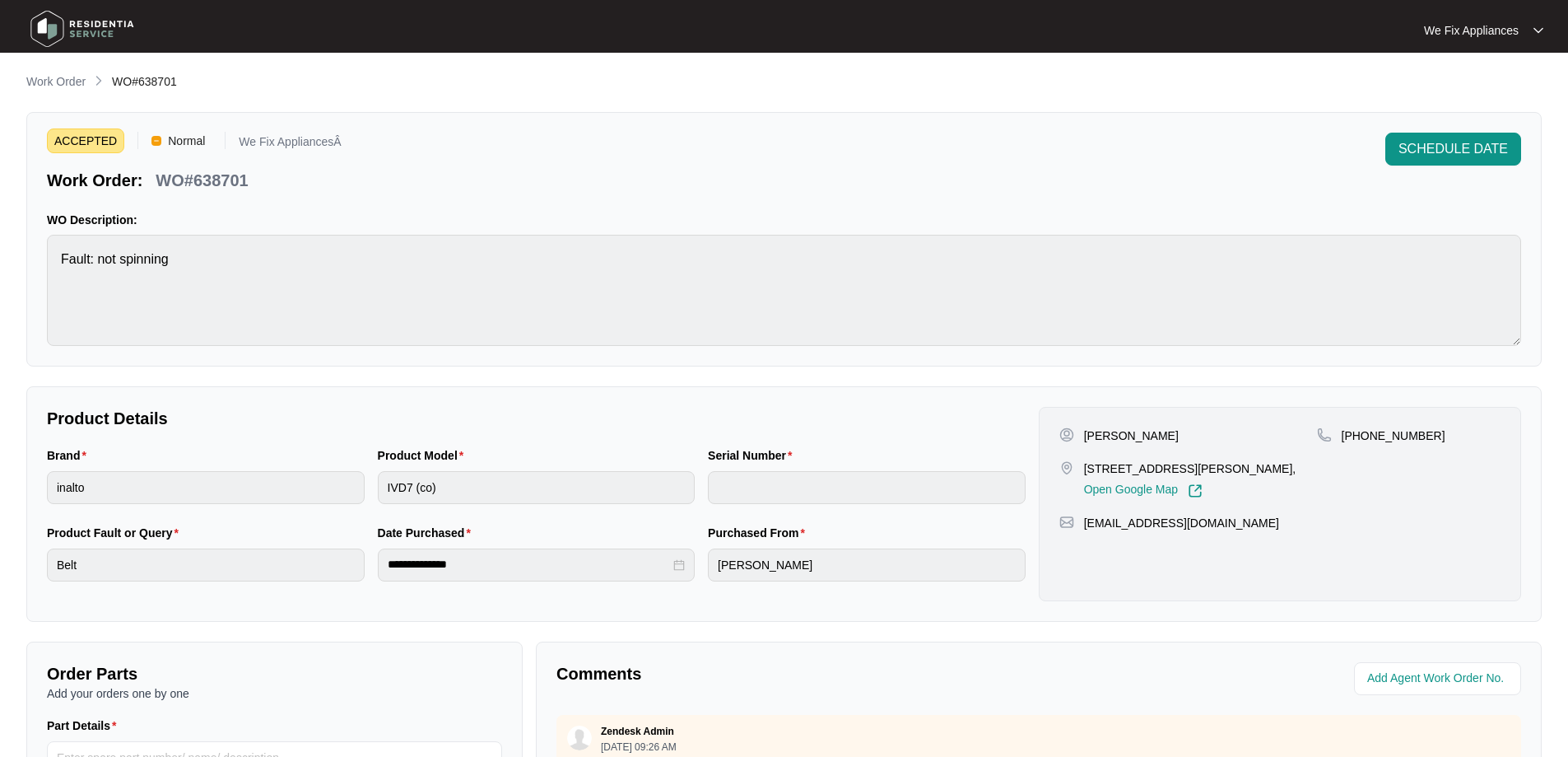
scroll to position [336, 0]
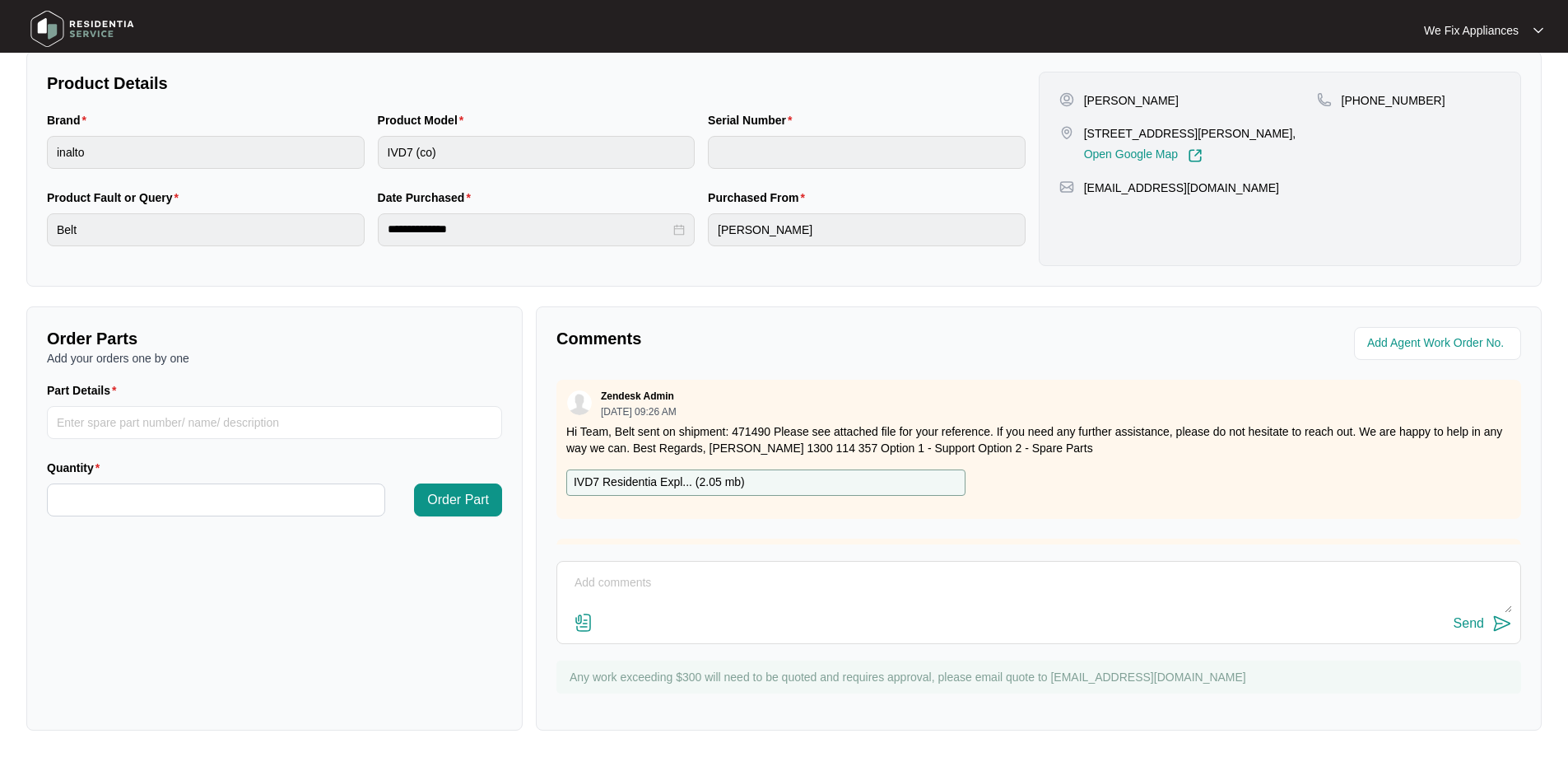
click at [706, 588] on textarea at bounding box center [1038, 590] width 947 height 43
type textarea "Hi team, just fyi- they are still overseas"
click at [1471, 620] on div "Send" at bounding box center [1469, 624] width 30 height 15
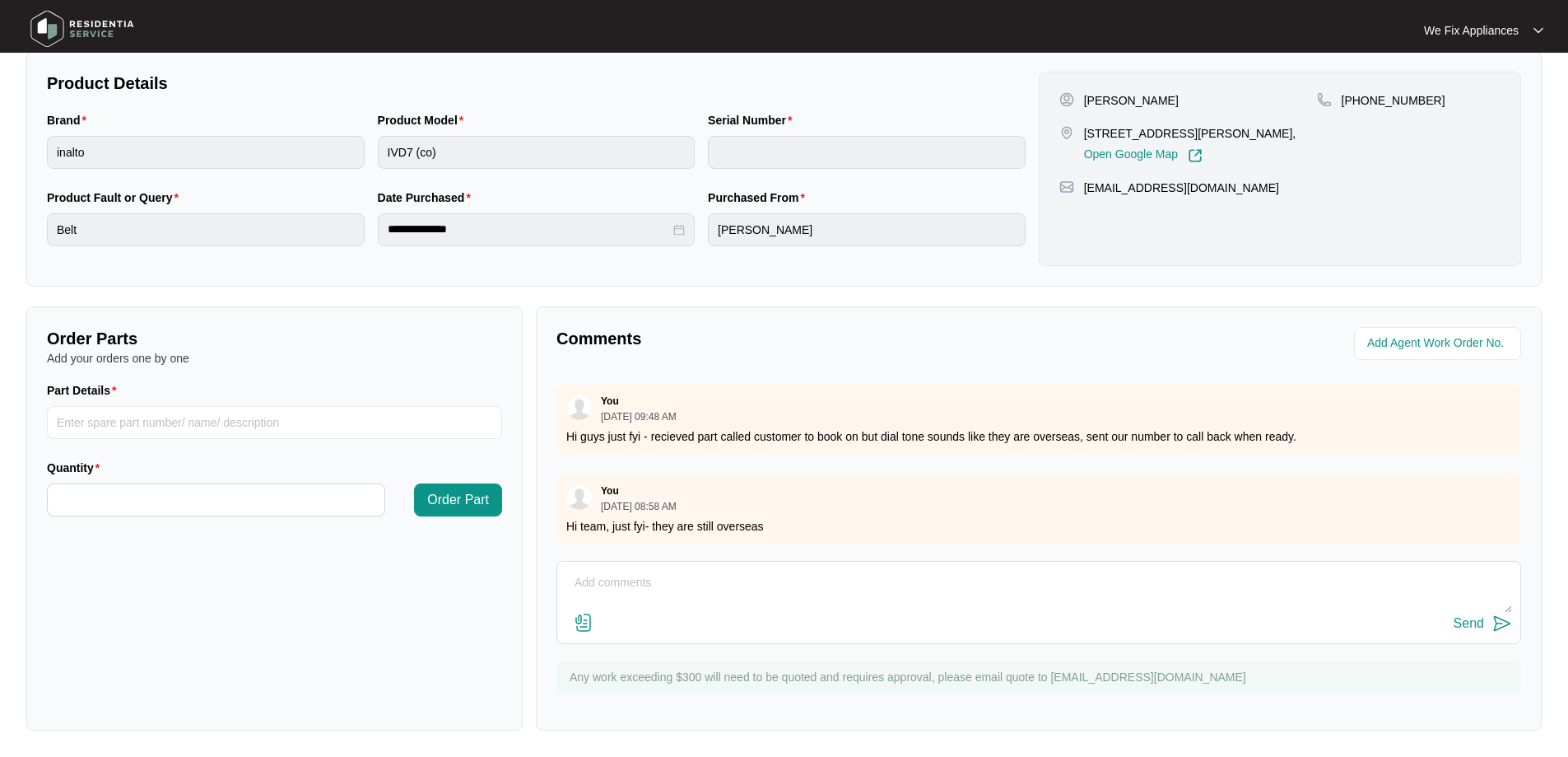
click at [61, 23] on img at bounding box center [82, 28] width 115 height 49
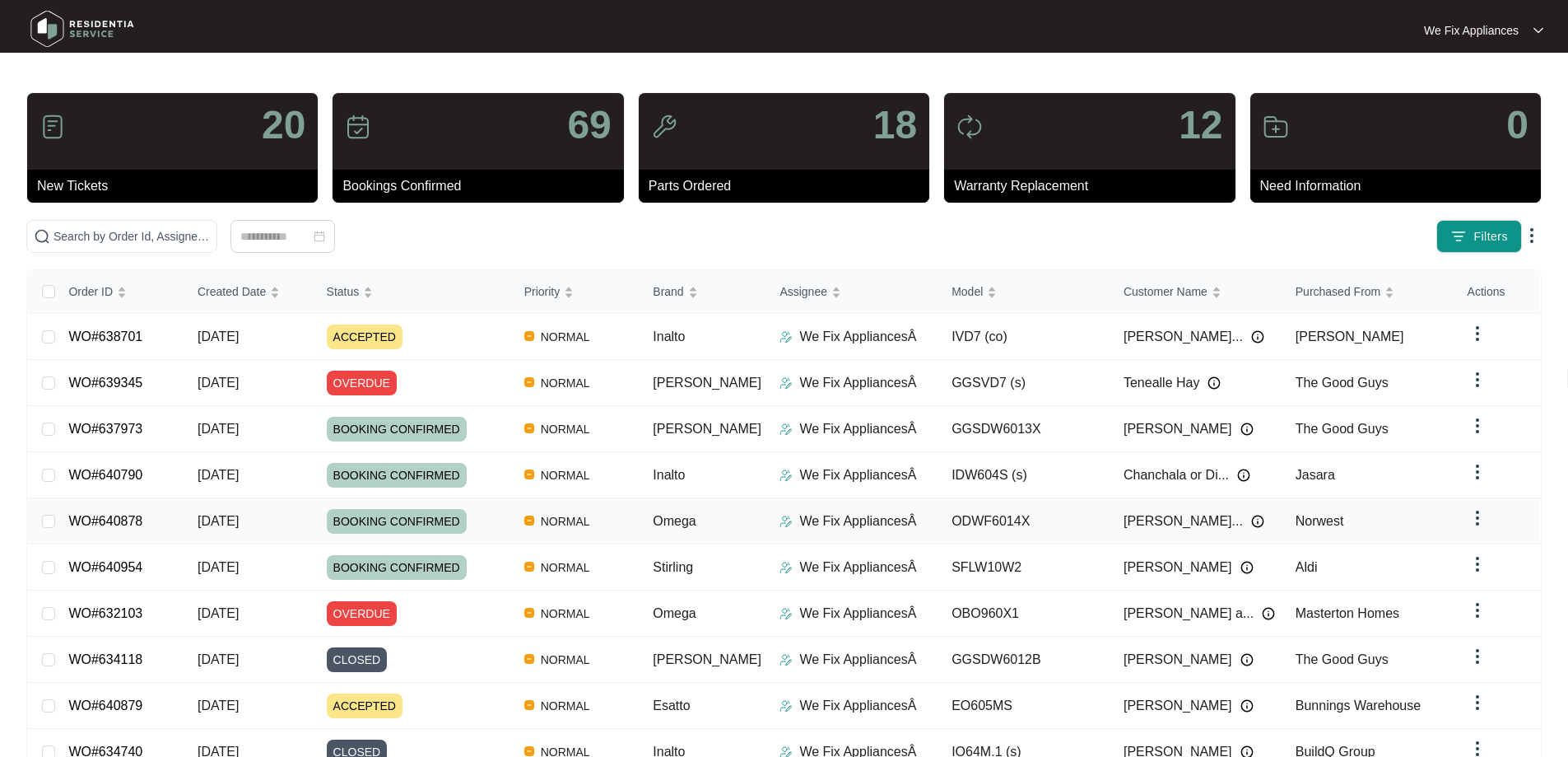
scroll to position [90, 0]
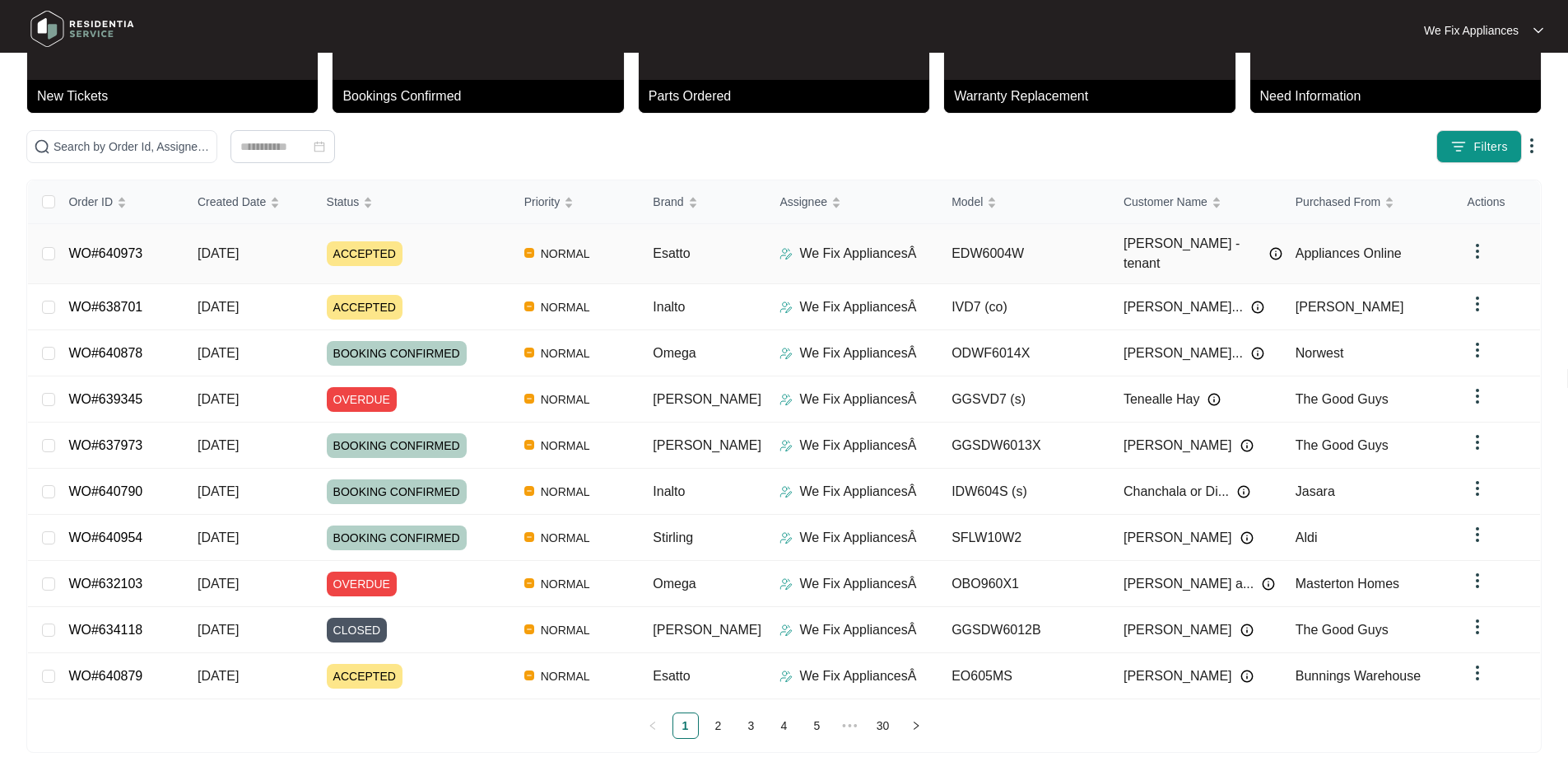
click at [113, 251] on link "WO#640973" at bounding box center [105, 253] width 74 height 14
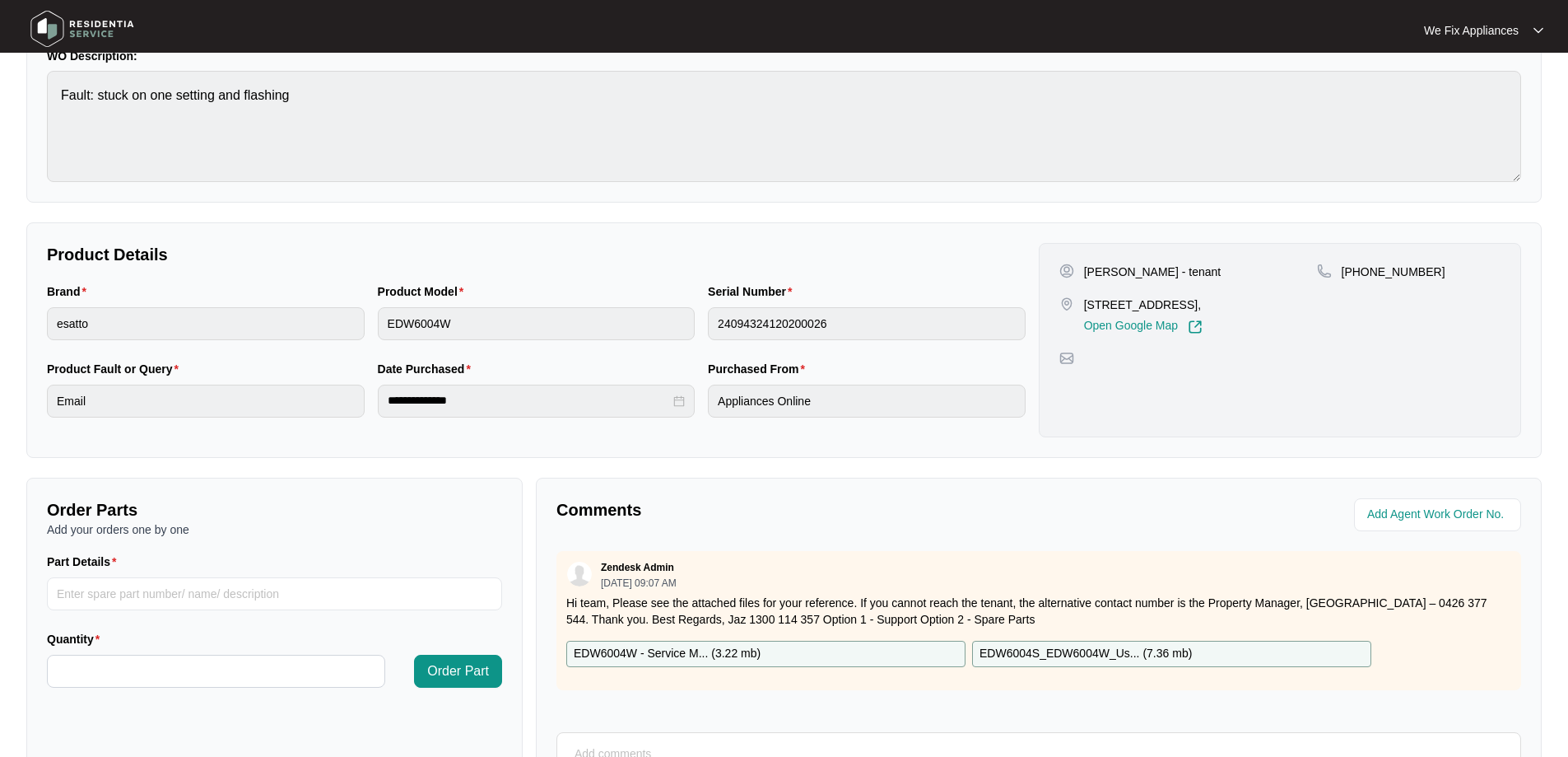
scroll to position [336, 0]
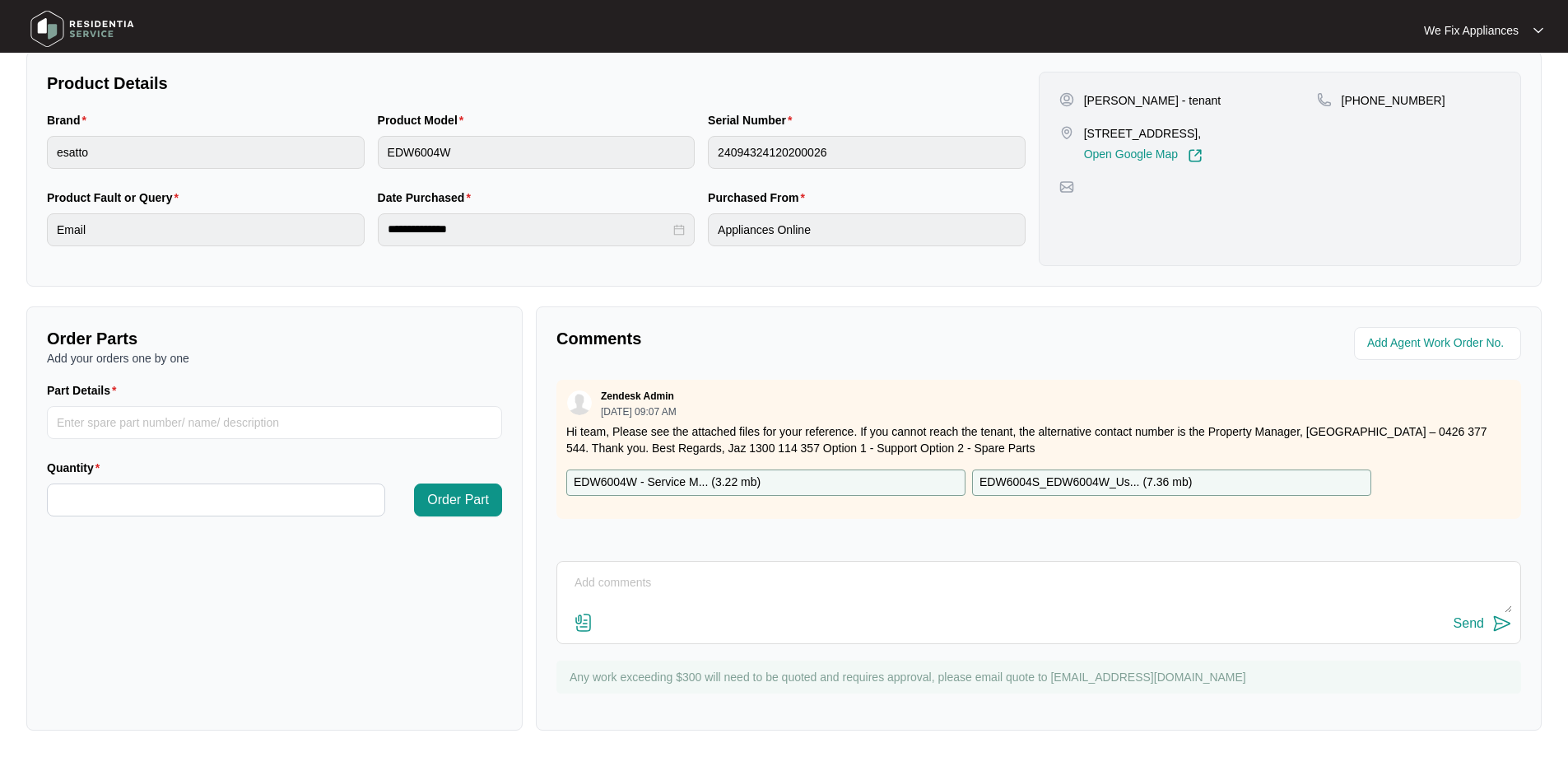
click at [636, 575] on textarea at bounding box center [1038, 590] width 947 height 43
type textarea "Hi guys, left message for tenant to call back thank you."
click at [1461, 626] on div "Send" at bounding box center [1469, 624] width 30 height 15
click at [93, 35] on img at bounding box center [82, 28] width 115 height 49
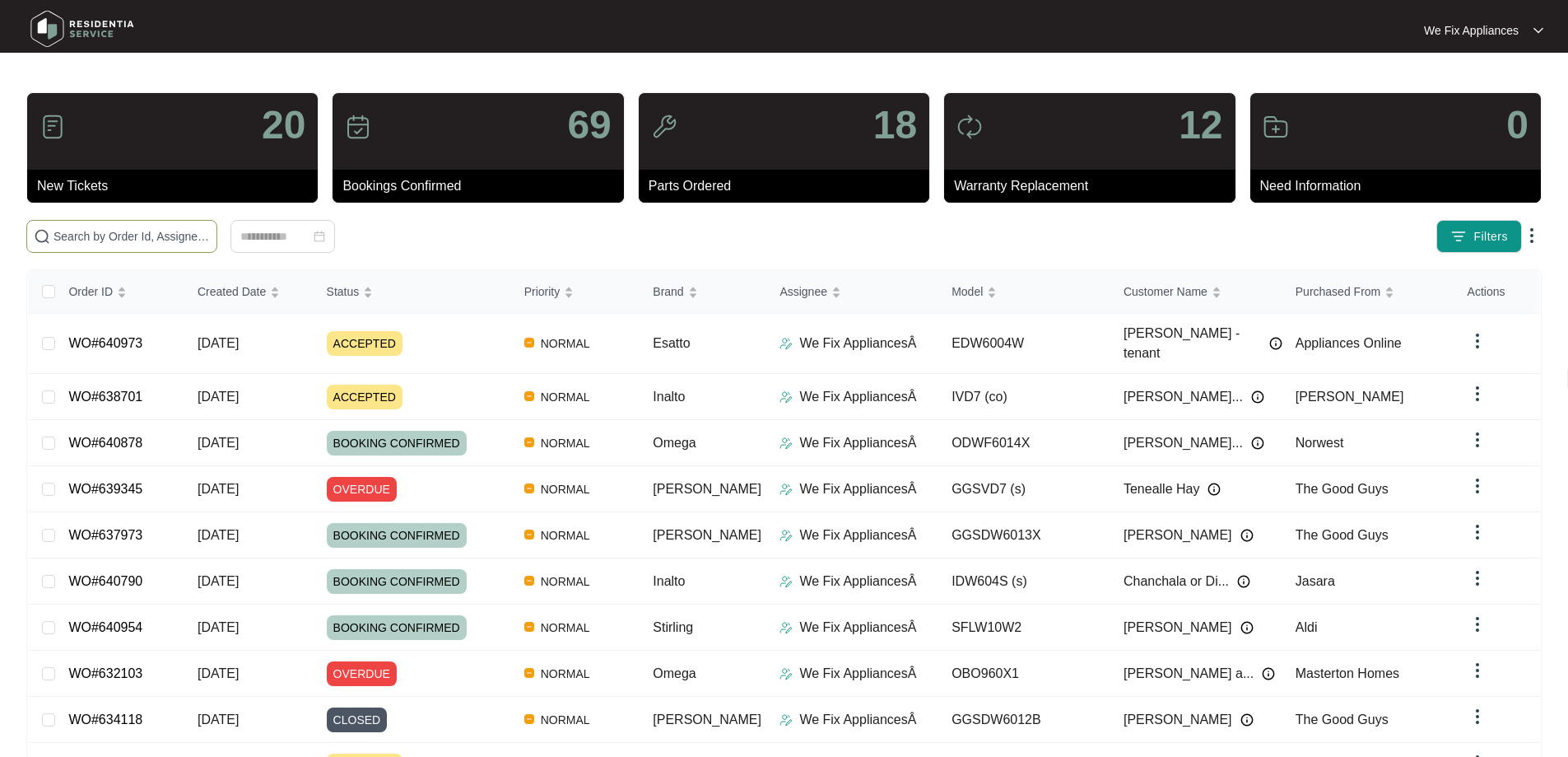
paste input "640973"
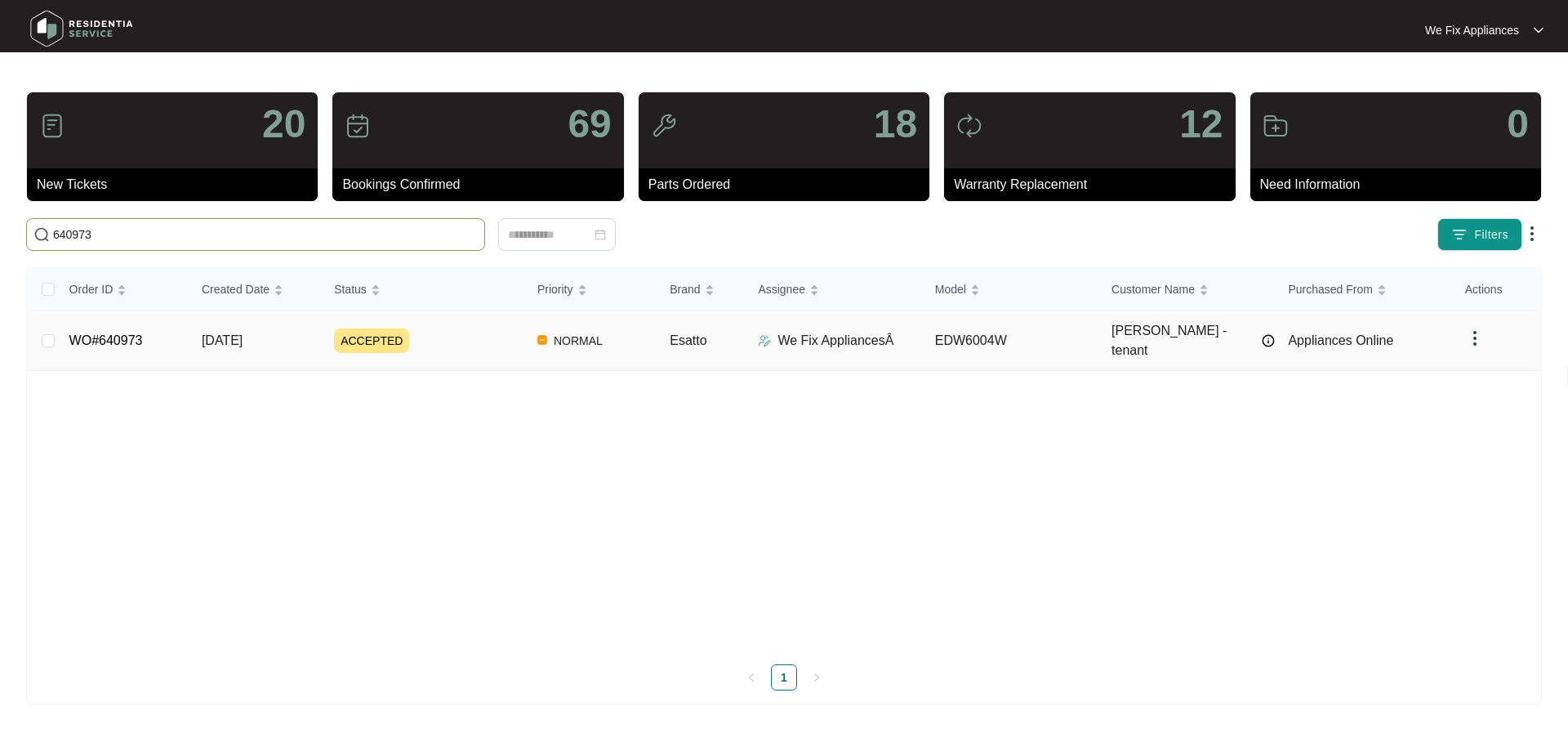
type input "640973"
click at [98, 333] on link "WO#640973" at bounding box center [106, 340] width 73 height 14
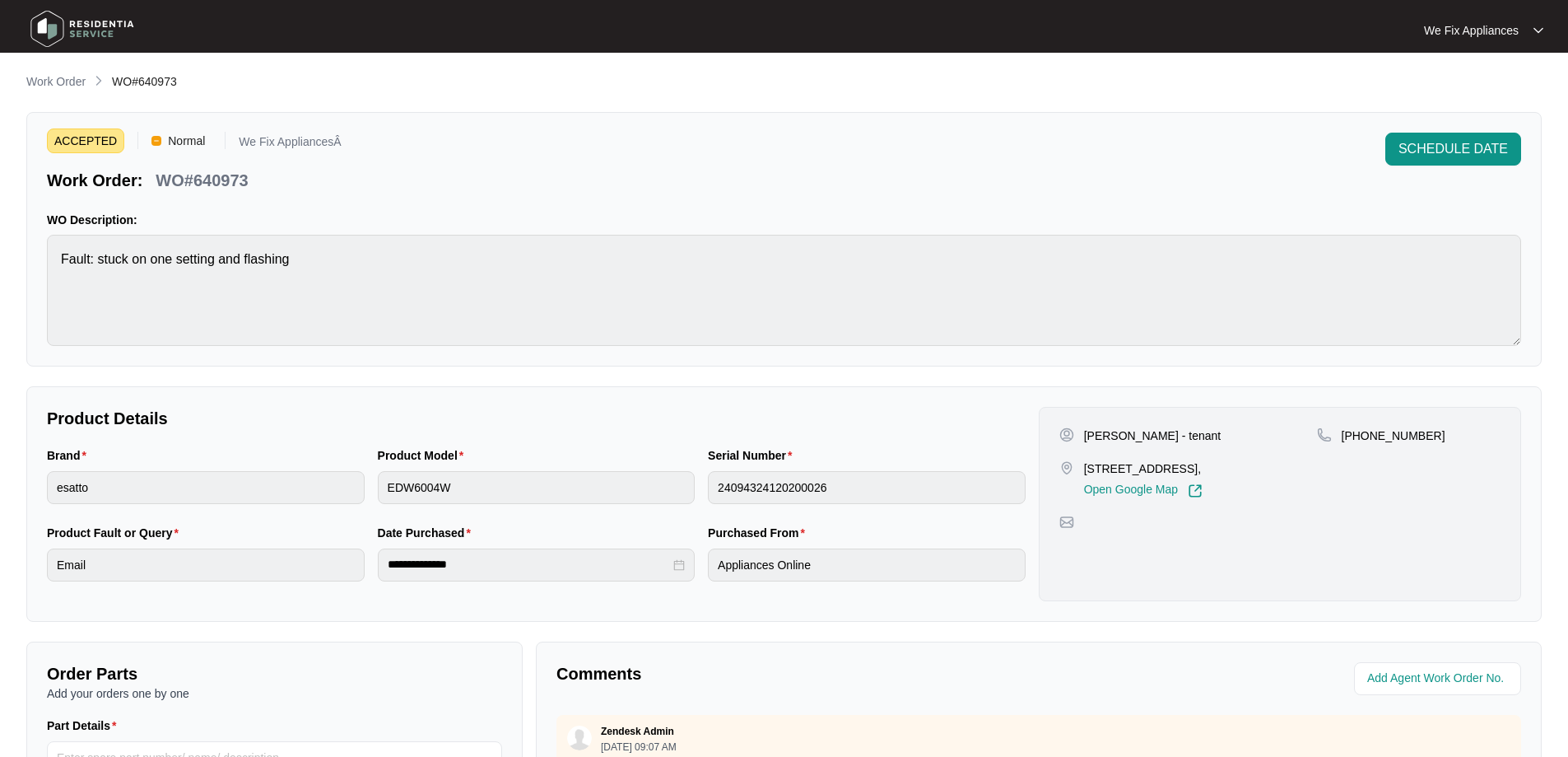
click at [1437, 123] on div "ACCEPTED Normal We Fix AppliancesÂ Work Order: WO#640973 SCHEDULE DATE WO Descr…" at bounding box center [784, 238] width 1515 height 255
click at [1420, 157] on span "SCHEDULE DATE" at bounding box center [1454, 149] width 110 height 20
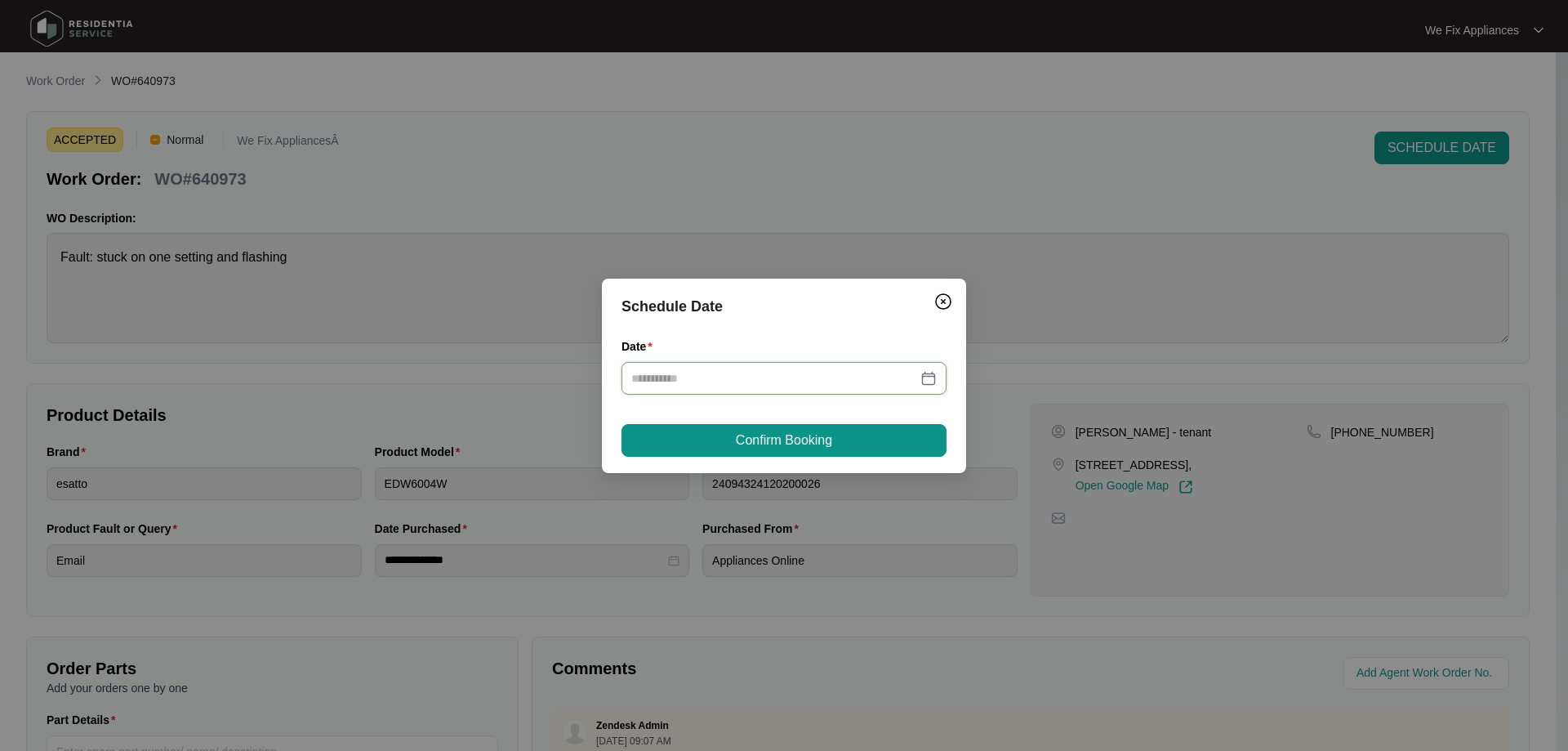
click at [749, 369] on input "Date" at bounding box center [774, 377] width 286 height 18
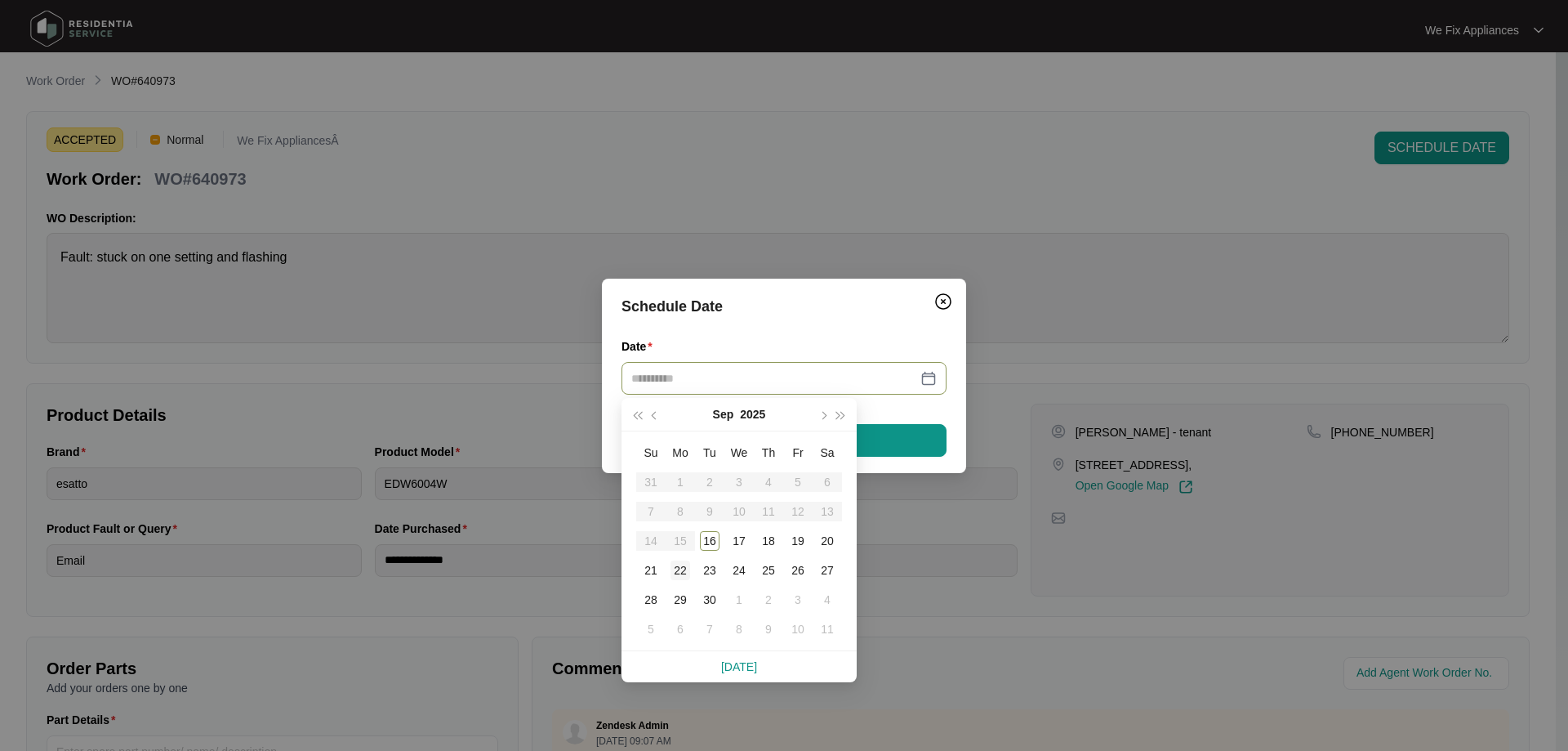
click at [689, 573] on div "22" at bounding box center [680, 570] width 20 height 20
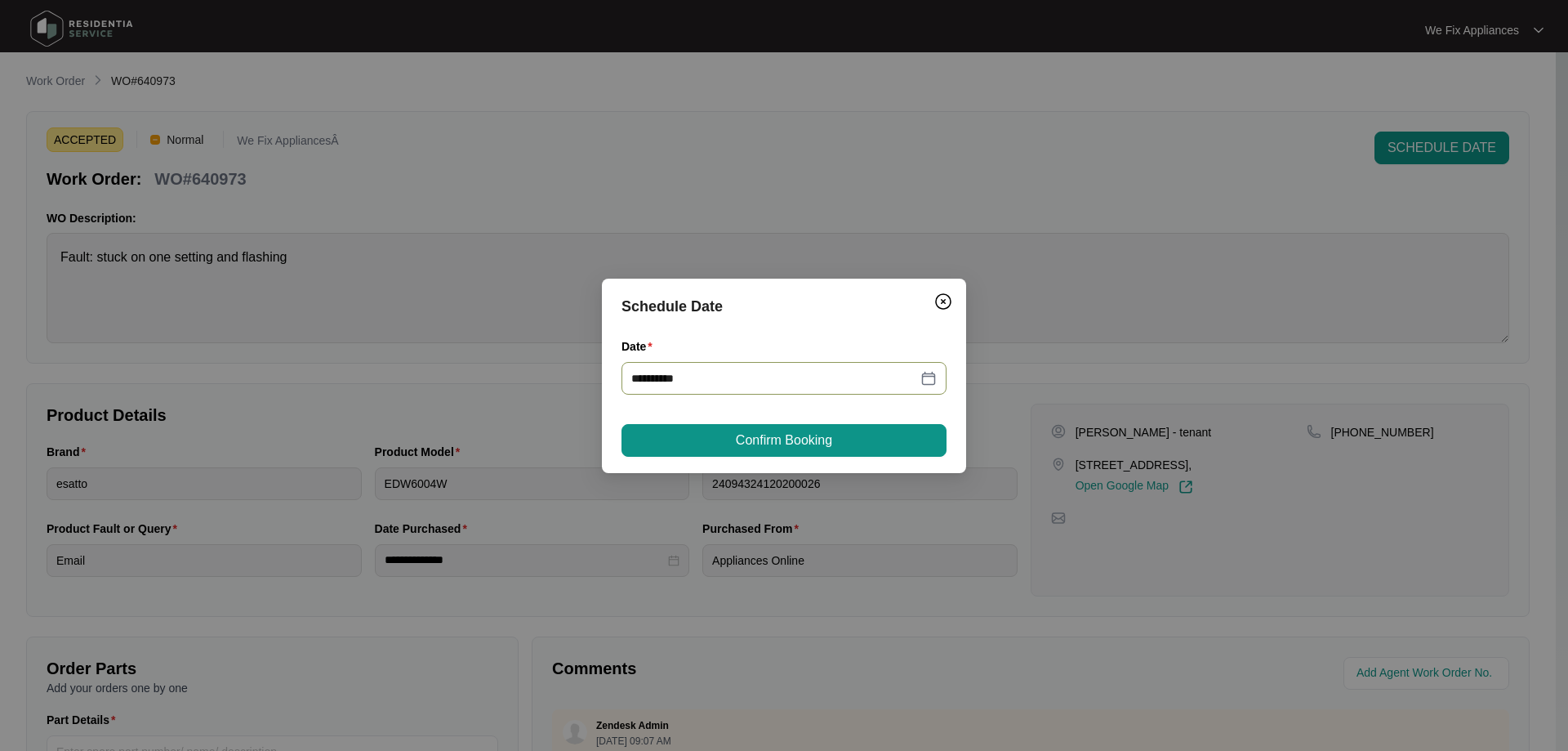
type input "**********"
click at [789, 464] on div "**********" at bounding box center [784, 376] width 364 height 194
click at [799, 439] on span "Confirm Booking" at bounding box center [784, 440] width 97 height 20
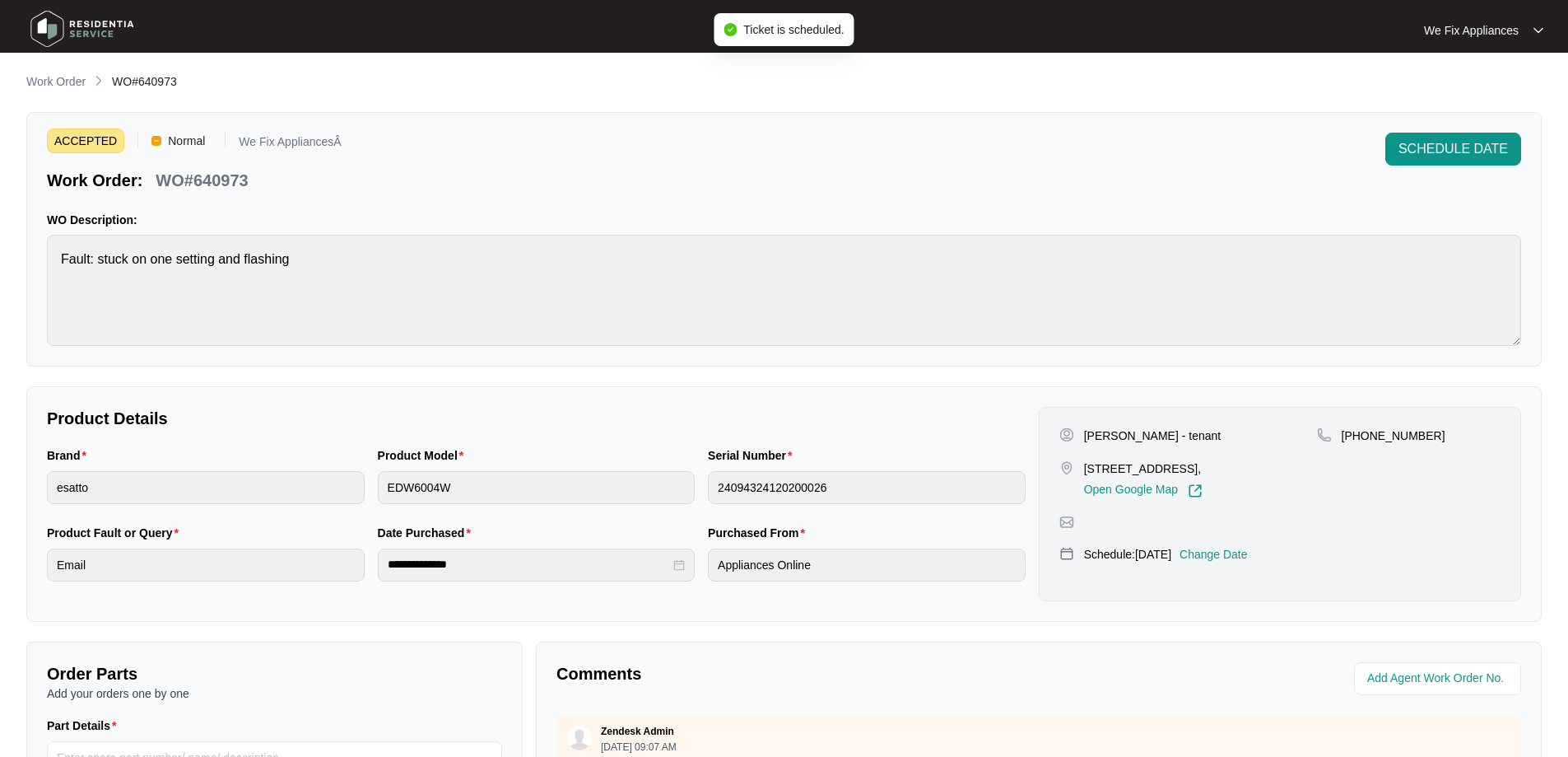
scroll to position [329, 0]
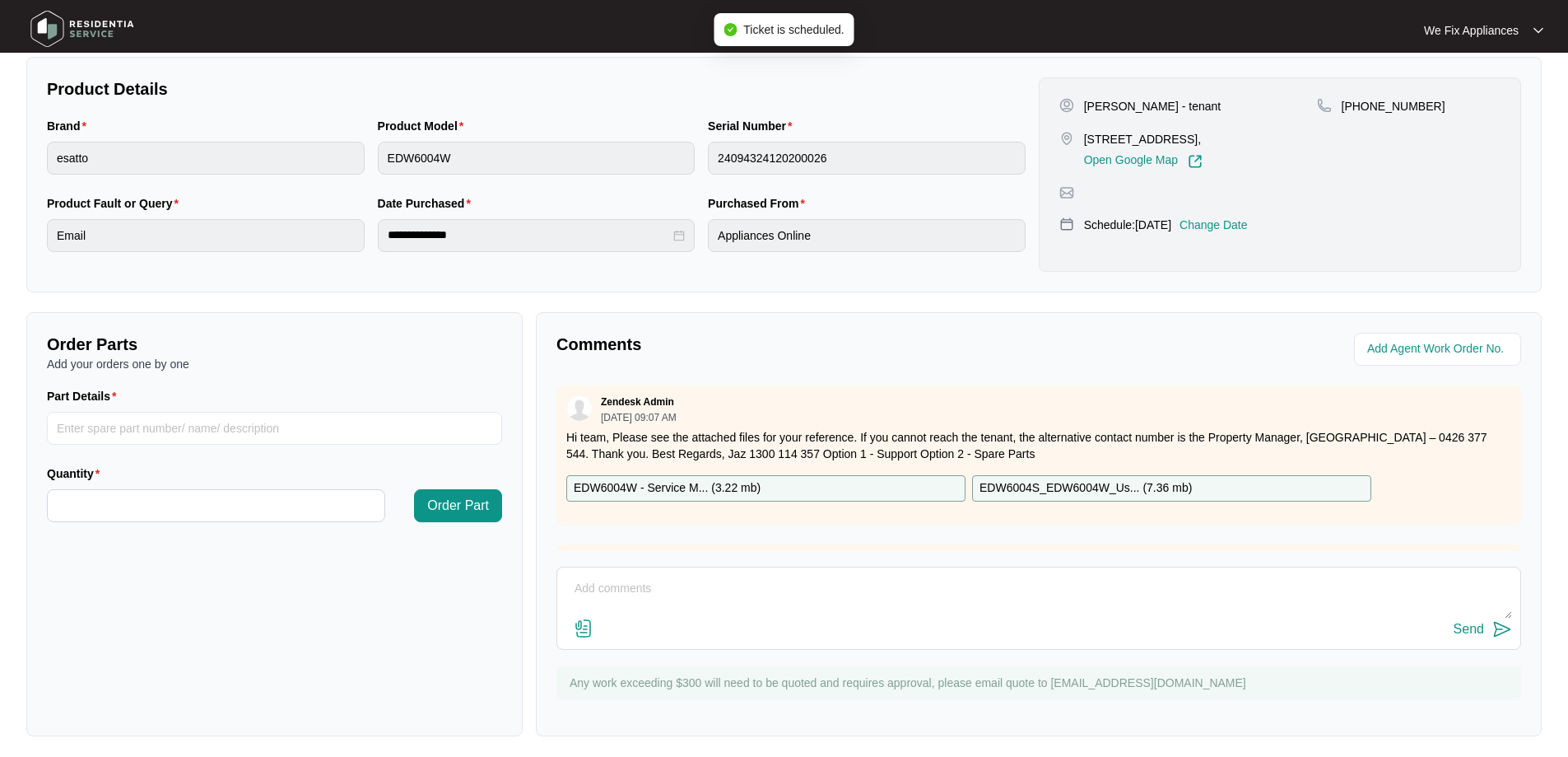
click at [725, 574] on div "Send" at bounding box center [1038, 608] width 965 height 83
click at [686, 591] on textarea at bounding box center [1038, 596] width 947 height 43
type textarea "Hi team, customer requested [DATE] his day off 22/9 thank you."
click at [1459, 636] on div "Send" at bounding box center [1469, 629] width 30 height 15
click at [70, 28] on img at bounding box center [82, 28] width 115 height 49
